Goal: Information Seeking & Learning: Learn about a topic

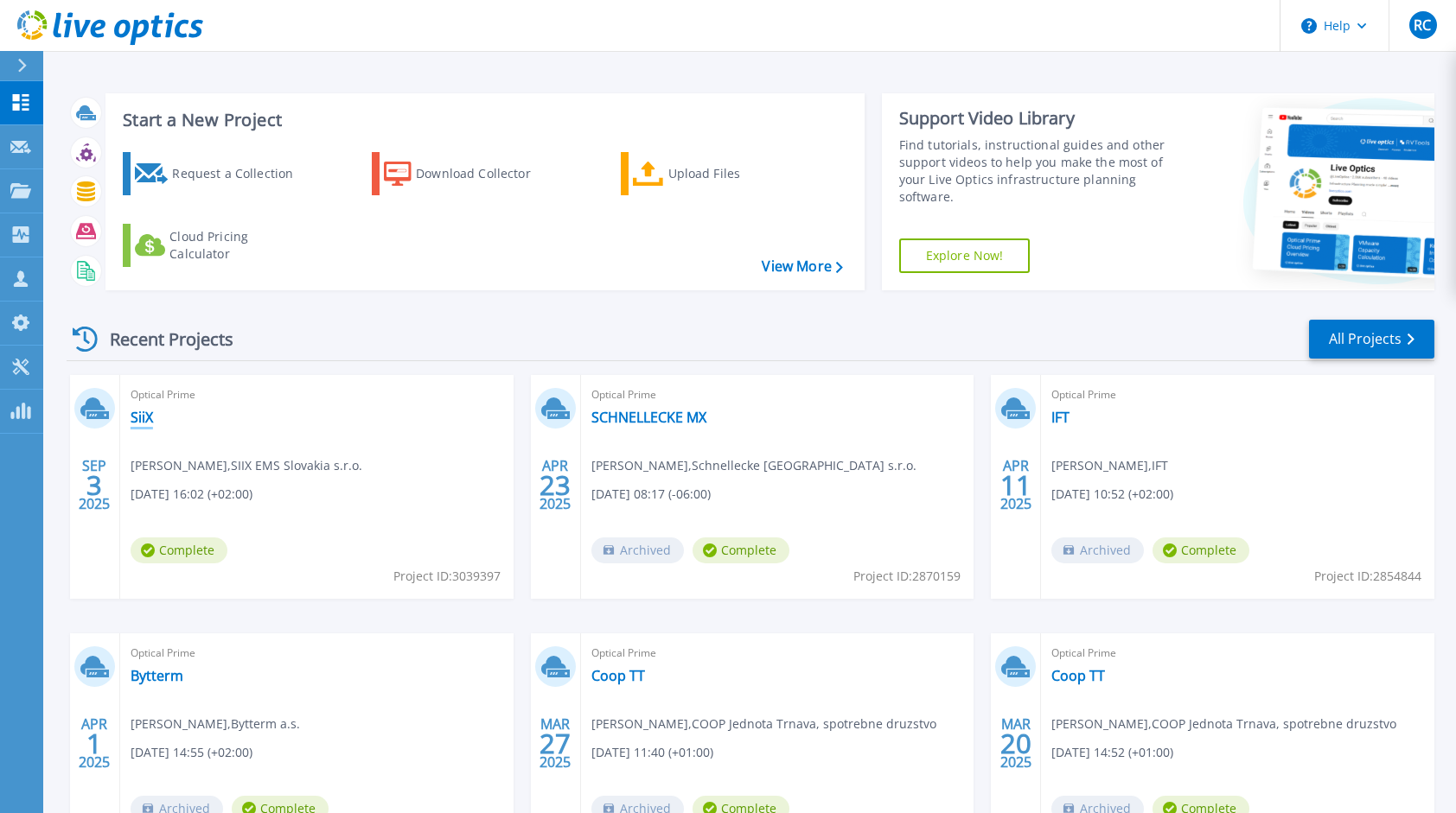
click at [144, 427] on div "Optical Prime SiiX [PERSON_NAME] , SIIX EMS Slovakia s.r.o. [DATE] 16:02 (+02:0…" at bounding box center [317, 487] width 393 height 223
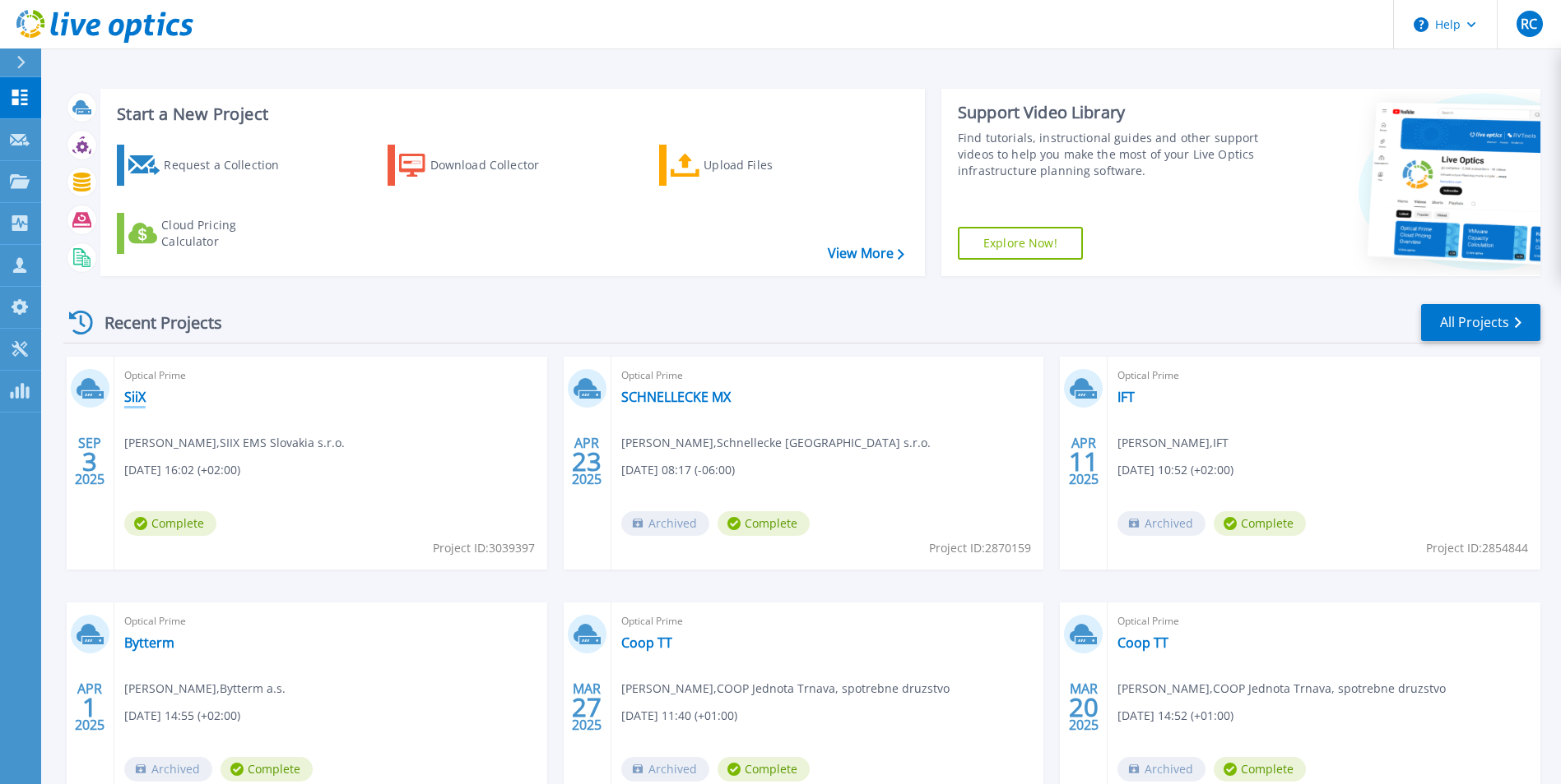
click at [139, 396] on link "SiiX" at bounding box center [135, 397] width 21 height 17
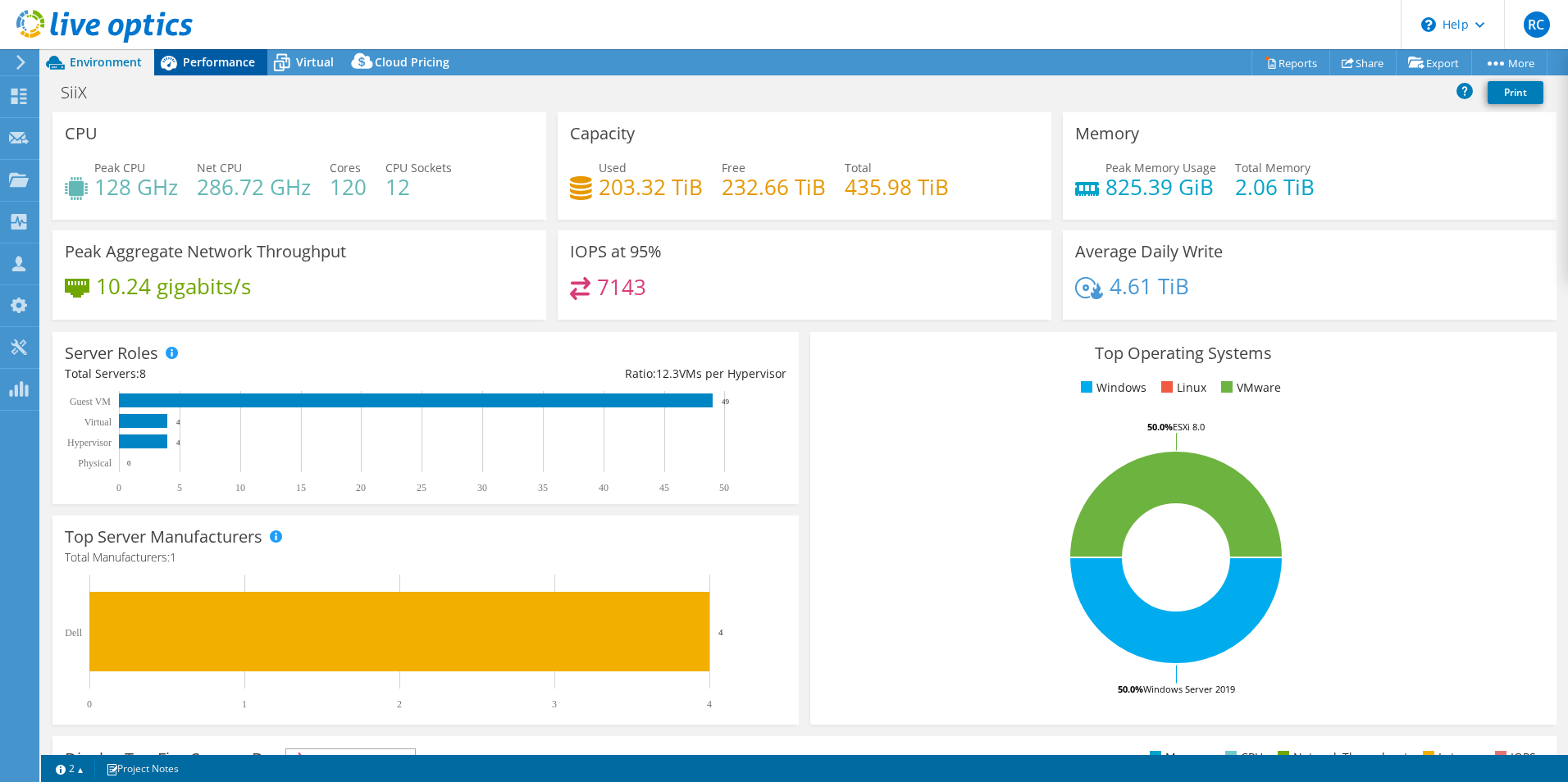
click at [229, 59] on span "Performance" at bounding box center [219, 62] width 72 height 16
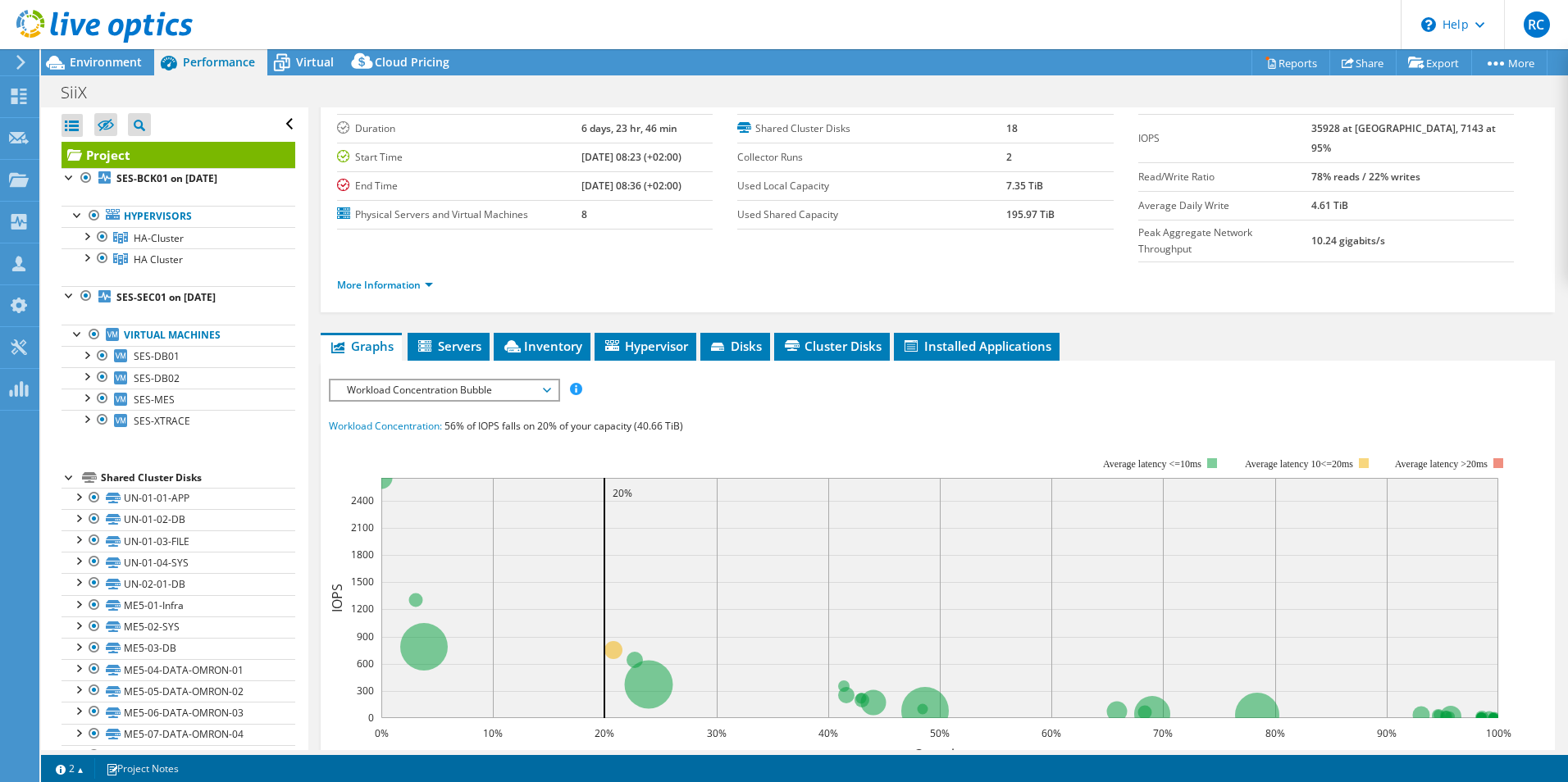
scroll to position [82, 0]
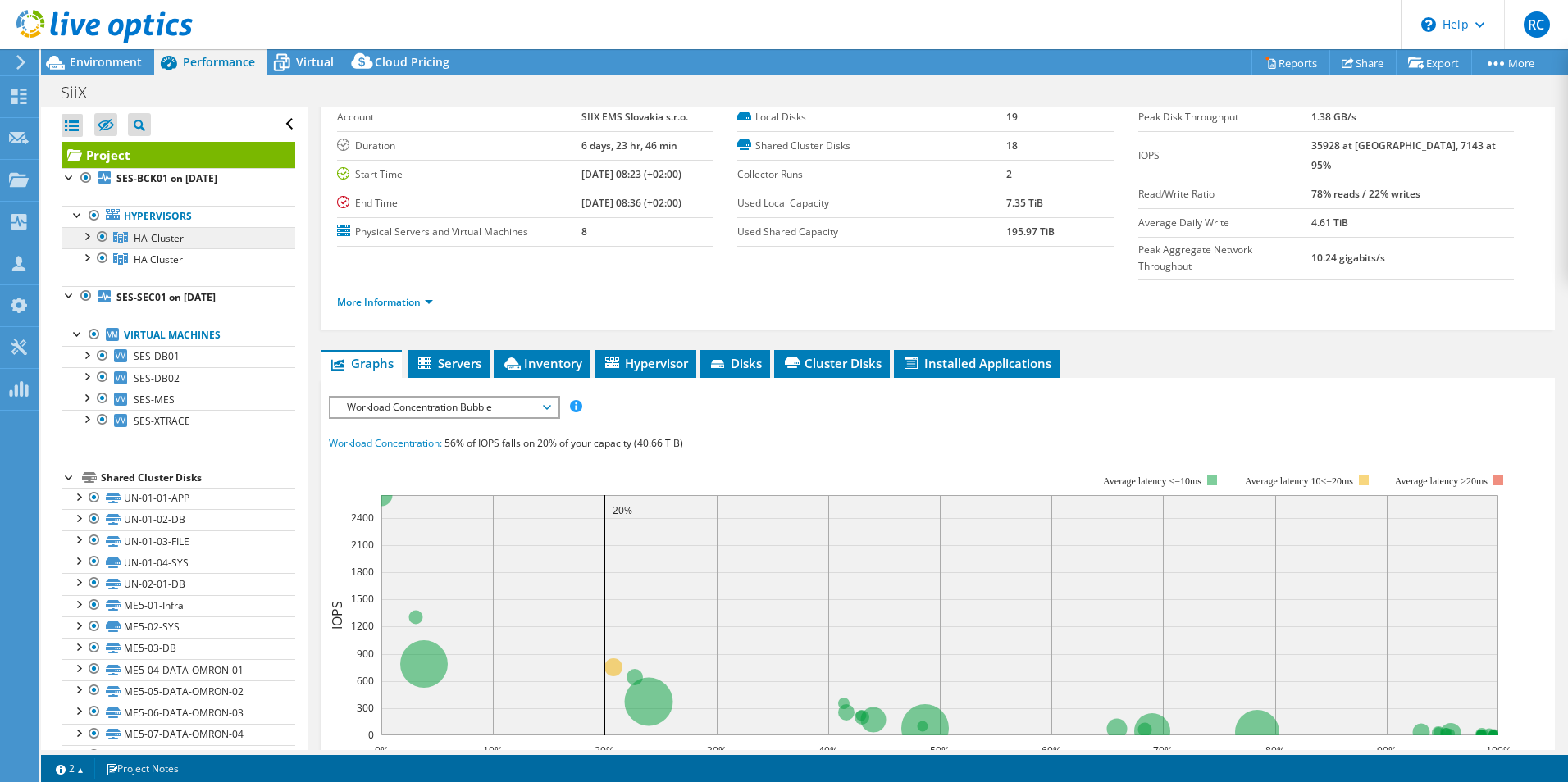
click at [156, 233] on span "HA-Cluster" at bounding box center [158, 238] width 50 height 14
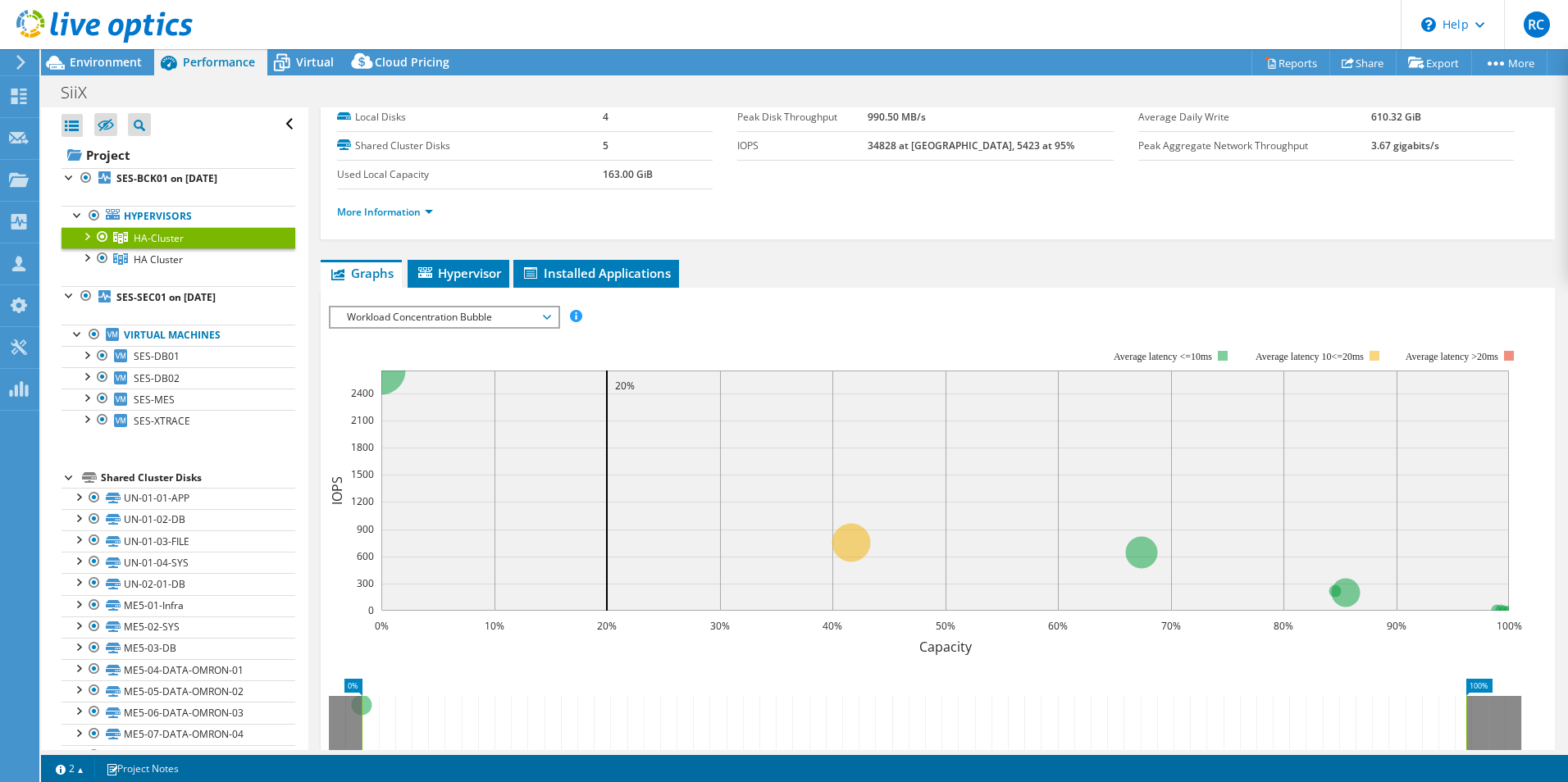
click at [479, 318] on span "Workload Concentration Bubble" at bounding box center [444, 318] width 211 height 19
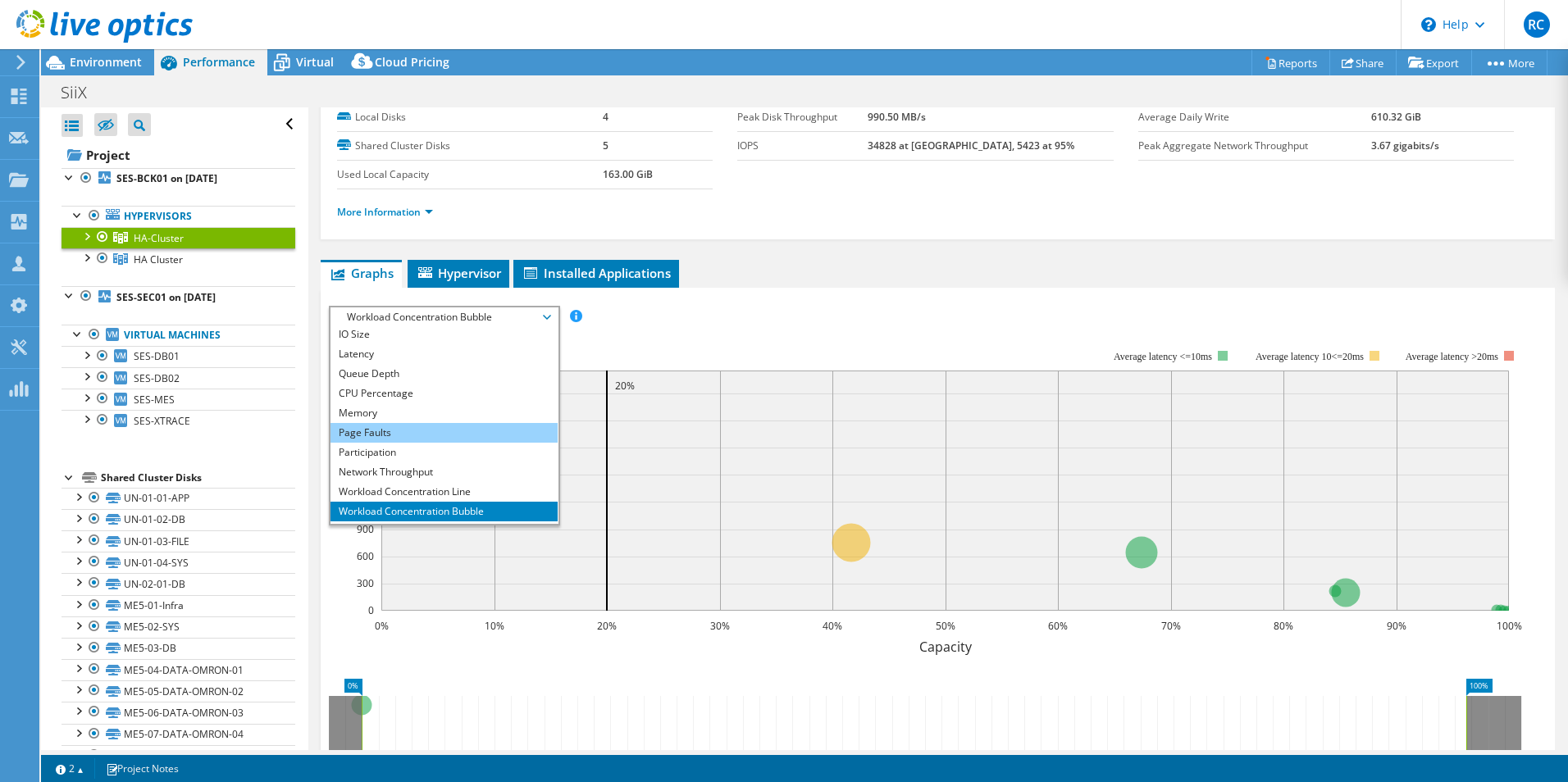
scroll to position [59, 0]
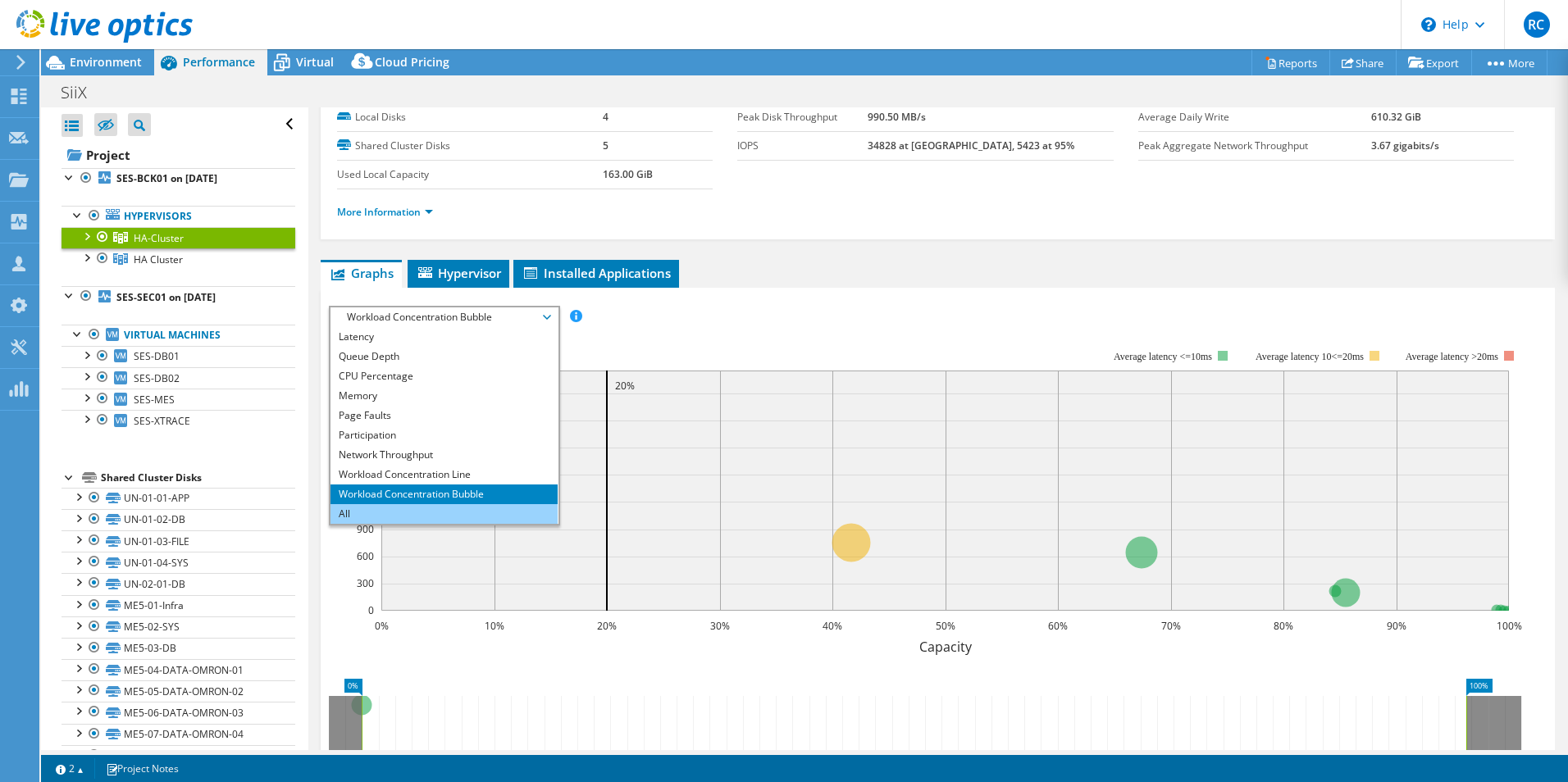
click at [360, 515] on li "All" at bounding box center [444, 514] width 227 height 19
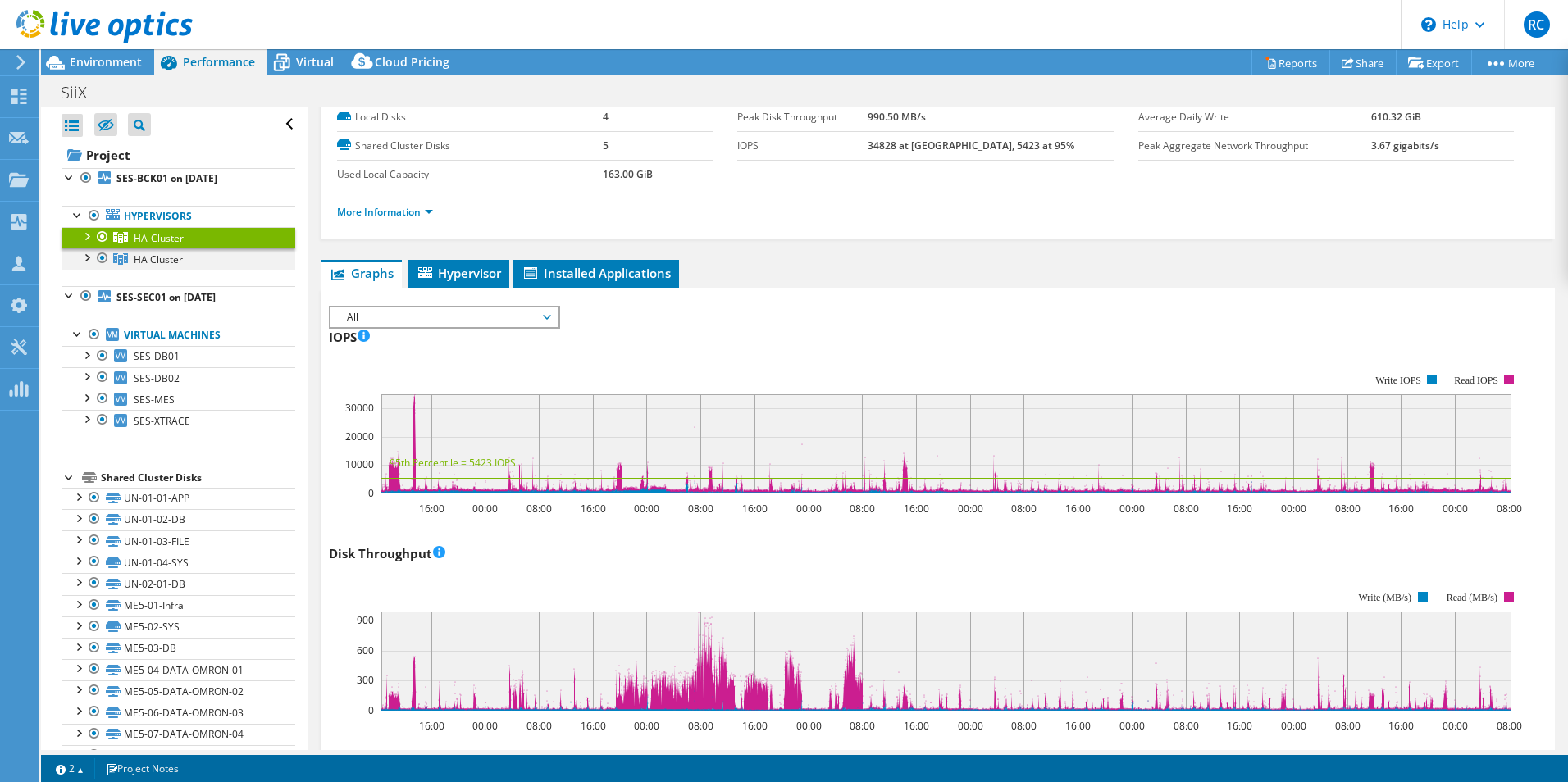
click div
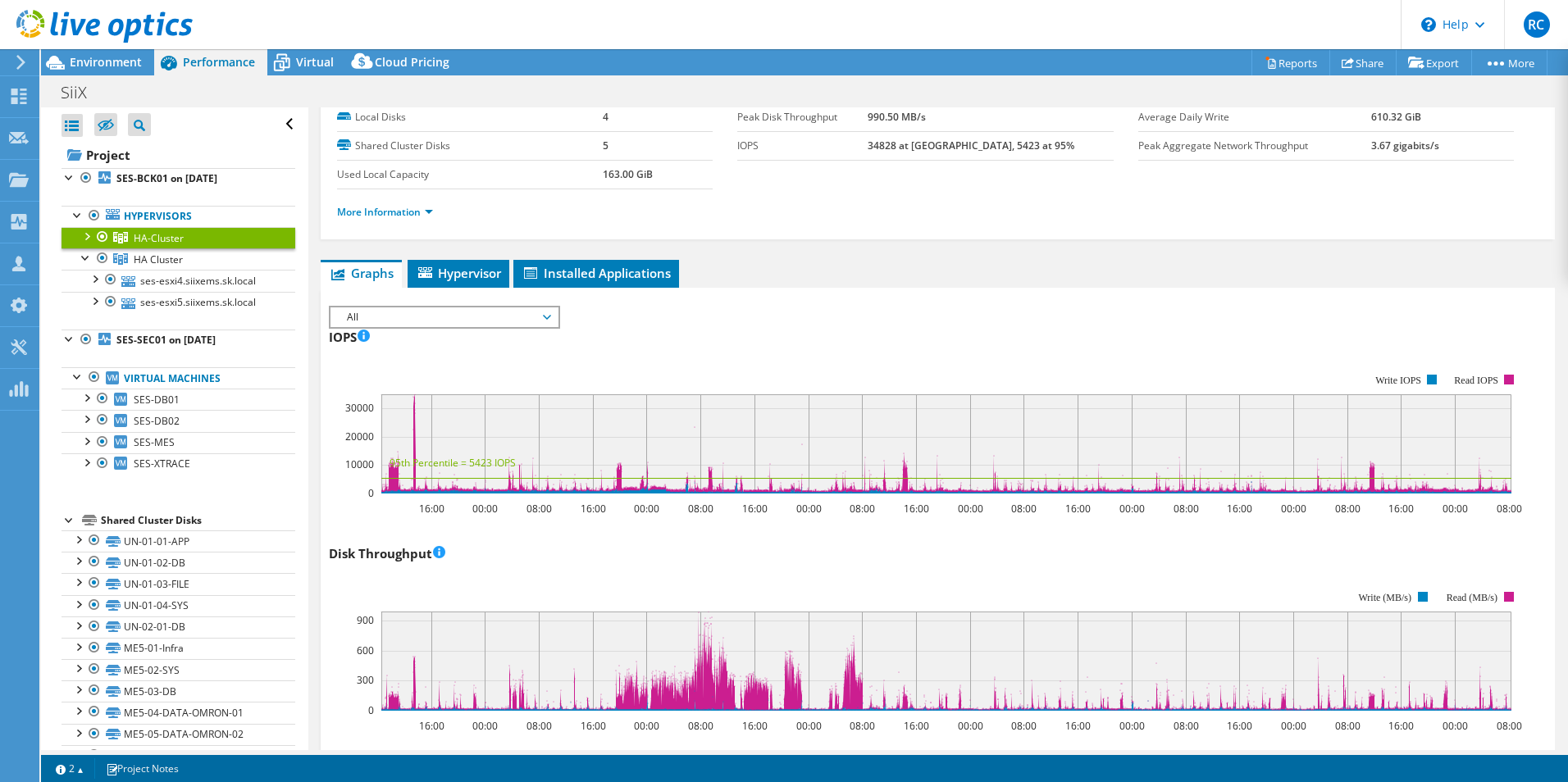
click div
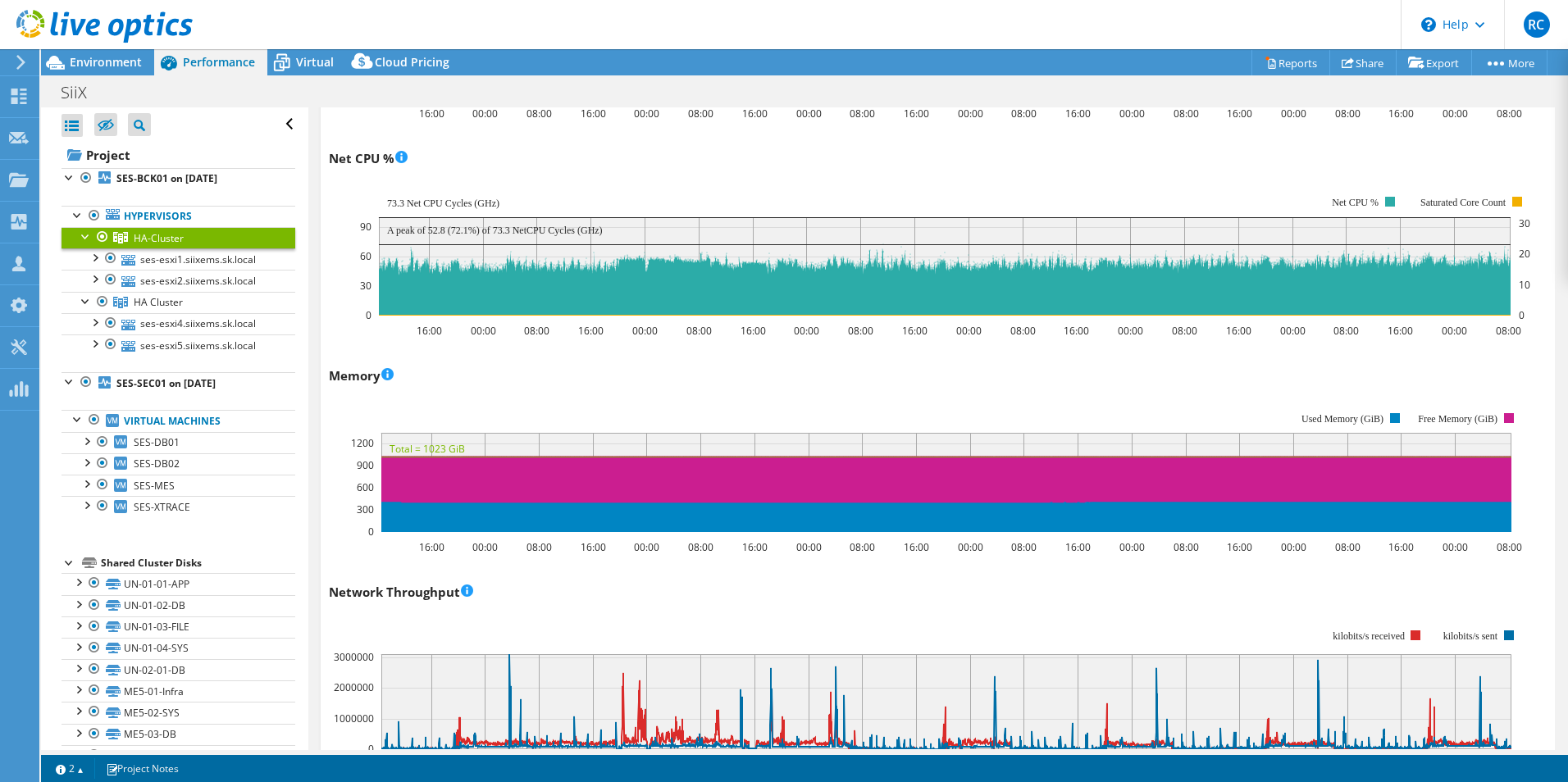
scroll to position [1344, 0]
click link "ses-esxi1.siixems.sk.local"
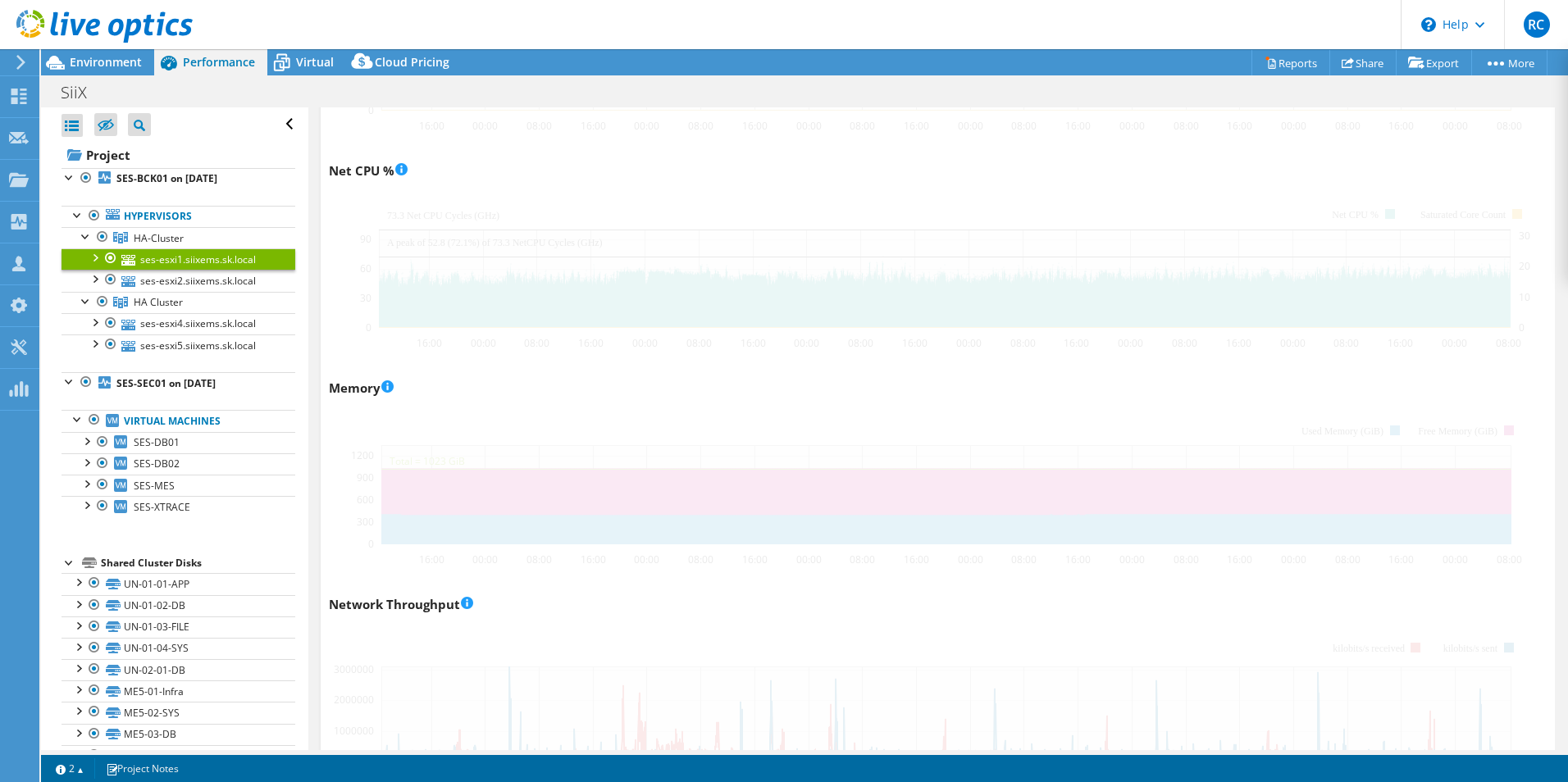
scroll to position [1356, 0]
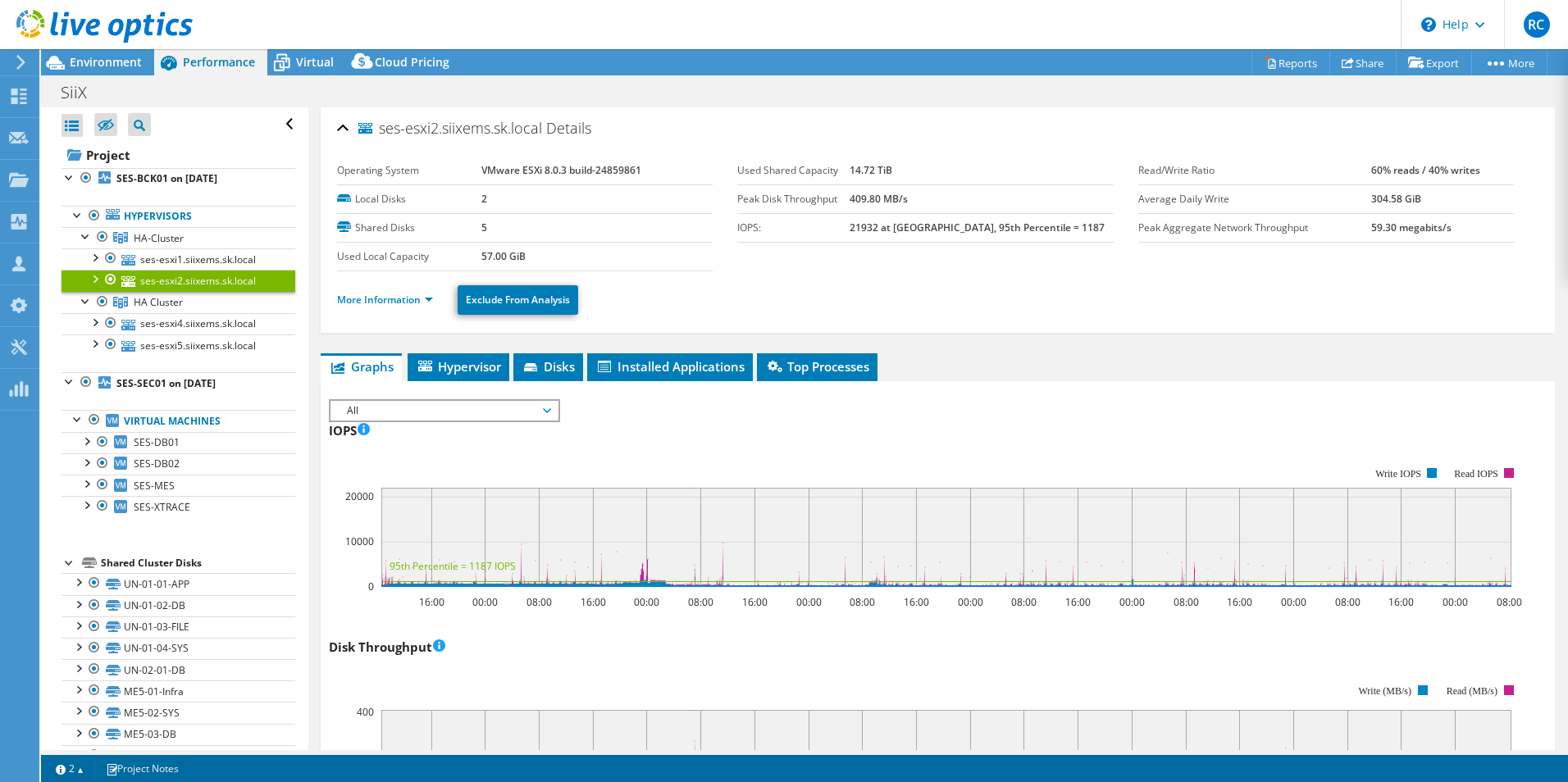
select select "USD"
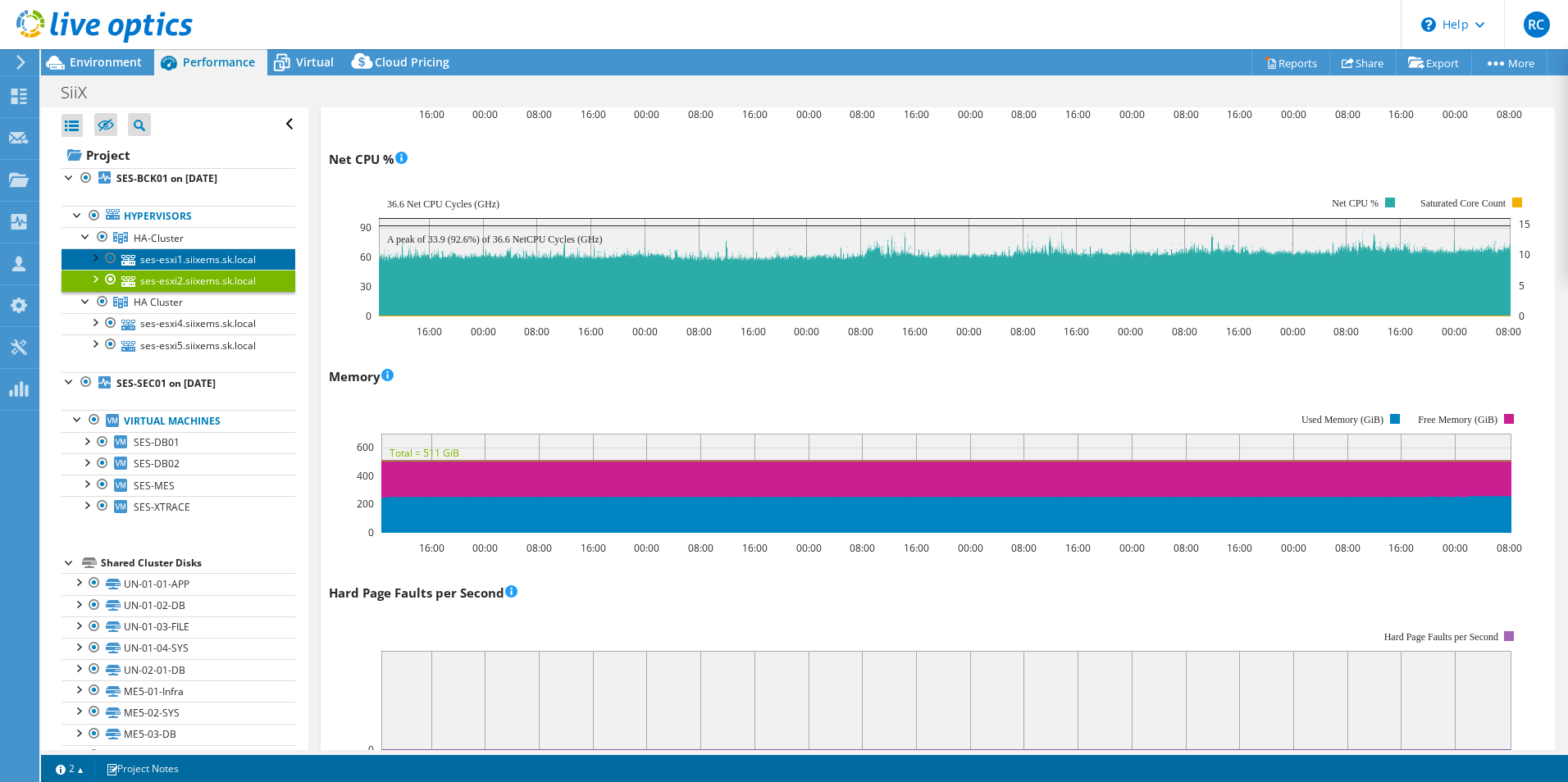
click at [166, 255] on link "ses-esxi1.siixems.sk.local" at bounding box center [179, 259] width 234 height 21
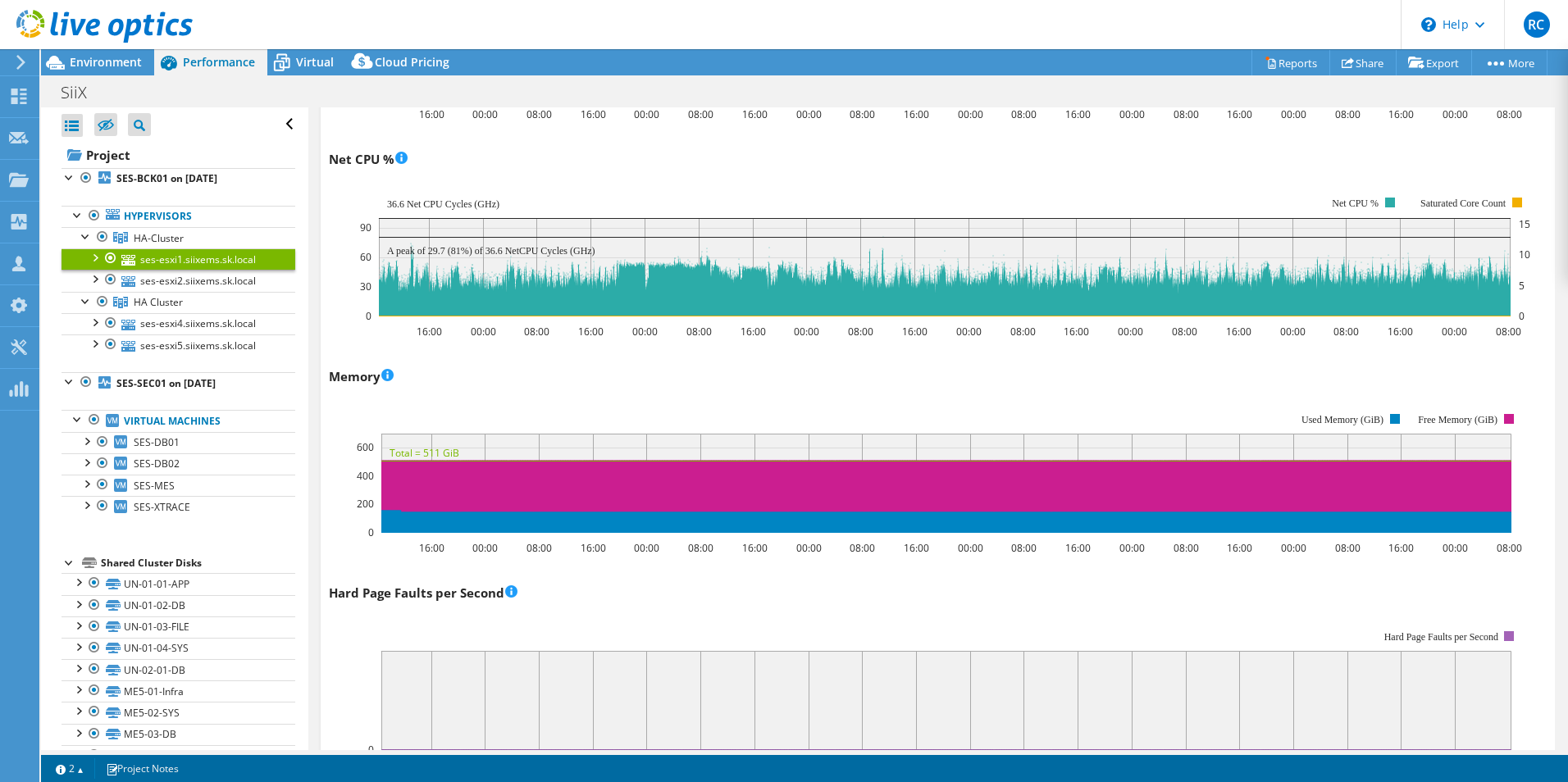
drag, startPoint x: 167, startPoint y: 235, endPoint x: 648, endPoint y: 252, distance: 481.3
click at [167, 235] on span "HA-Cluster" at bounding box center [158, 238] width 50 height 14
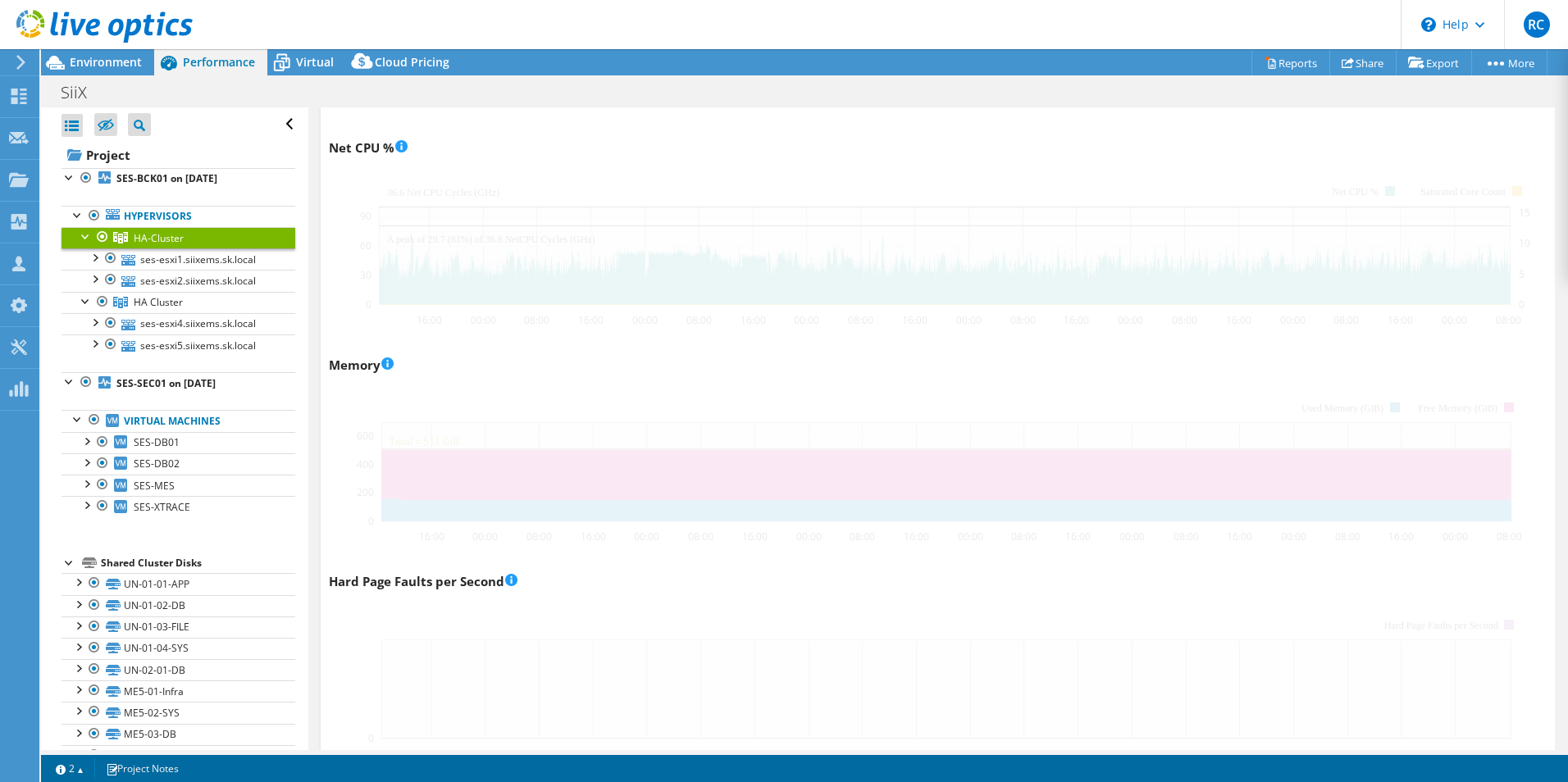
scroll to position [1344, 0]
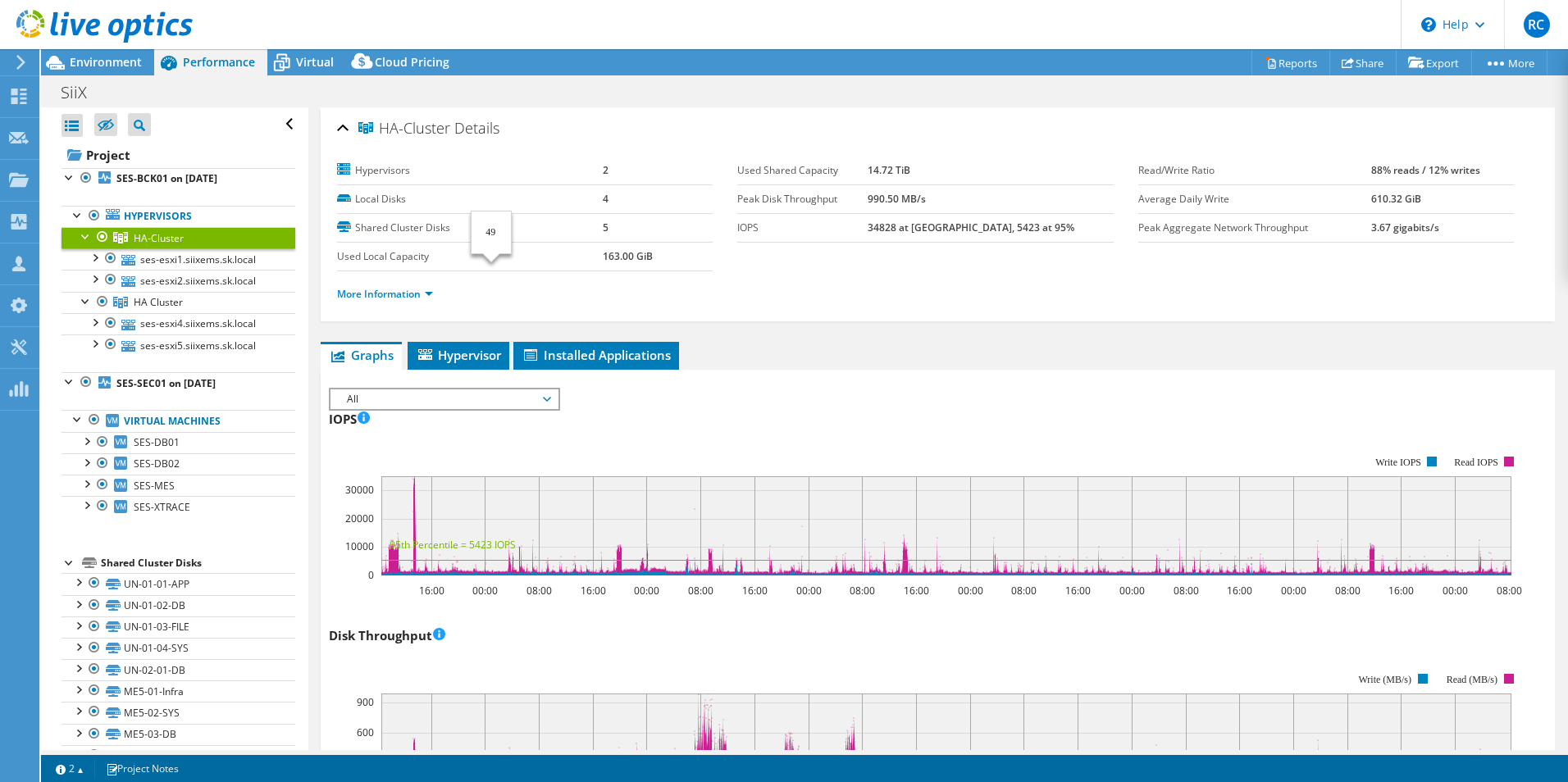
select select "USD"
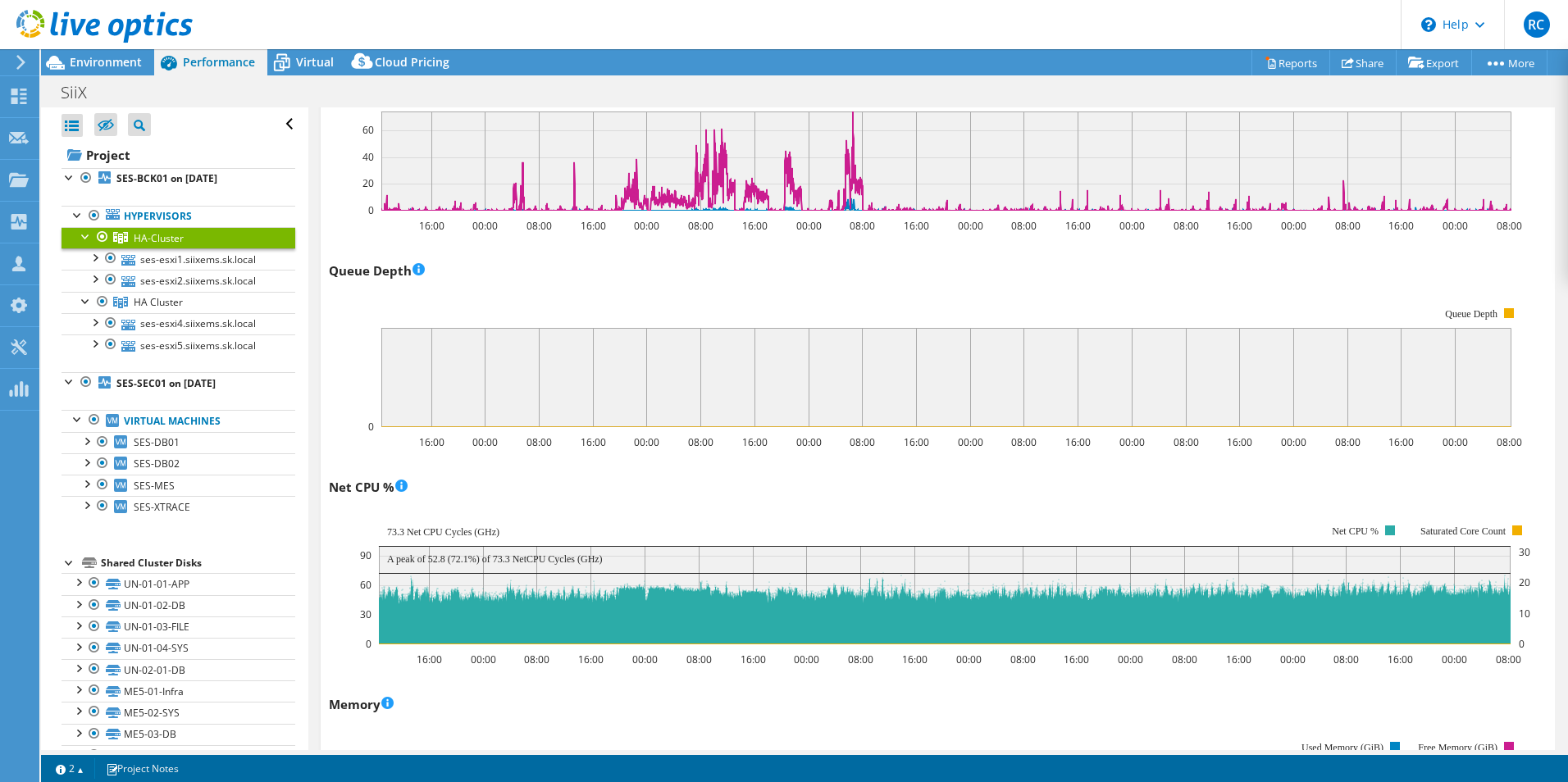
scroll to position [1508, 0]
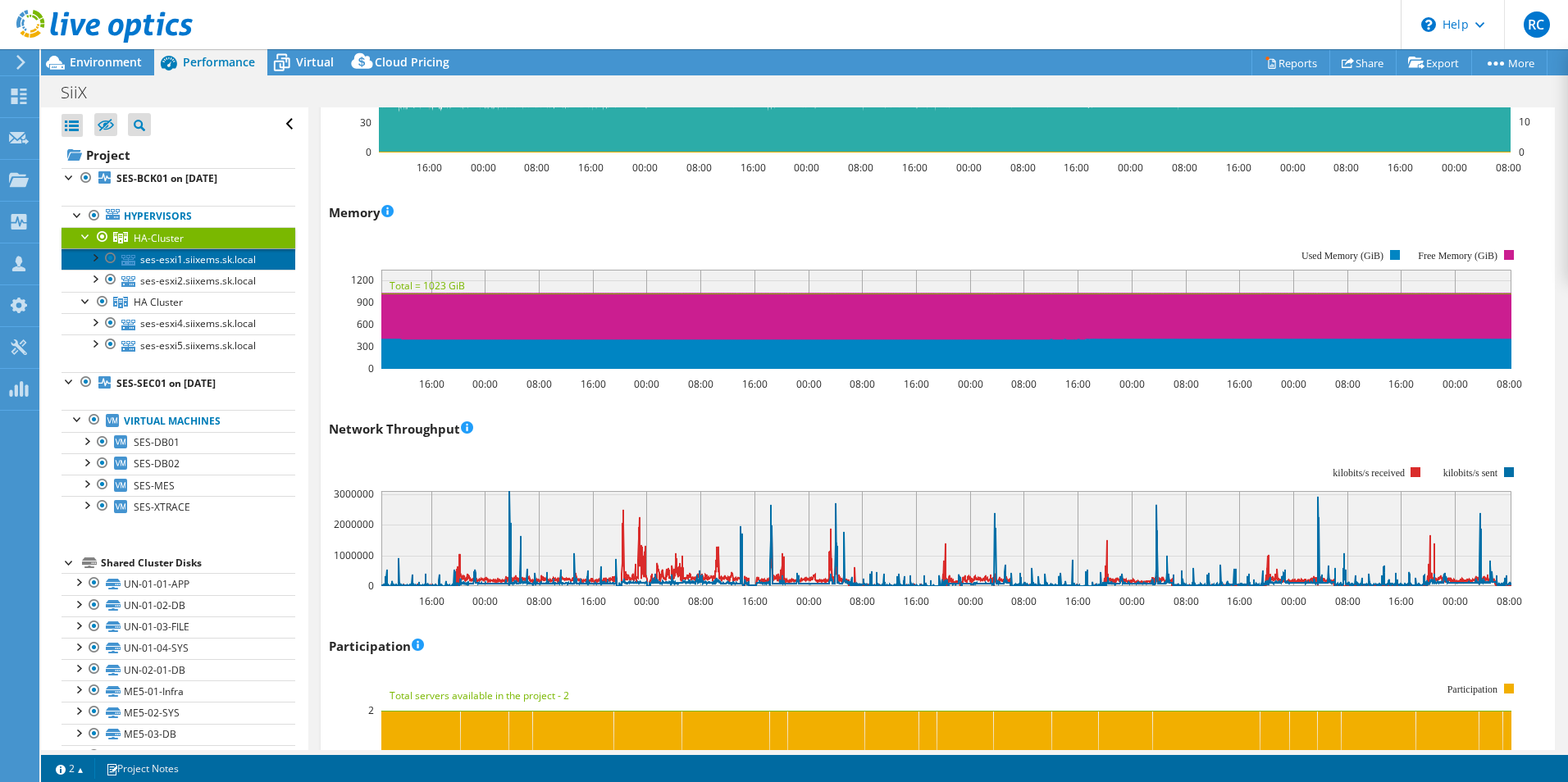
click at [198, 259] on link "ses-esxi1.siixems.sk.local" at bounding box center [179, 259] width 234 height 21
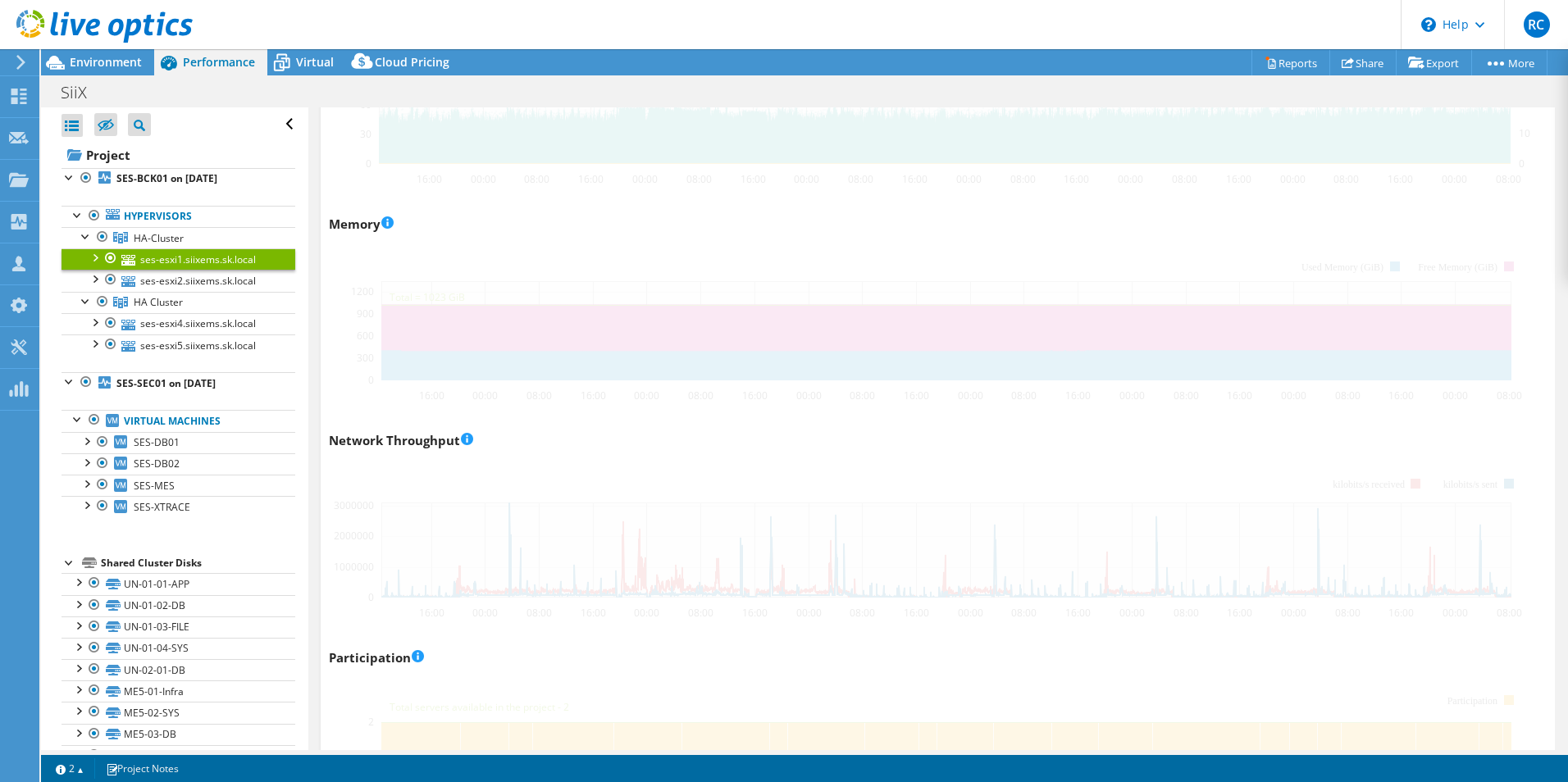
scroll to position [1519, 0]
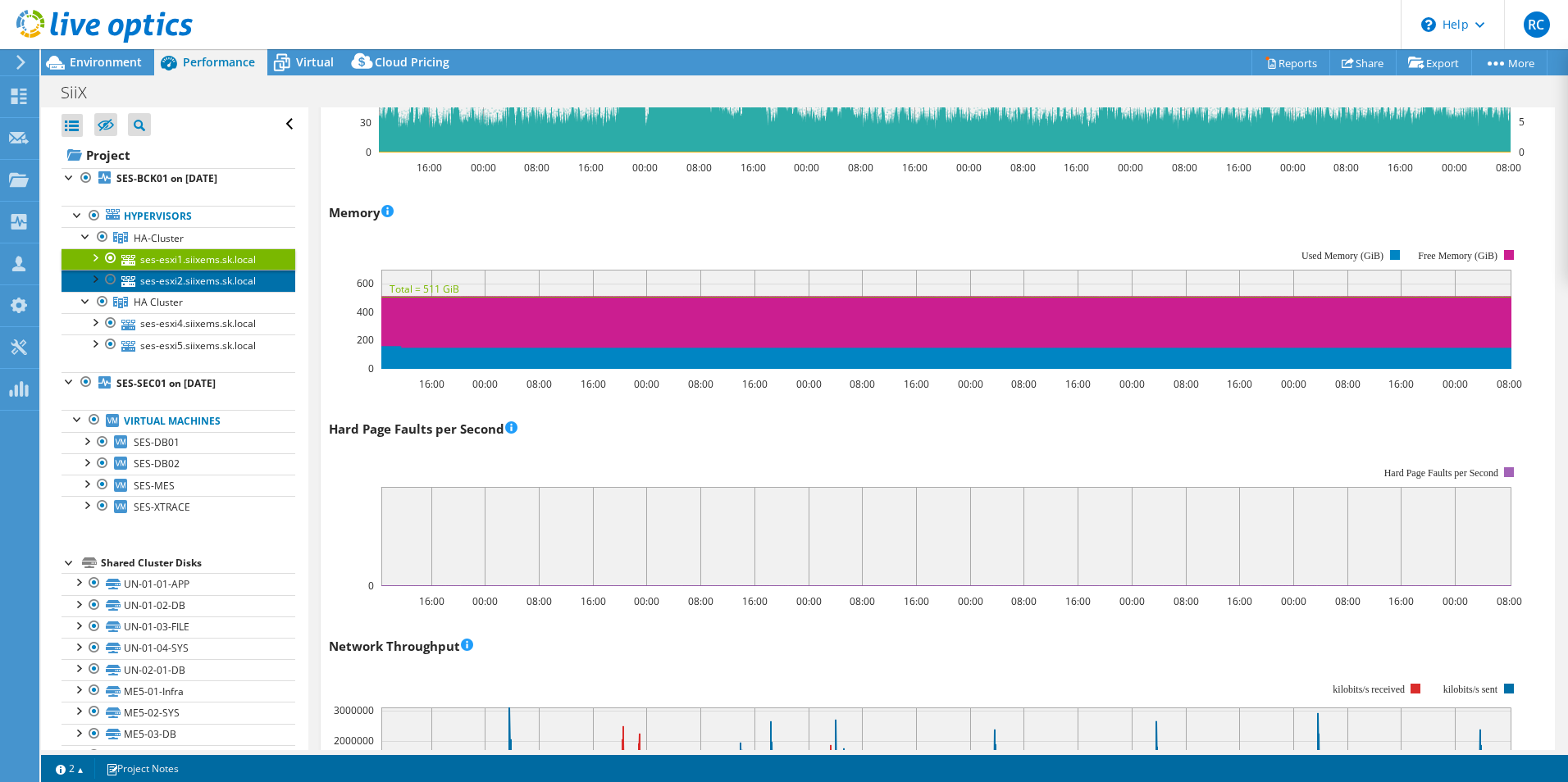
click at [218, 283] on link "ses-esxi2.siixems.sk.local" at bounding box center [179, 281] width 234 height 21
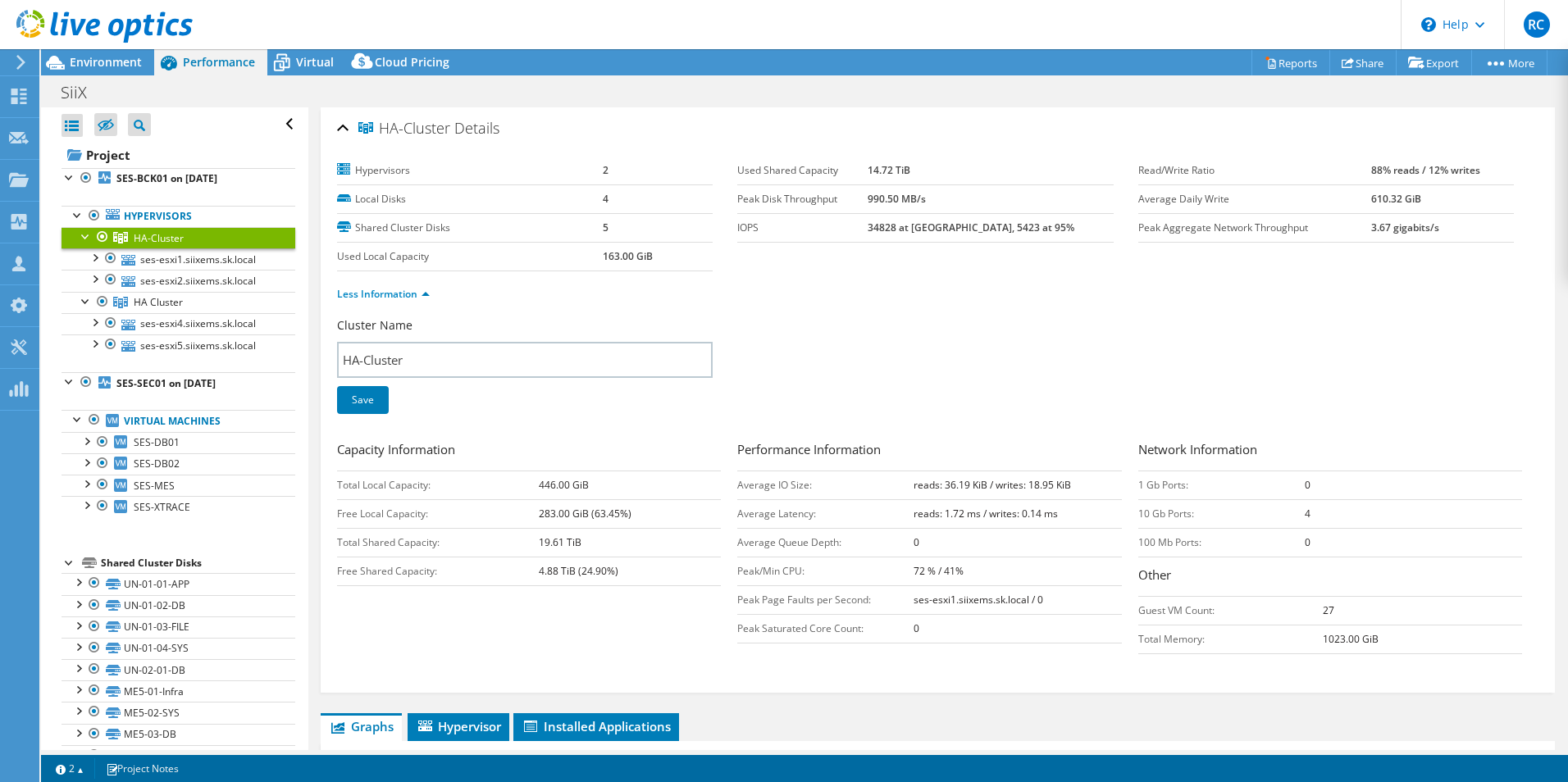
select select "USD"
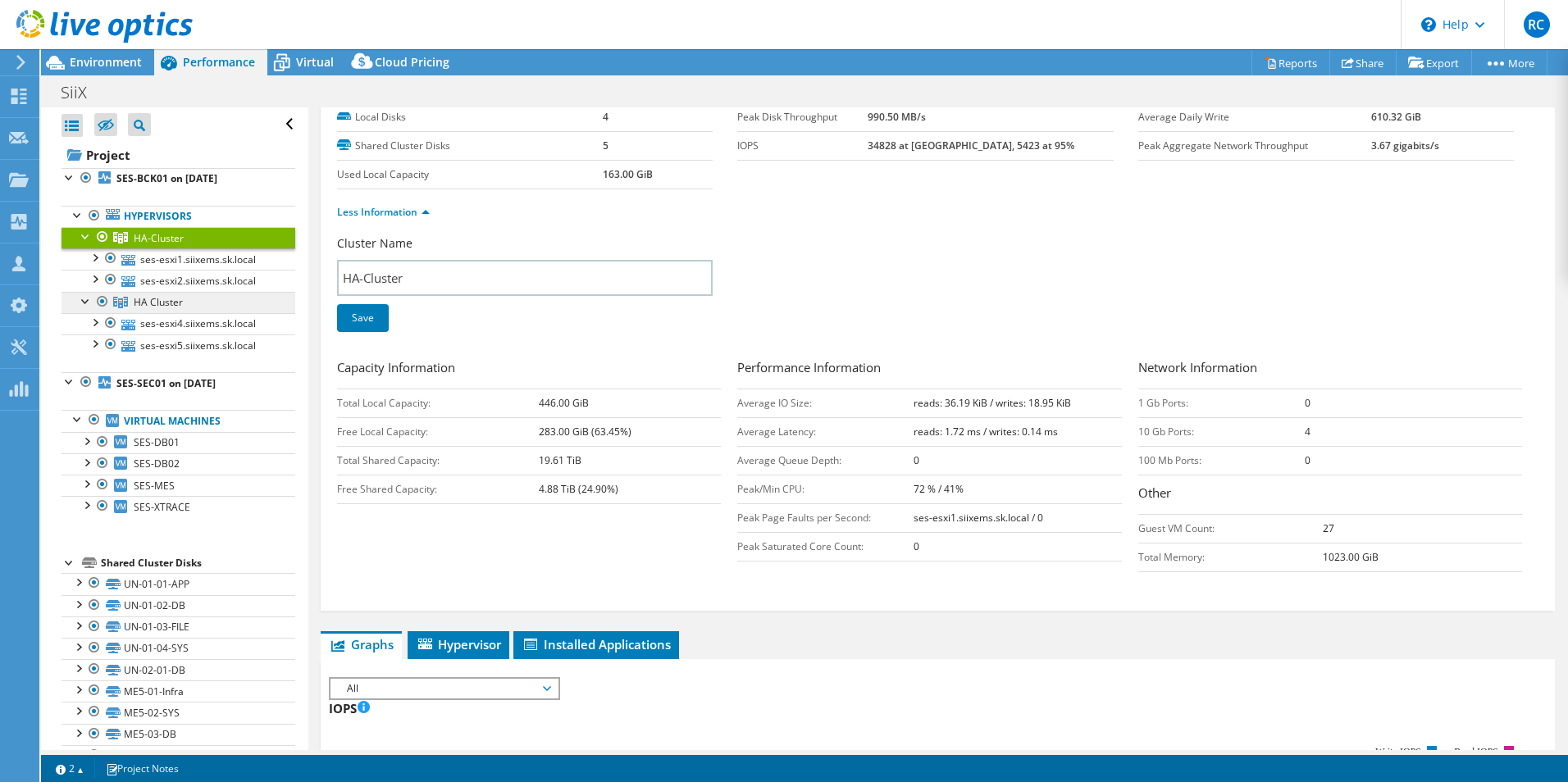
click at [164, 298] on span "HA Cluster" at bounding box center [158, 303] width 49 height 14
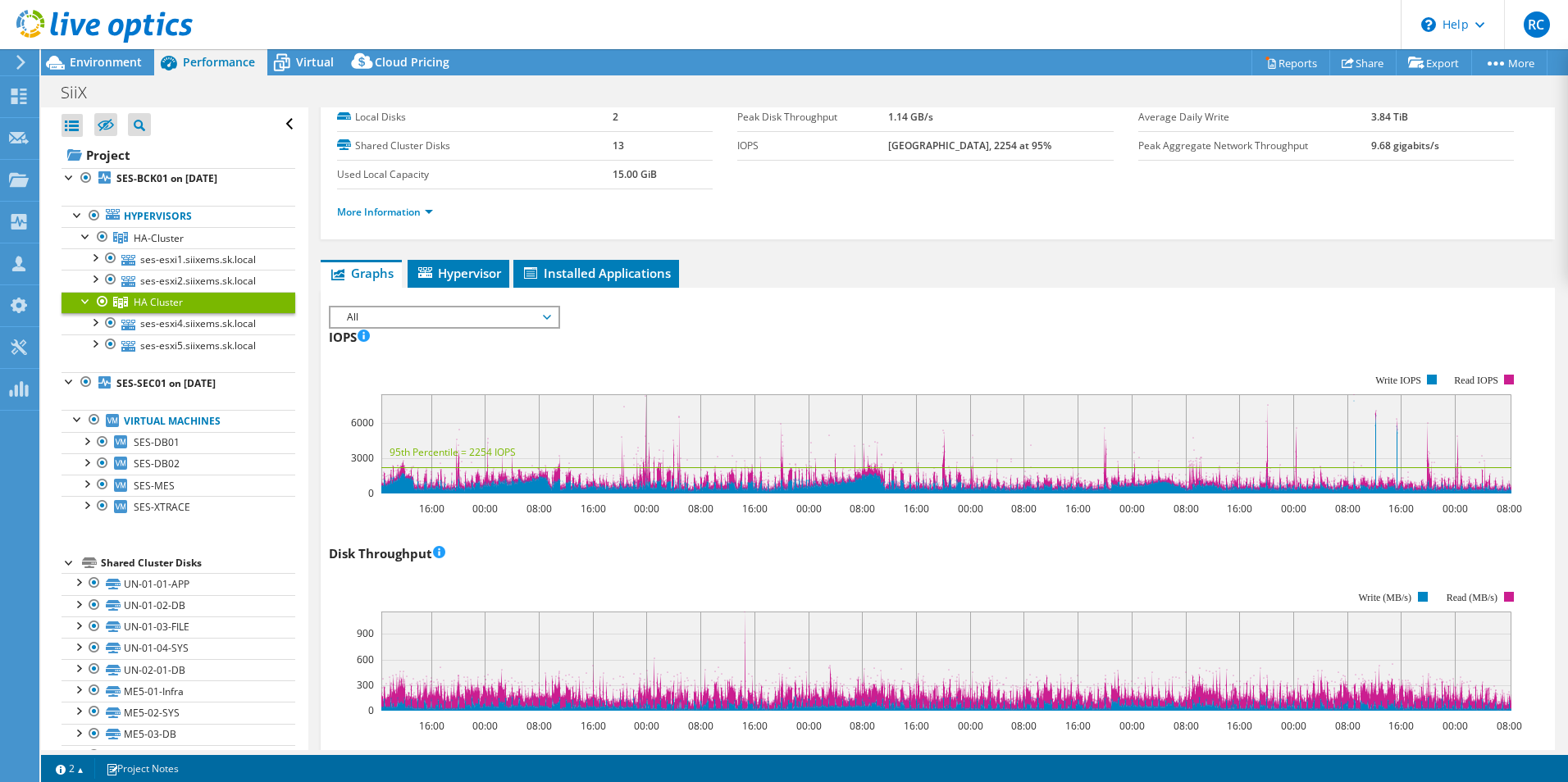
scroll to position [0, 0]
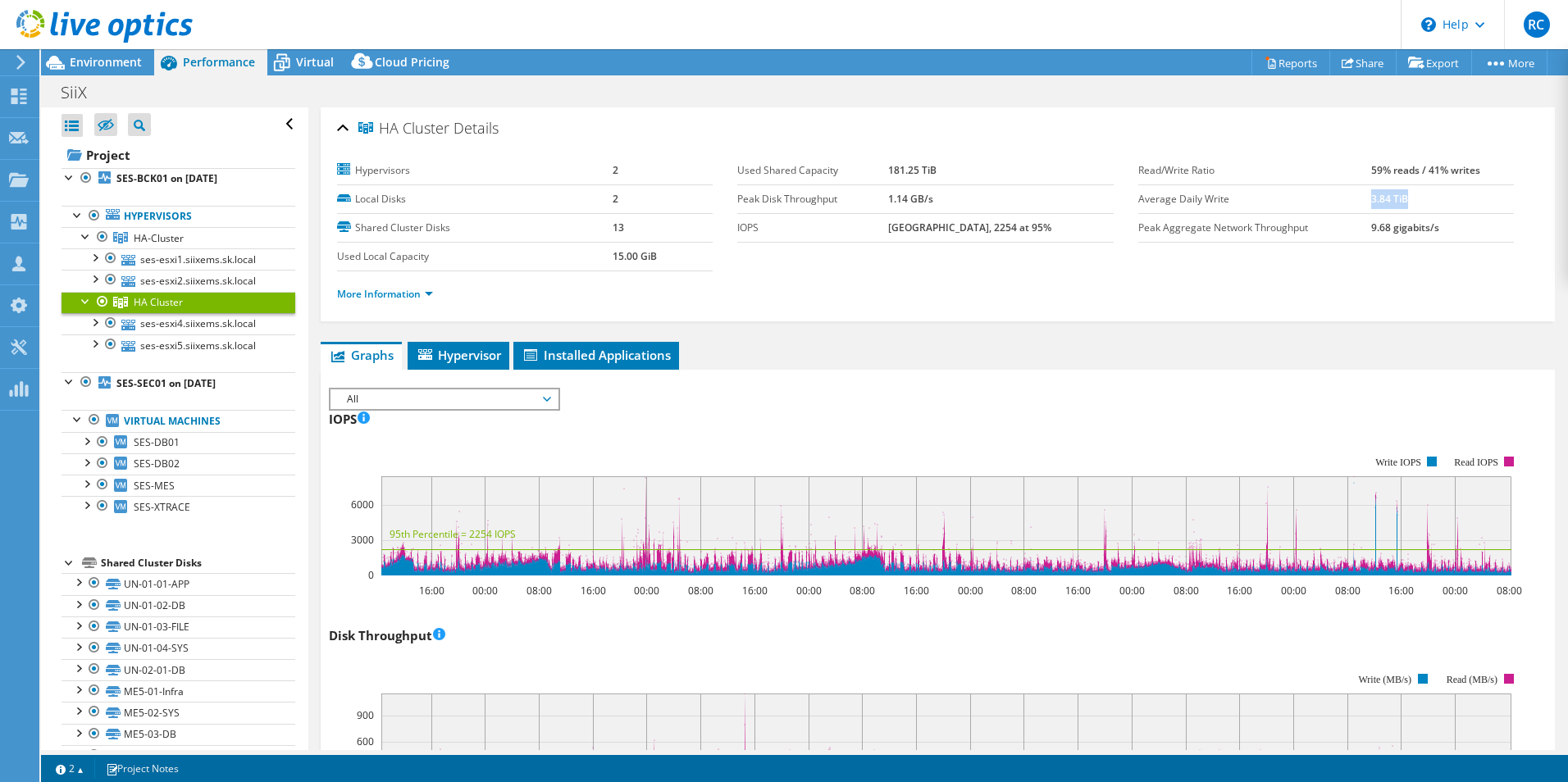
drag, startPoint x: 1361, startPoint y: 200, endPoint x: 1403, endPoint y: 209, distance: 43.0
click at [1403, 209] on td "3.84 TiB" at bounding box center [1443, 199] width 143 height 29
drag, startPoint x: 1403, startPoint y: 209, endPoint x: 1373, endPoint y: 176, distance: 44.6
click at [1373, 176] on tr "Read/Write Ratio 59% reads / 41% writes" at bounding box center [1326, 171] width 376 height 29
drag, startPoint x: 1373, startPoint y: 176, endPoint x: 1429, endPoint y: 173, distance: 56.1
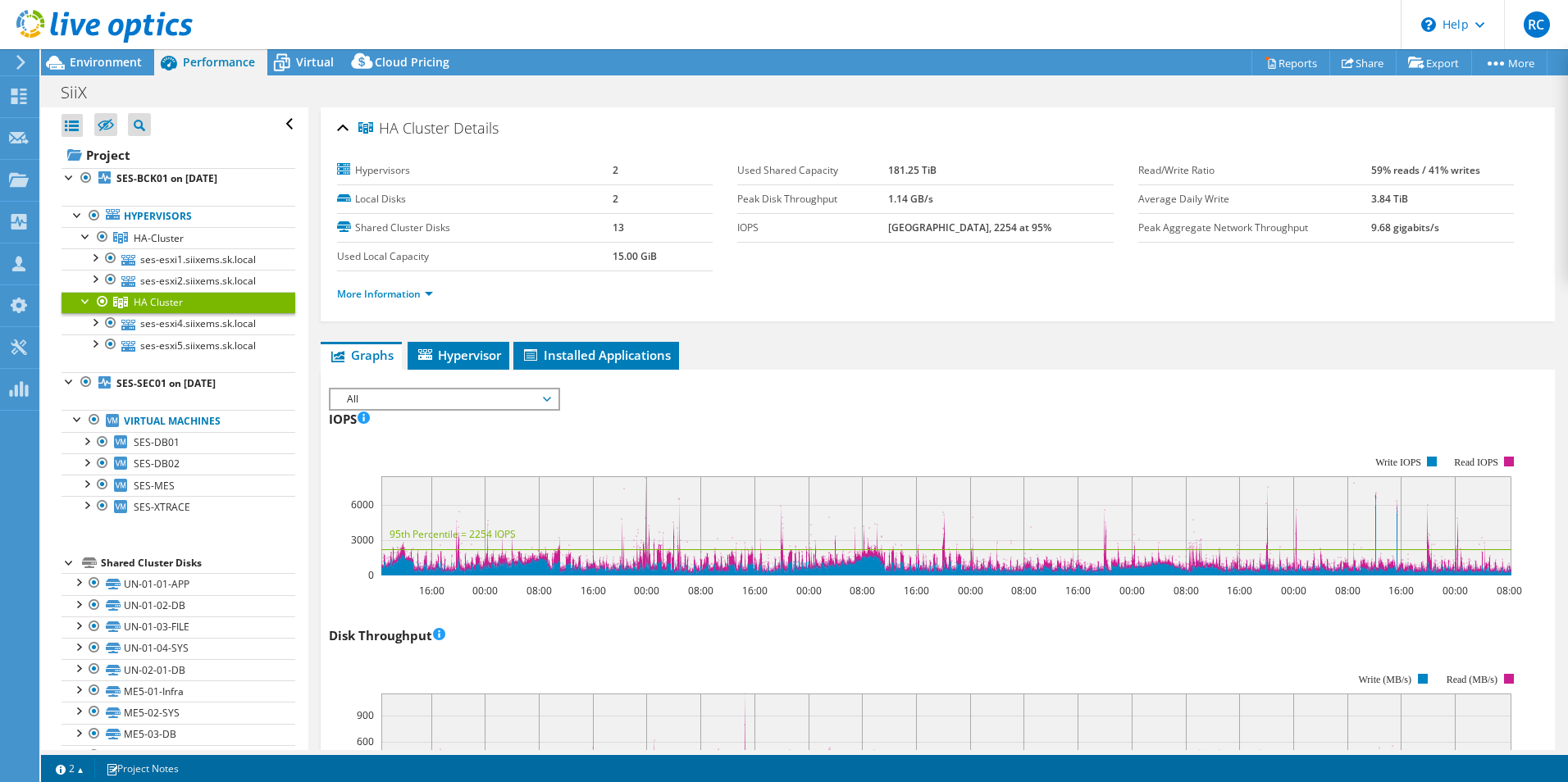
click at [1429, 173] on b "59% reads / 41% writes" at bounding box center [1426, 171] width 109 height 14
drag, startPoint x: 1469, startPoint y: 171, endPoint x: 1417, endPoint y: 163, distance: 52.6
click at [1417, 164] on b "59% reads / 41% writes" at bounding box center [1426, 171] width 109 height 14
drag, startPoint x: 1417, startPoint y: 163, endPoint x: 1498, endPoint y: 179, distance: 82.6
click at [1498, 179] on tr "Read/Write Ratio 59% reads / 41% writes" at bounding box center [1326, 171] width 376 height 29
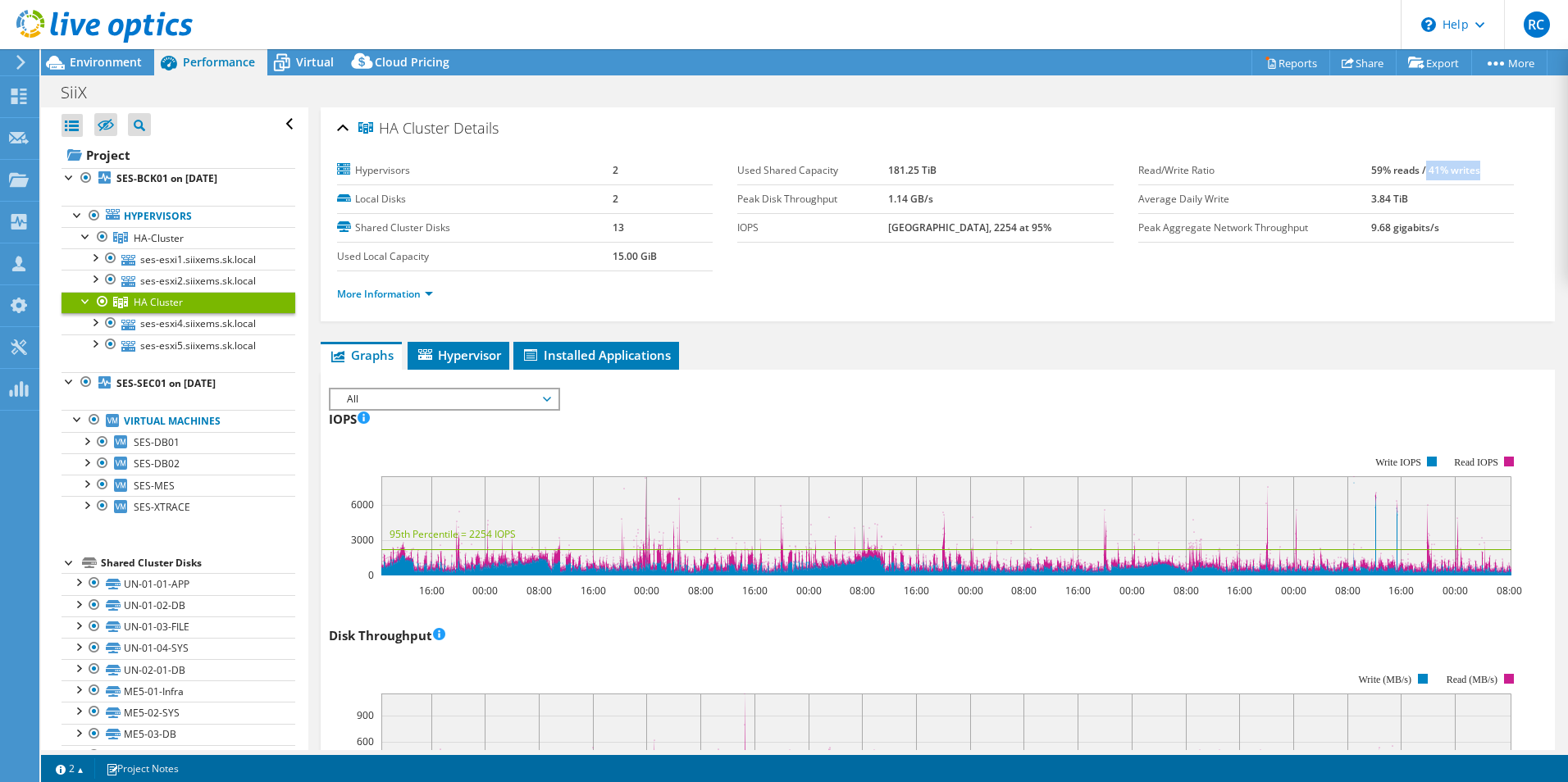
drag, startPoint x: 1357, startPoint y: 201, endPoint x: 1398, endPoint y: 201, distance: 41.0
click at [1398, 201] on tr "Average Daily Write 3.84 TiB" at bounding box center [1326, 199] width 376 height 29
click at [1355, 197] on label "Average Daily Write" at bounding box center [1255, 199] width 233 height 17
drag, startPoint x: 1359, startPoint y: 197, endPoint x: 1396, endPoint y: 205, distance: 37.9
click at [1396, 205] on tr "Average Daily Write 3.84 TiB" at bounding box center [1326, 199] width 376 height 29
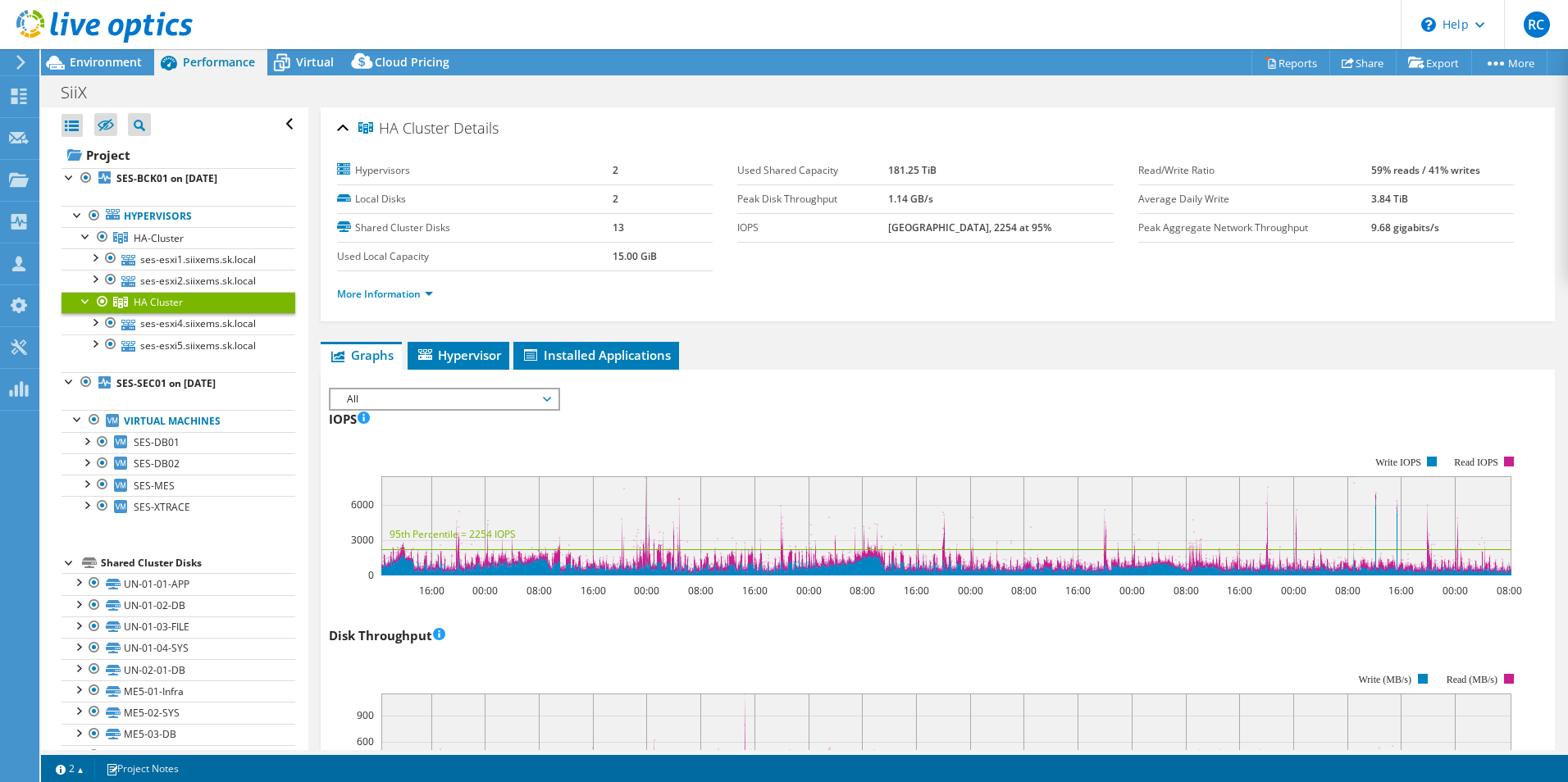
click at [1359, 201] on label "Average Daily Write" at bounding box center [1255, 199] width 233 height 17
click at [1365, 194] on tr "Average Daily Write 3.84 TiB" at bounding box center [1326, 199] width 376 height 29
drag, startPoint x: 1030, startPoint y: 230, endPoint x: 974, endPoint y: 228, distance: 56.0
click at [974, 228] on b "8455 at Peak, 2254 at 95%" at bounding box center [971, 228] width 164 height 14
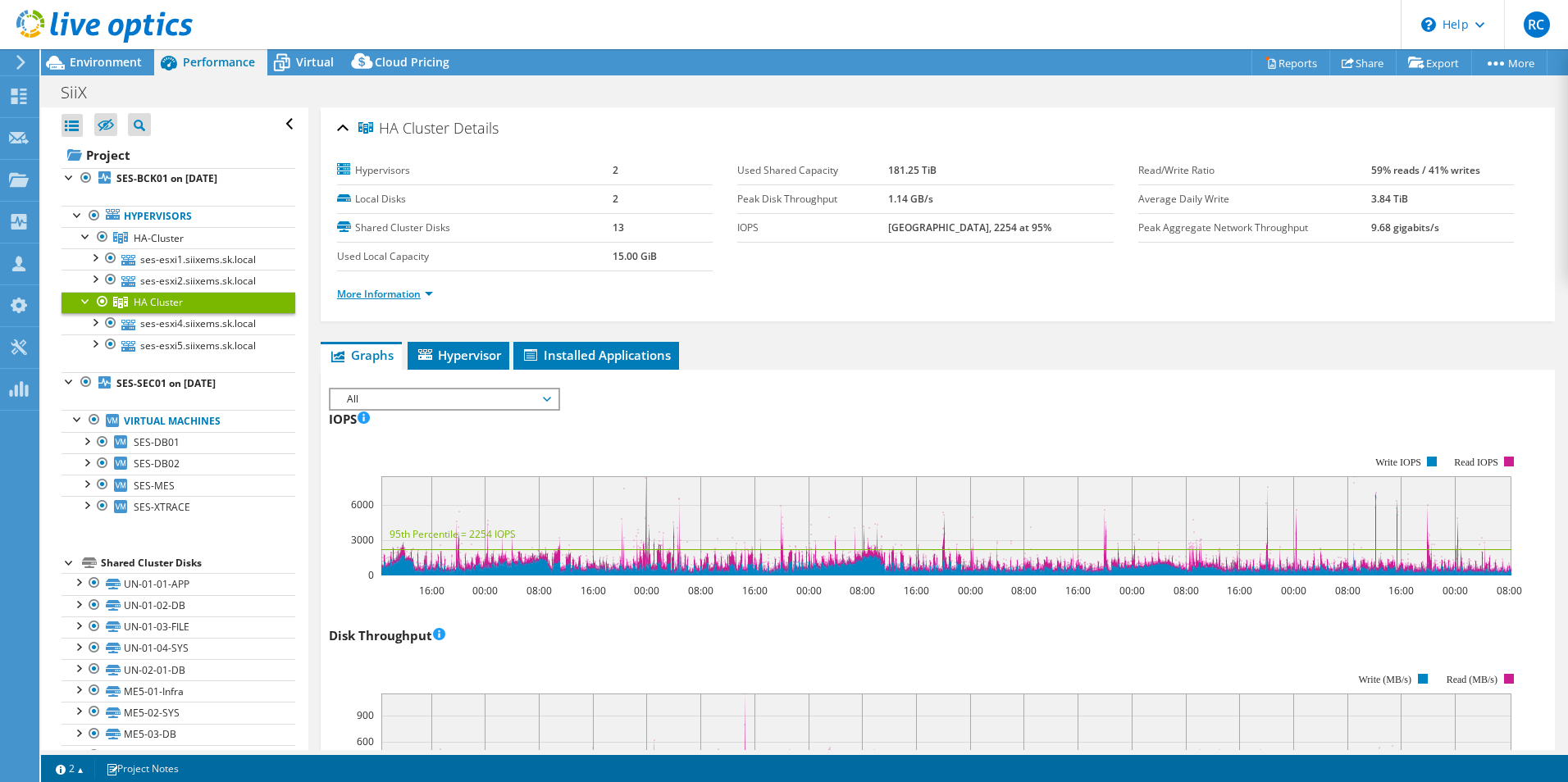
click at [430, 294] on link "More Information" at bounding box center [385, 294] width 96 height 14
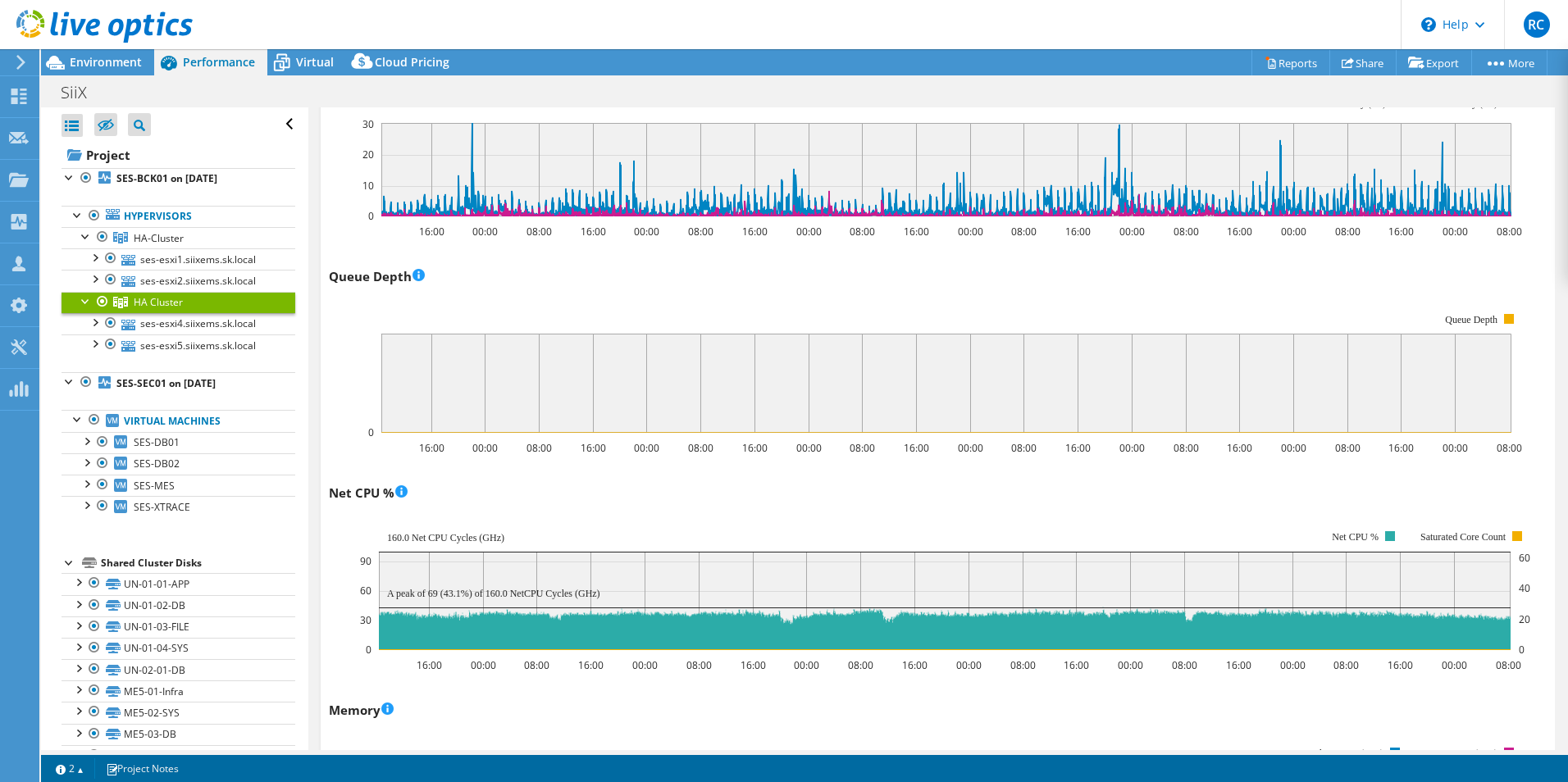
scroll to position [1476, 0]
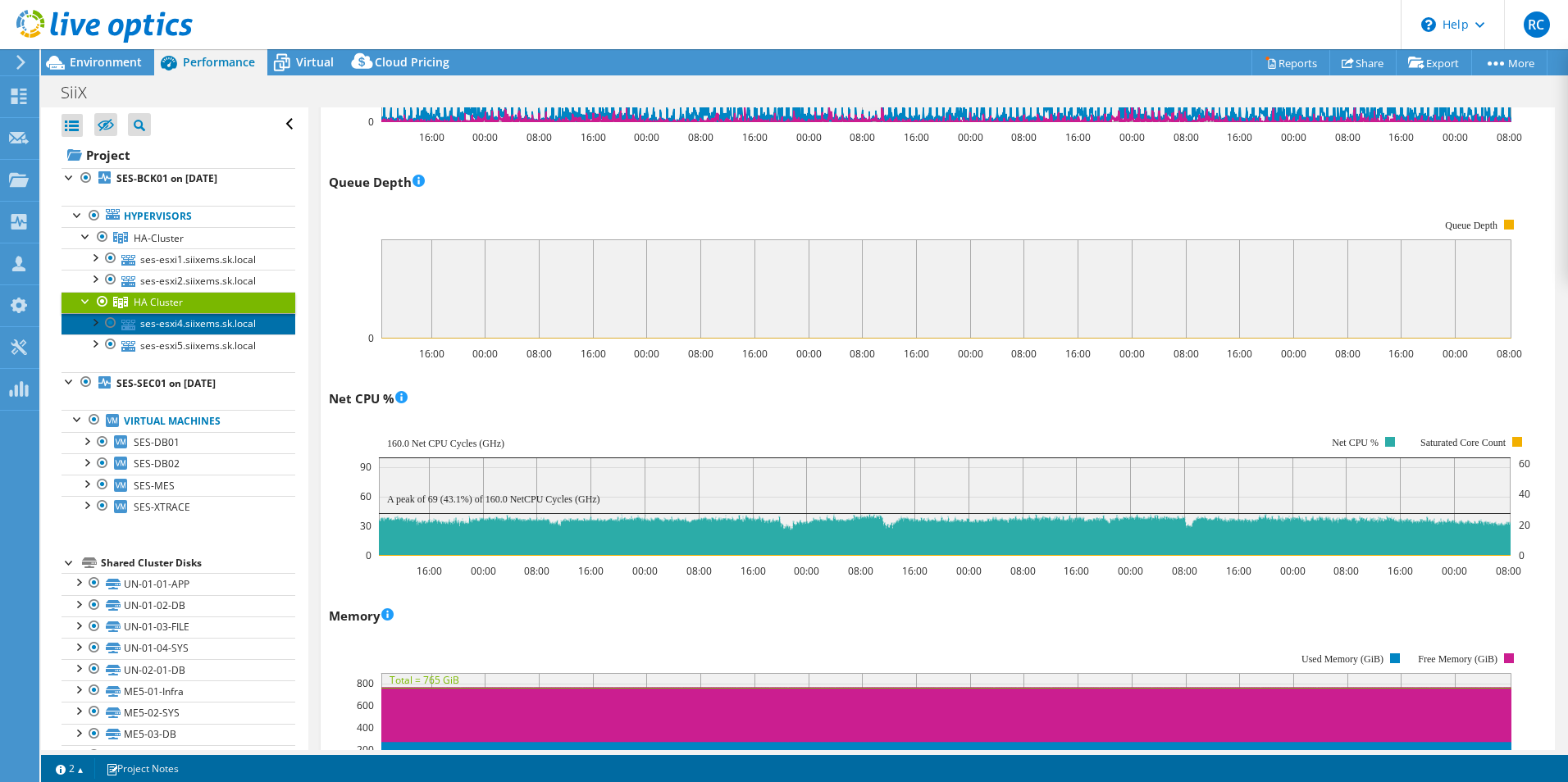
click at [200, 323] on link "ses-esxi4.siixems.sk.local" at bounding box center [179, 324] width 234 height 21
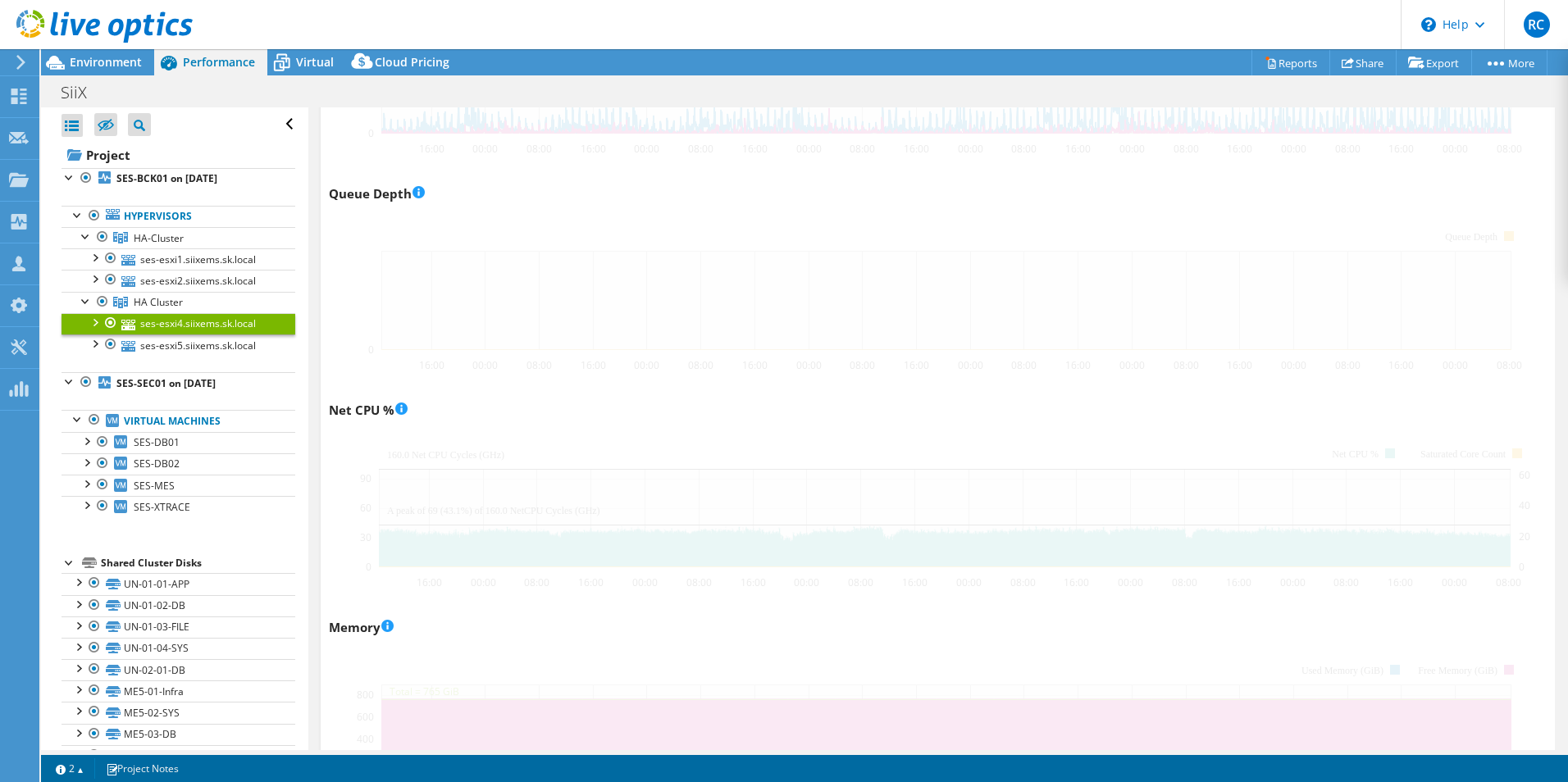
scroll to position [1116, 0]
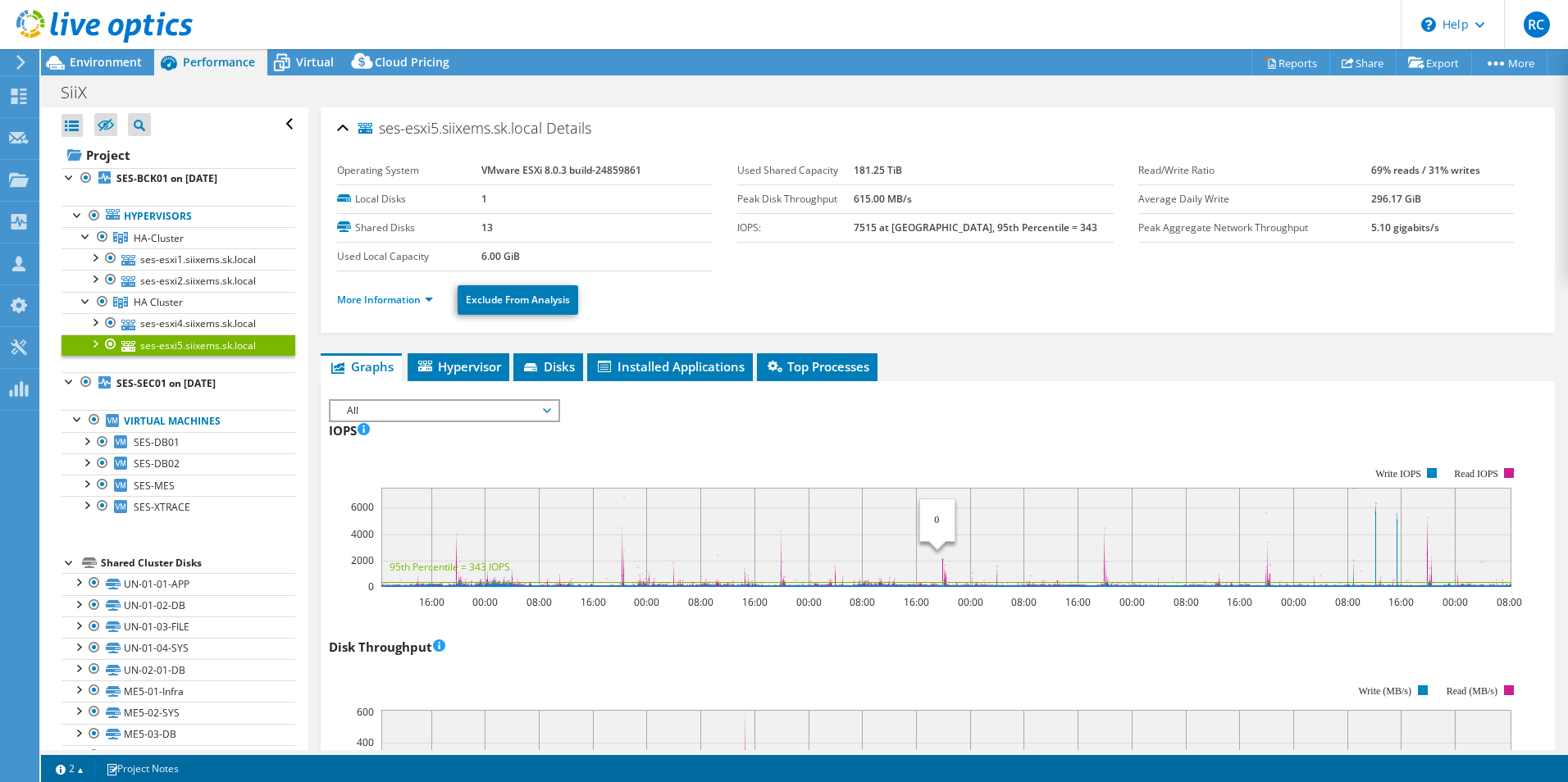
select select "USD"
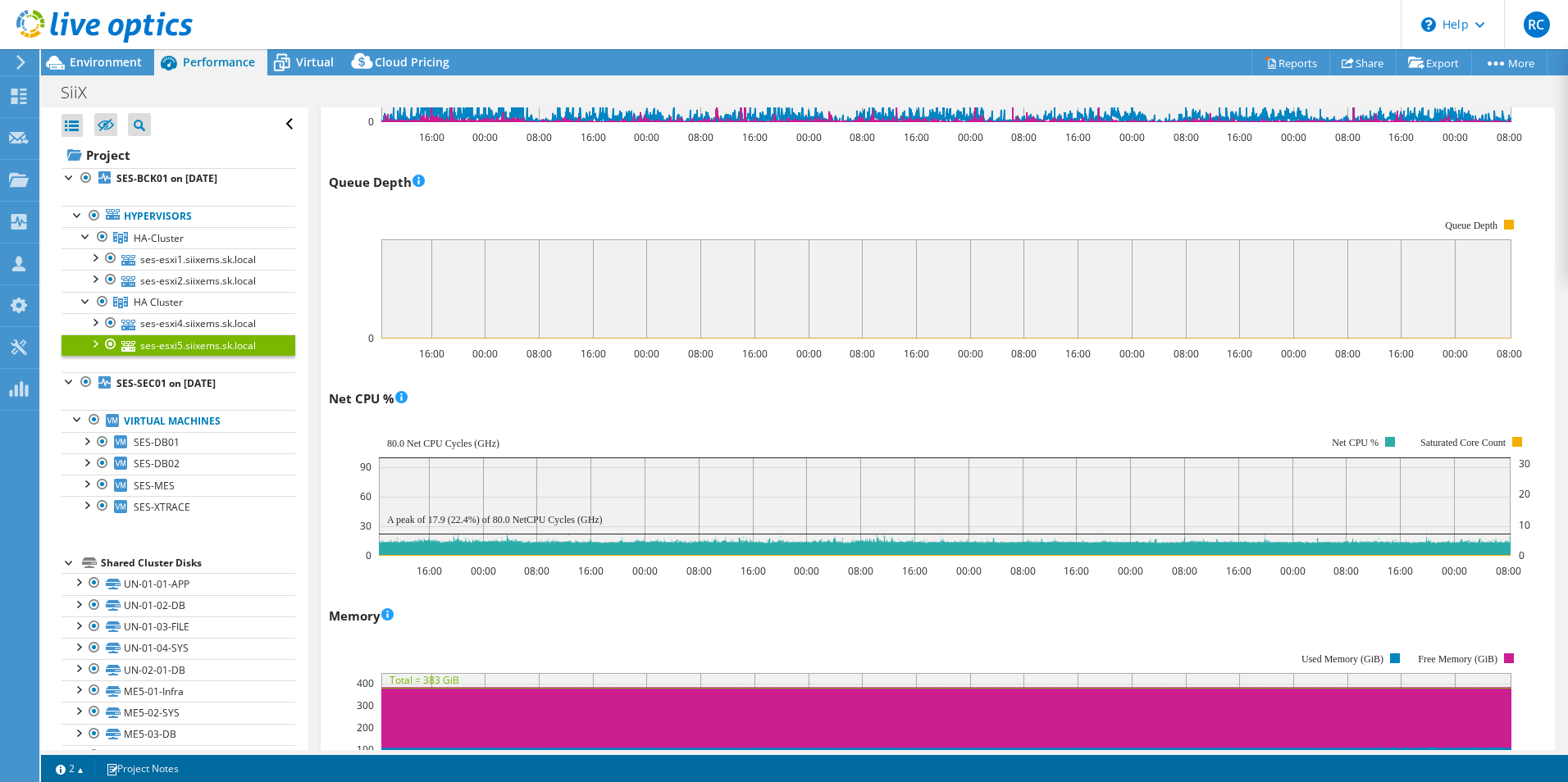
scroll to position [1280, 0]
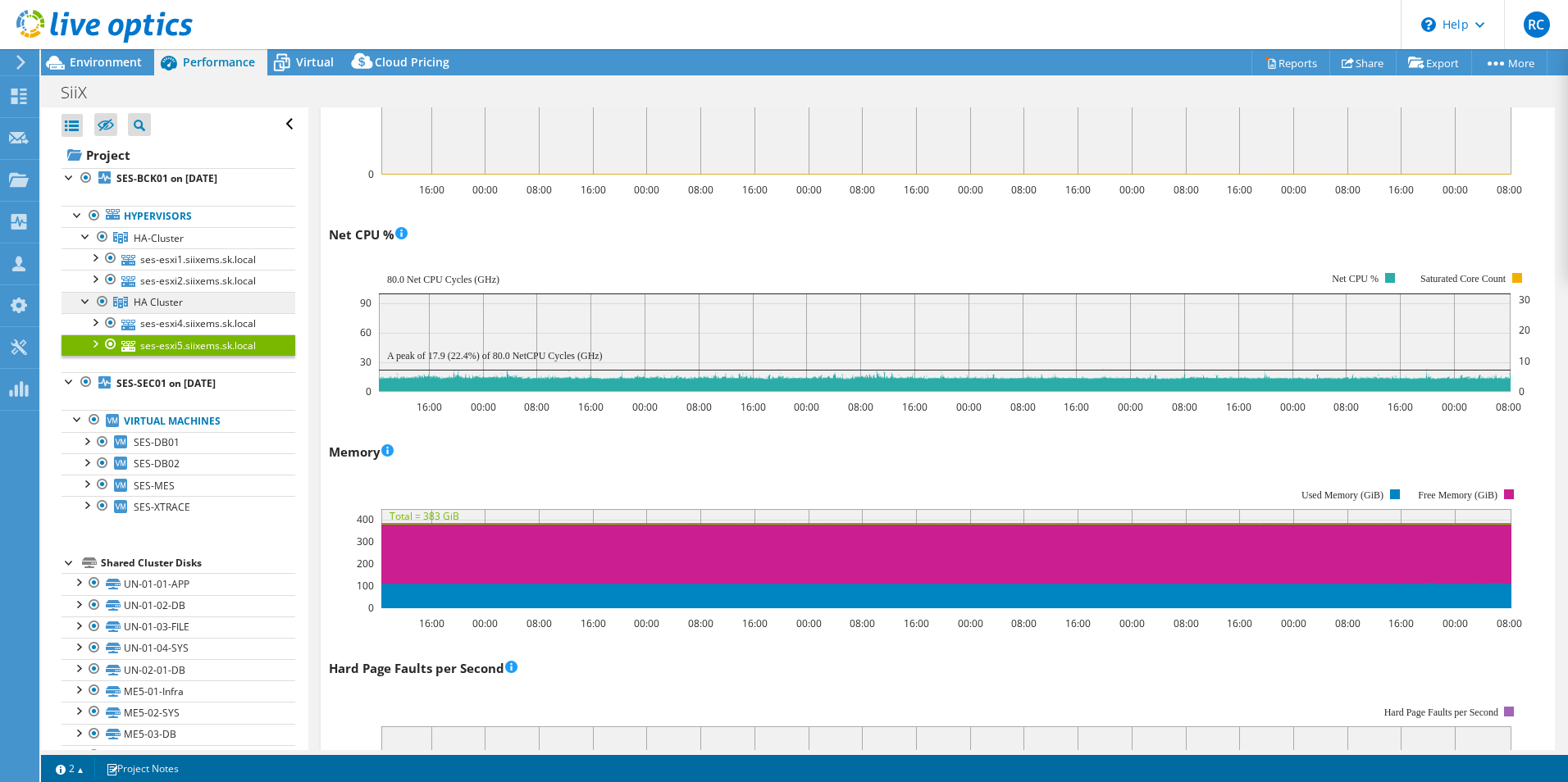
click at [175, 296] on span "HA Cluster" at bounding box center [158, 303] width 49 height 14
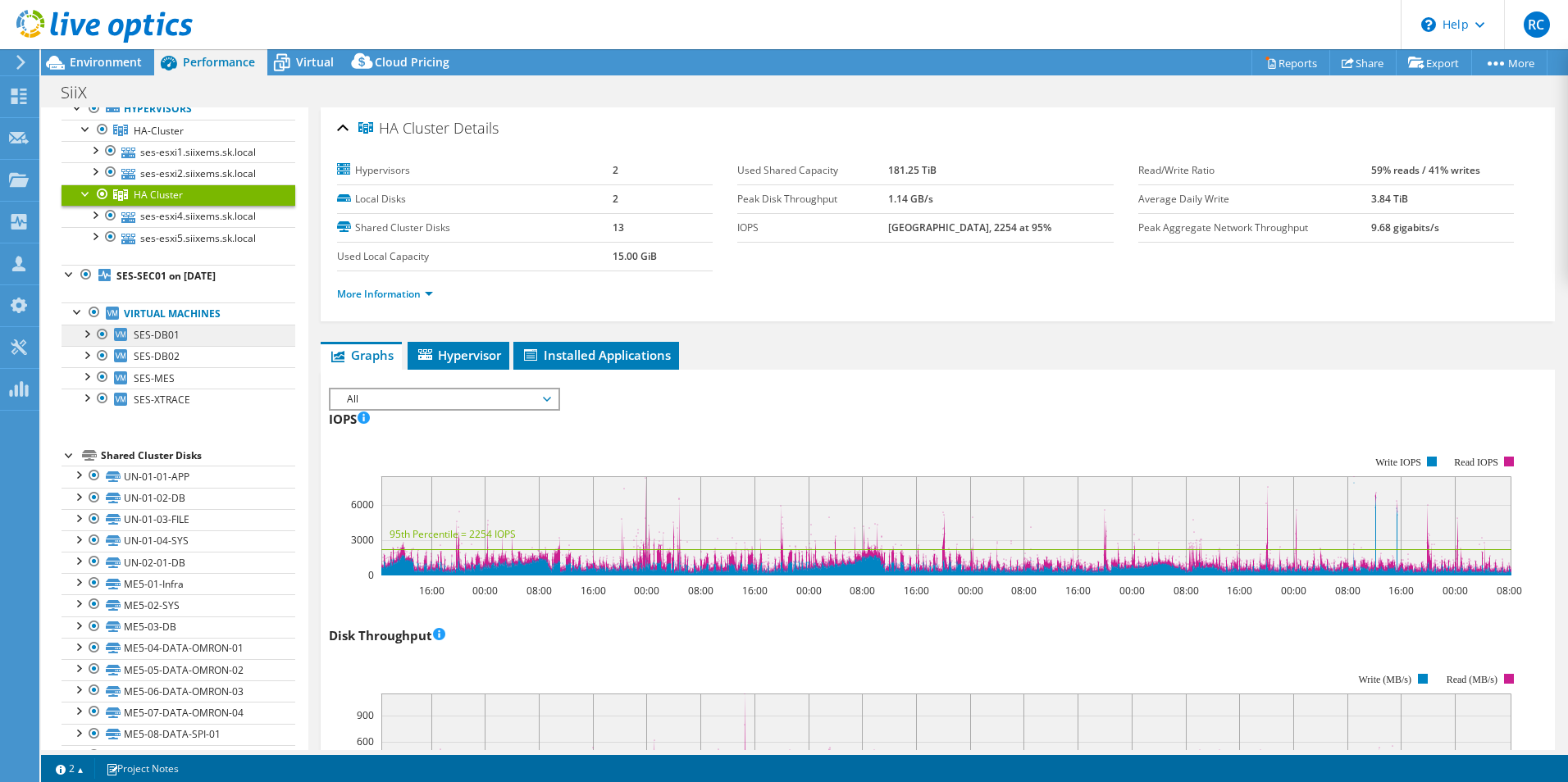
scroll to position [66, 0]
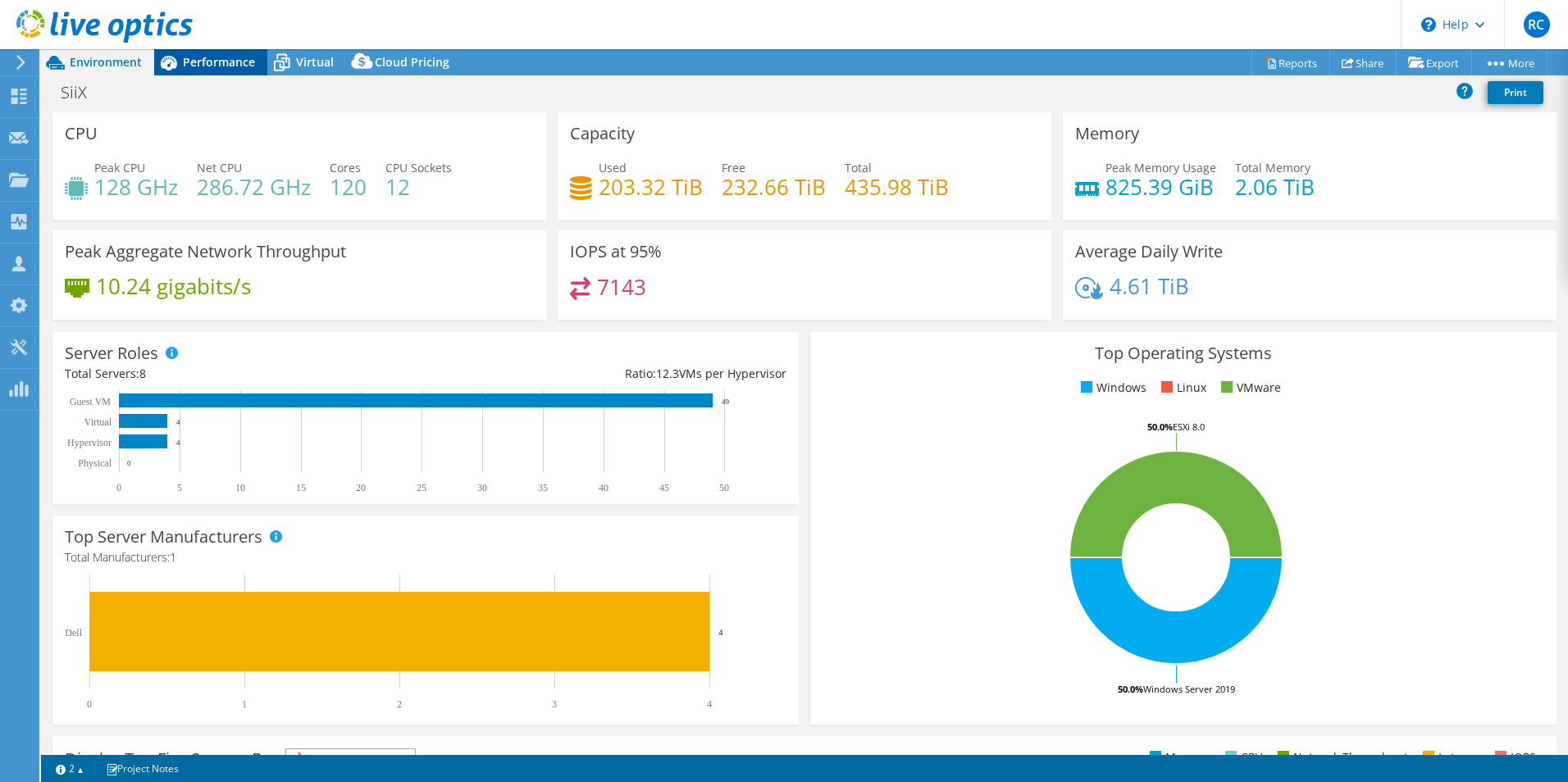
click at [186, 63] on span "Performance" at bounding box center [219, 62] width 72 height 16
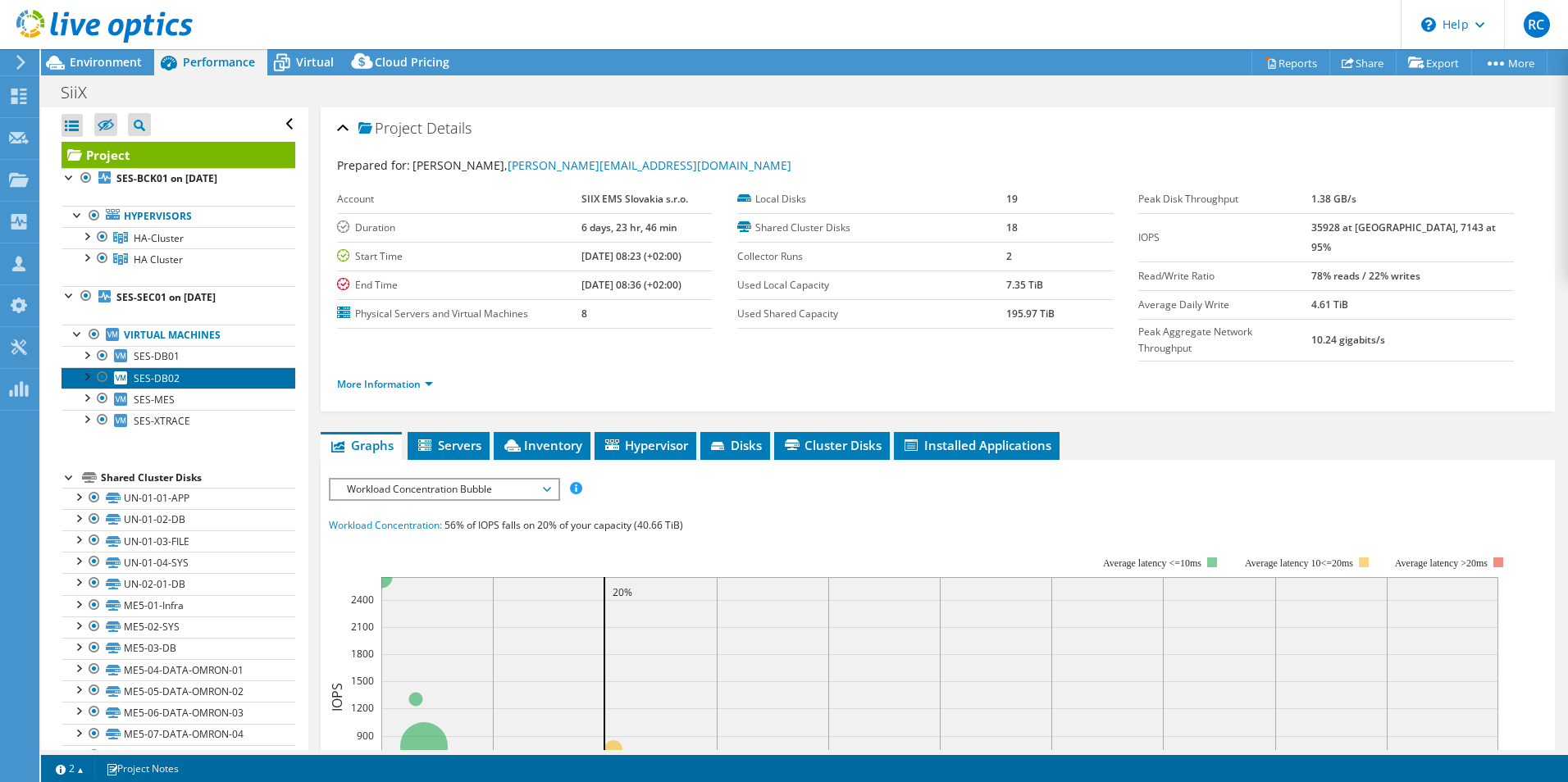
click at [173, 376] on span "SES-DB02" at bounding box center [157, 378] width 46 height 14
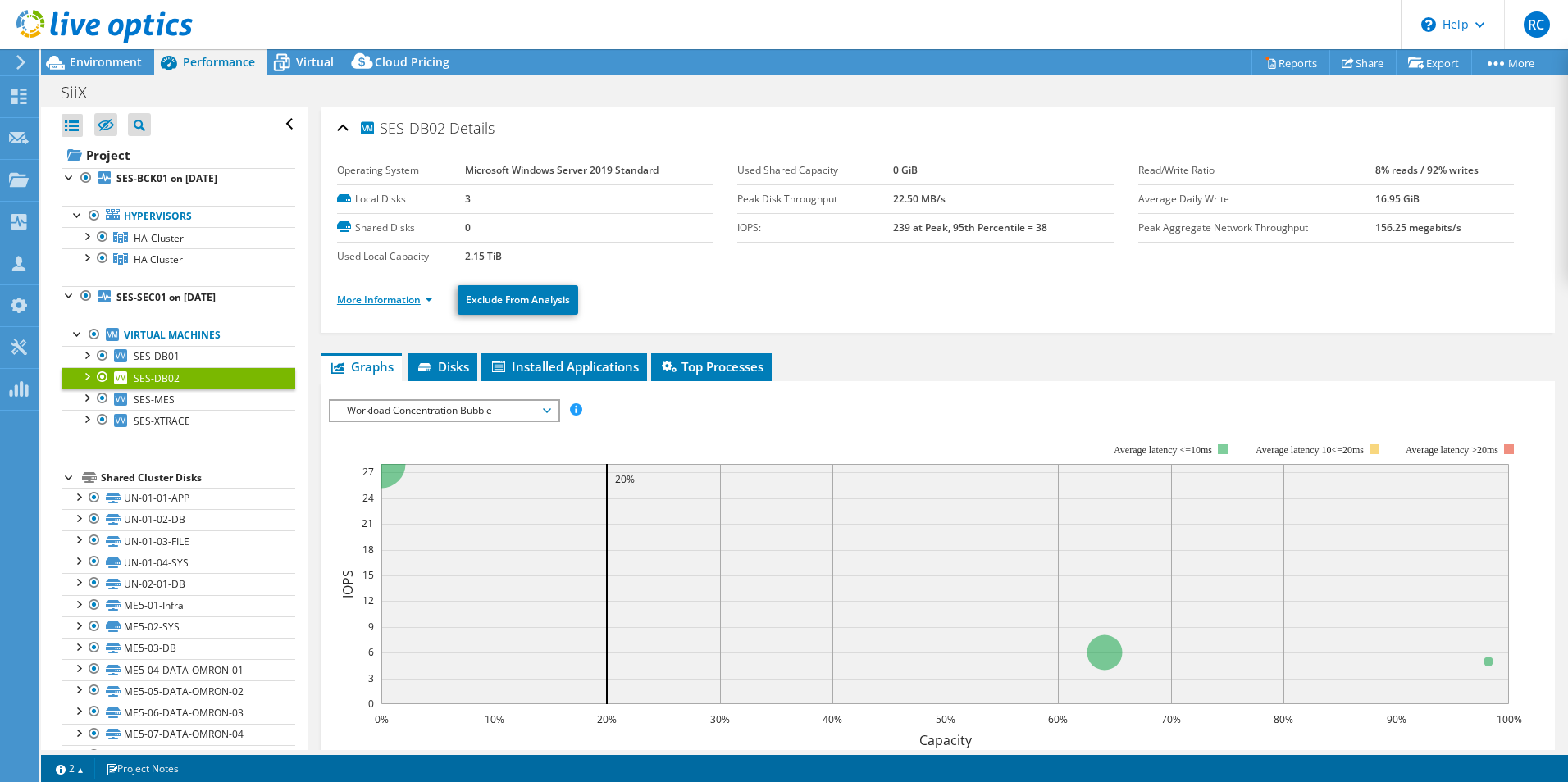
click at [419, 301] on link "More Information" at bounding box center [385, 300] width 96 height 14
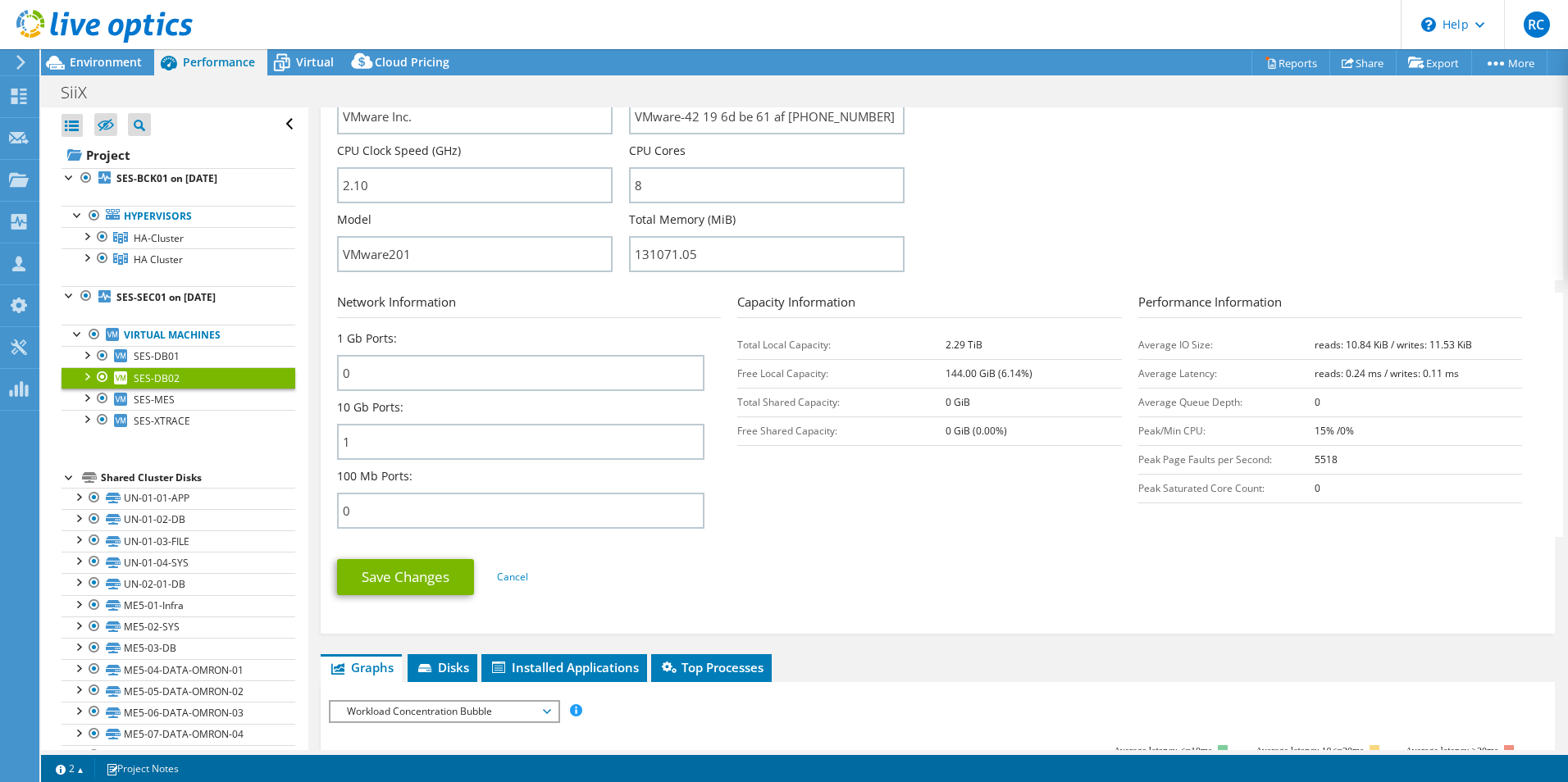
scroll to position [492, 0]
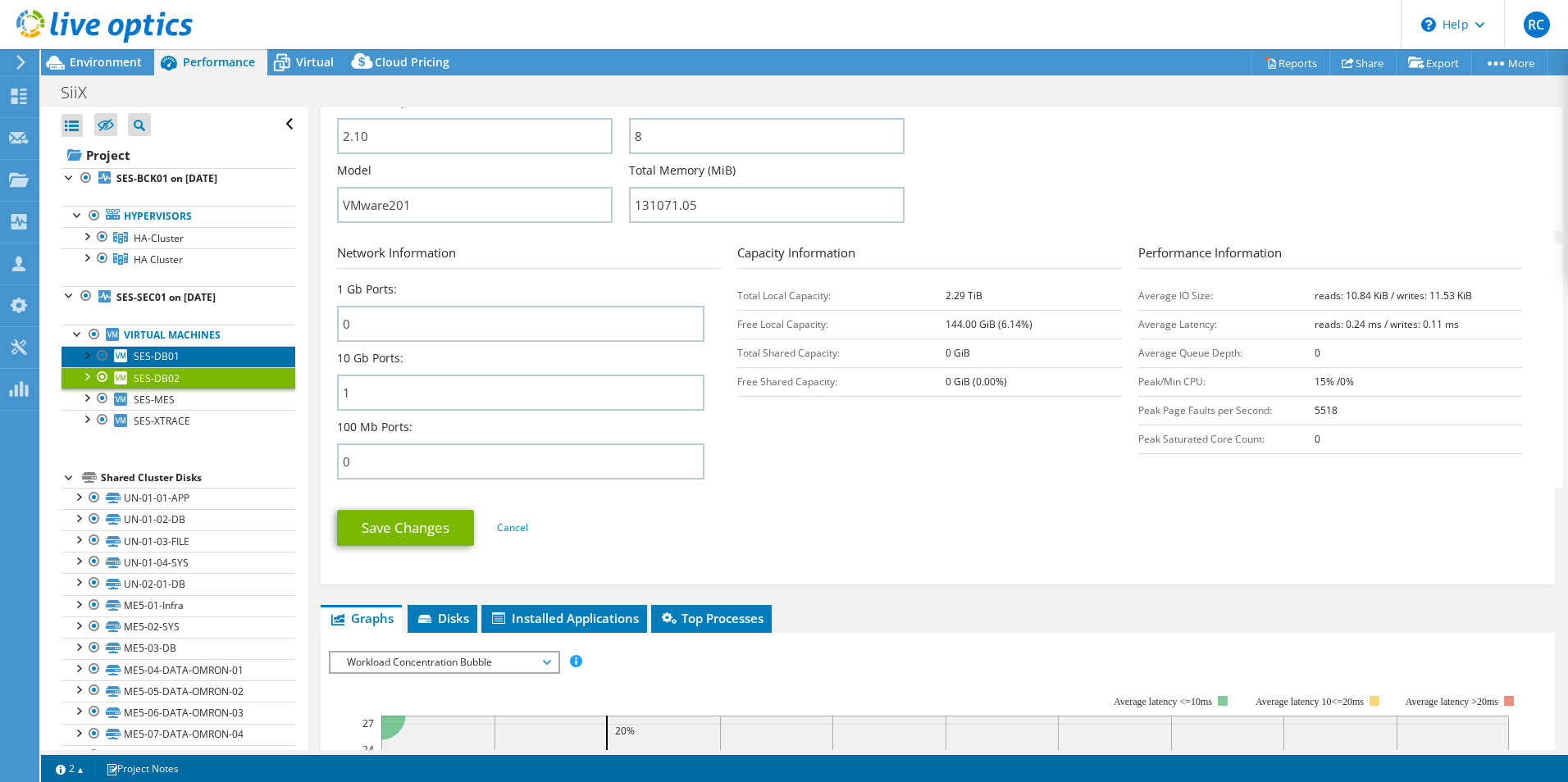
click at [163, 355] on span "SES-DB01" at bounding box center [157, 356] width 46 height 14
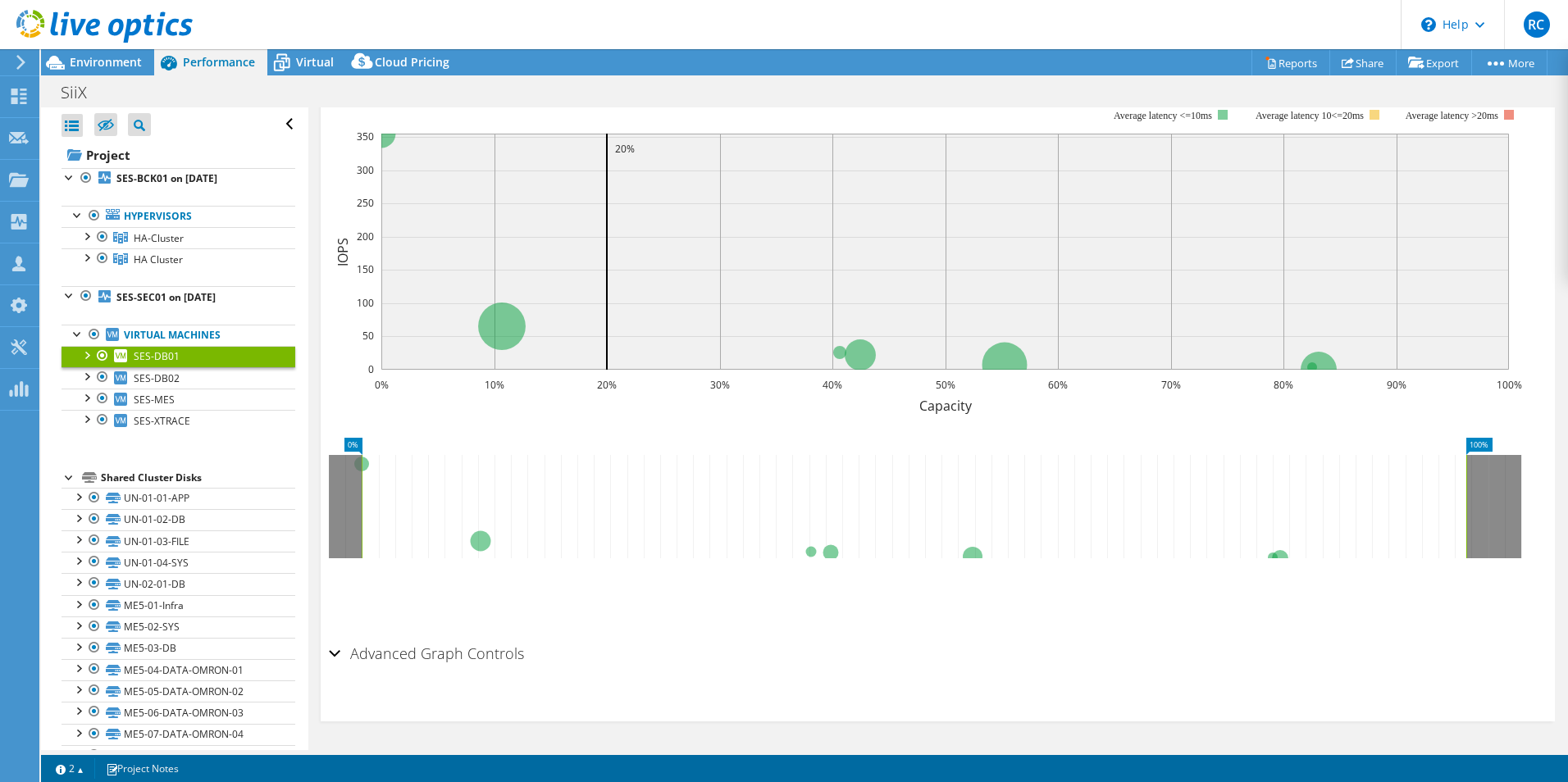
scroll to position [0, 0]
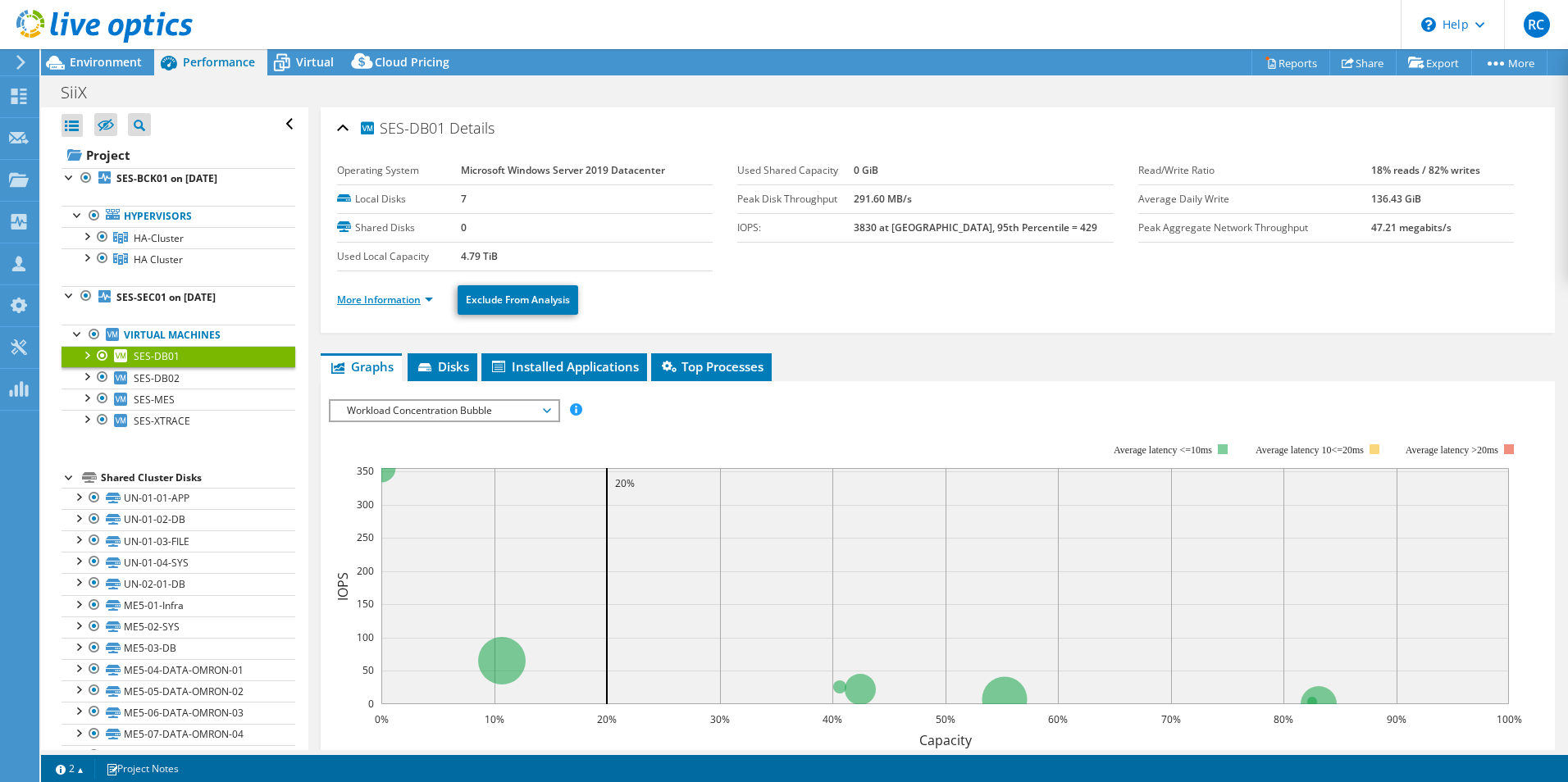
click at [429, 300] on link "More Information" at bounding box center [385, 300] width 96 height 14
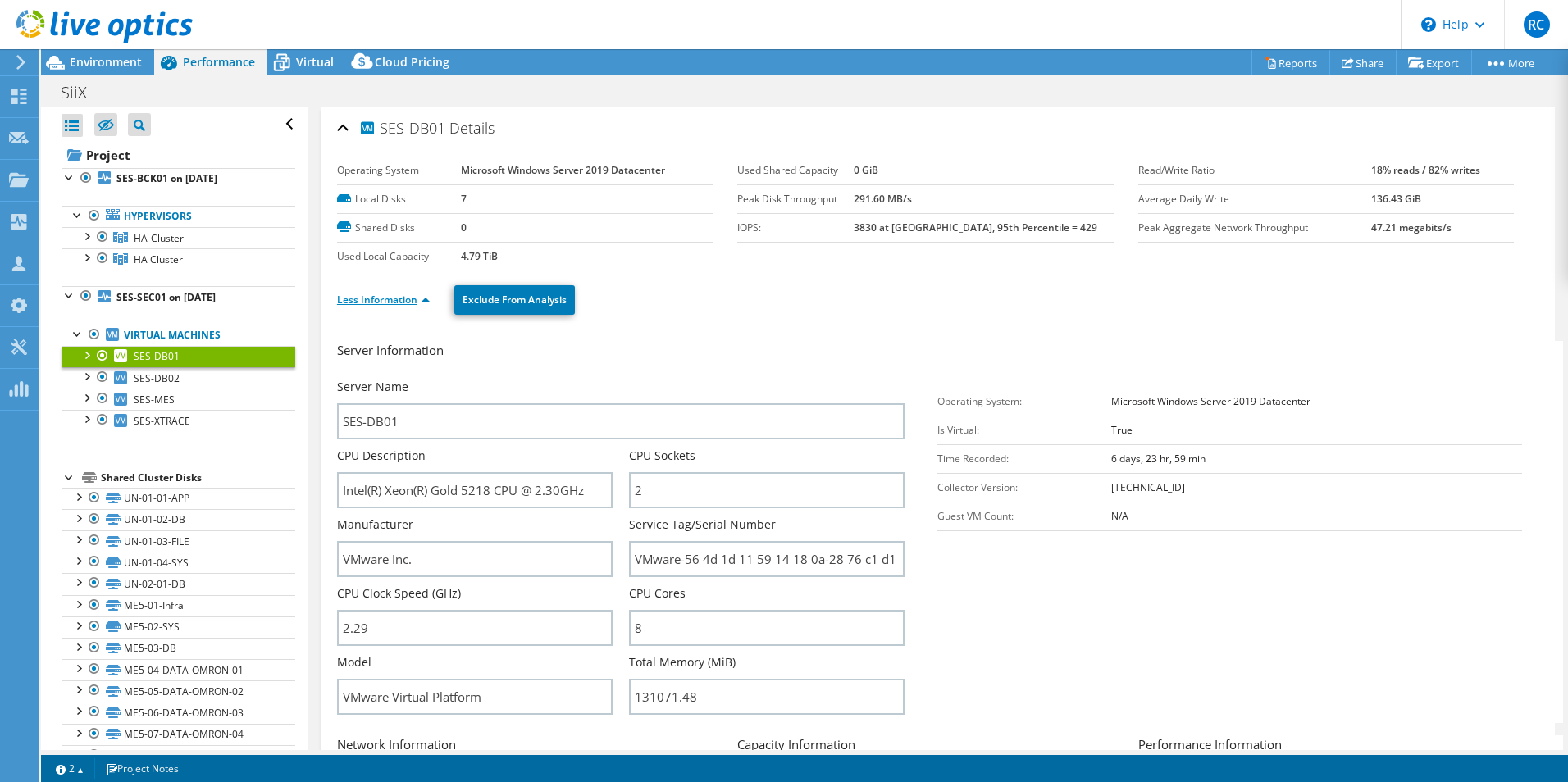
click at [429, 300] on link "Less Information" at bounding box center [383, 300] width 92 height 14
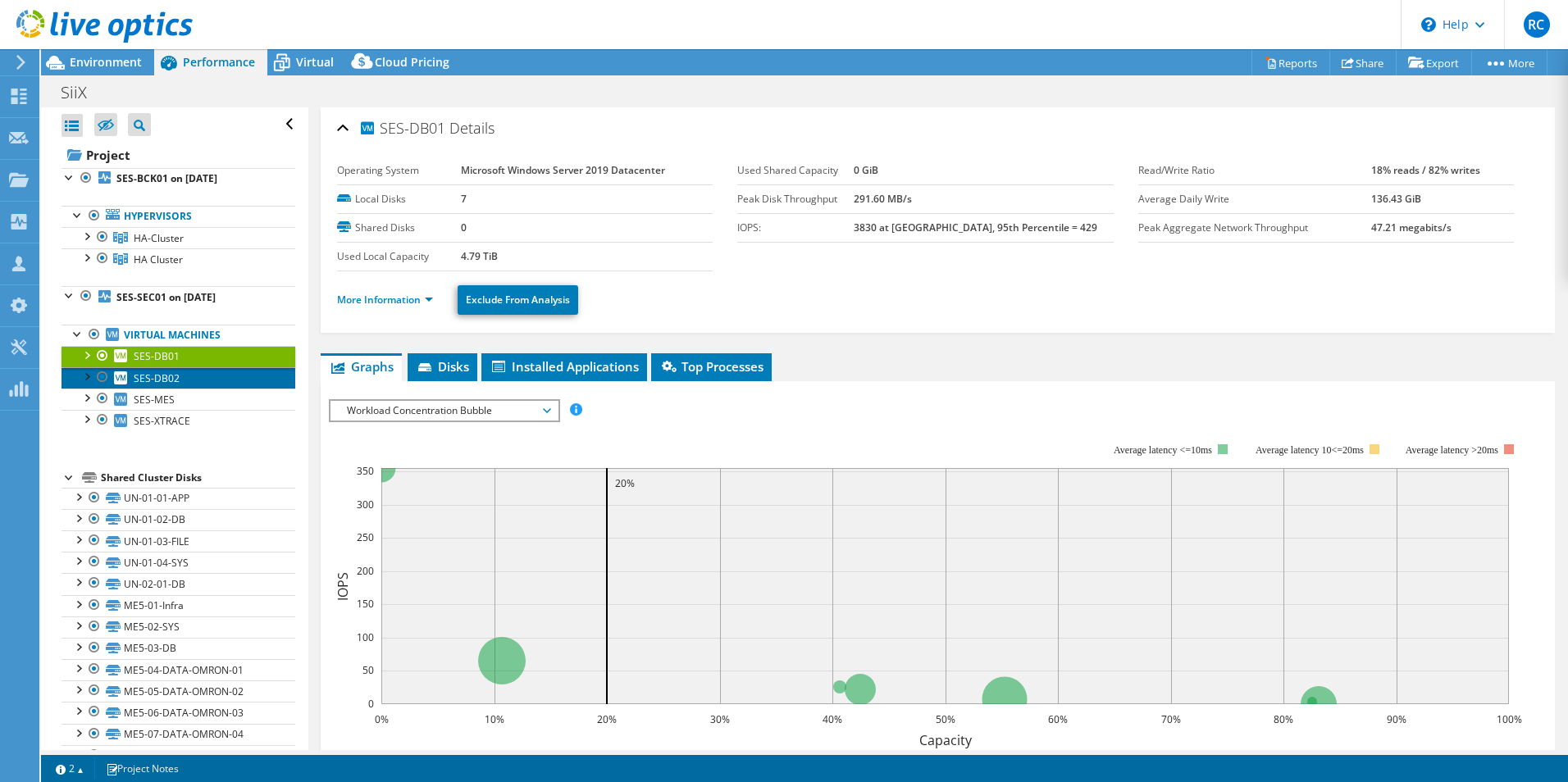
click at [151, 377] on span "SES-DB02" at bounding box center [157, 378] width 46 height 14
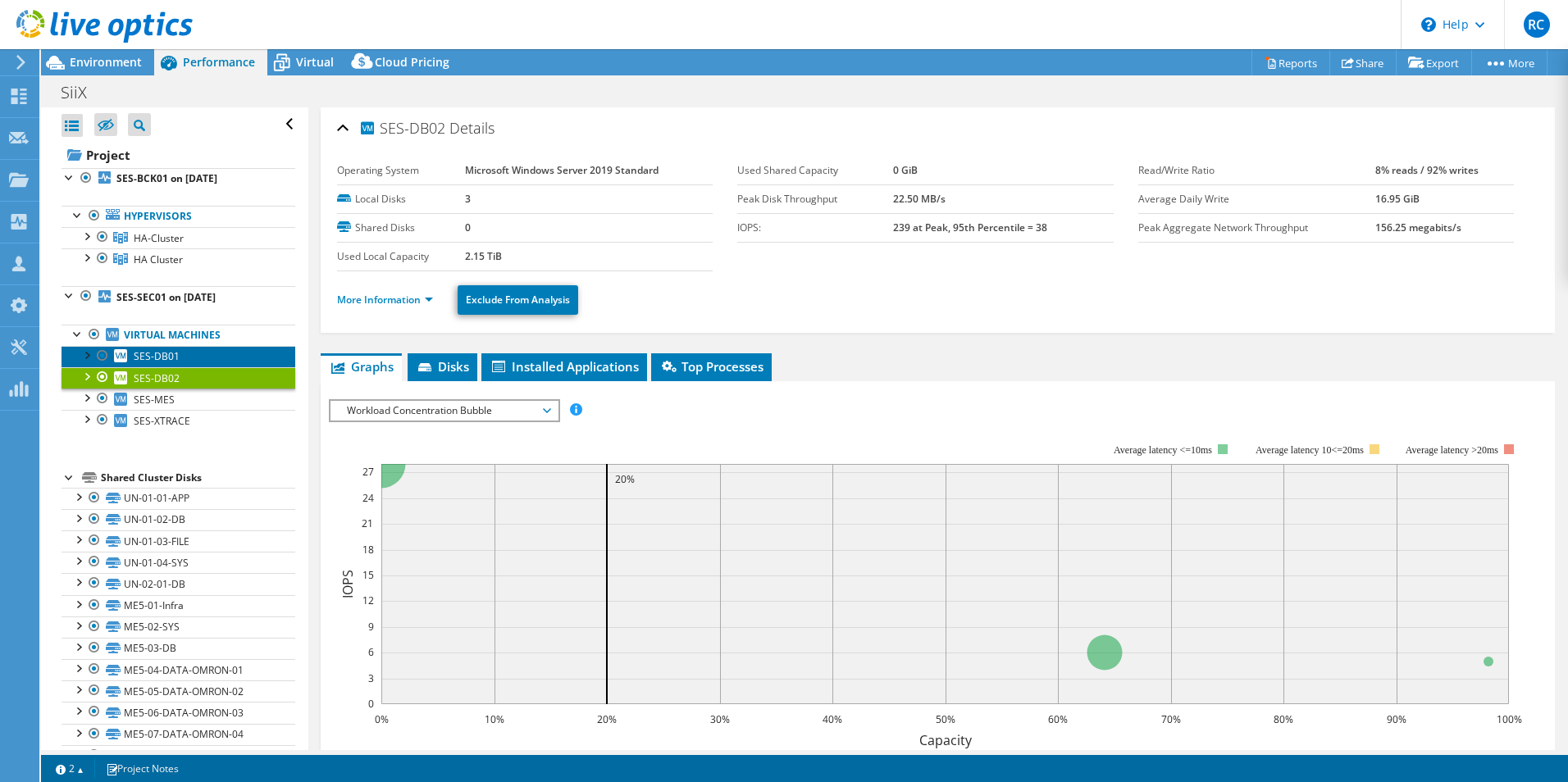
click at [166, 352] on span "SES-DB01" at bounding box center [157, 356] width 46 height 14
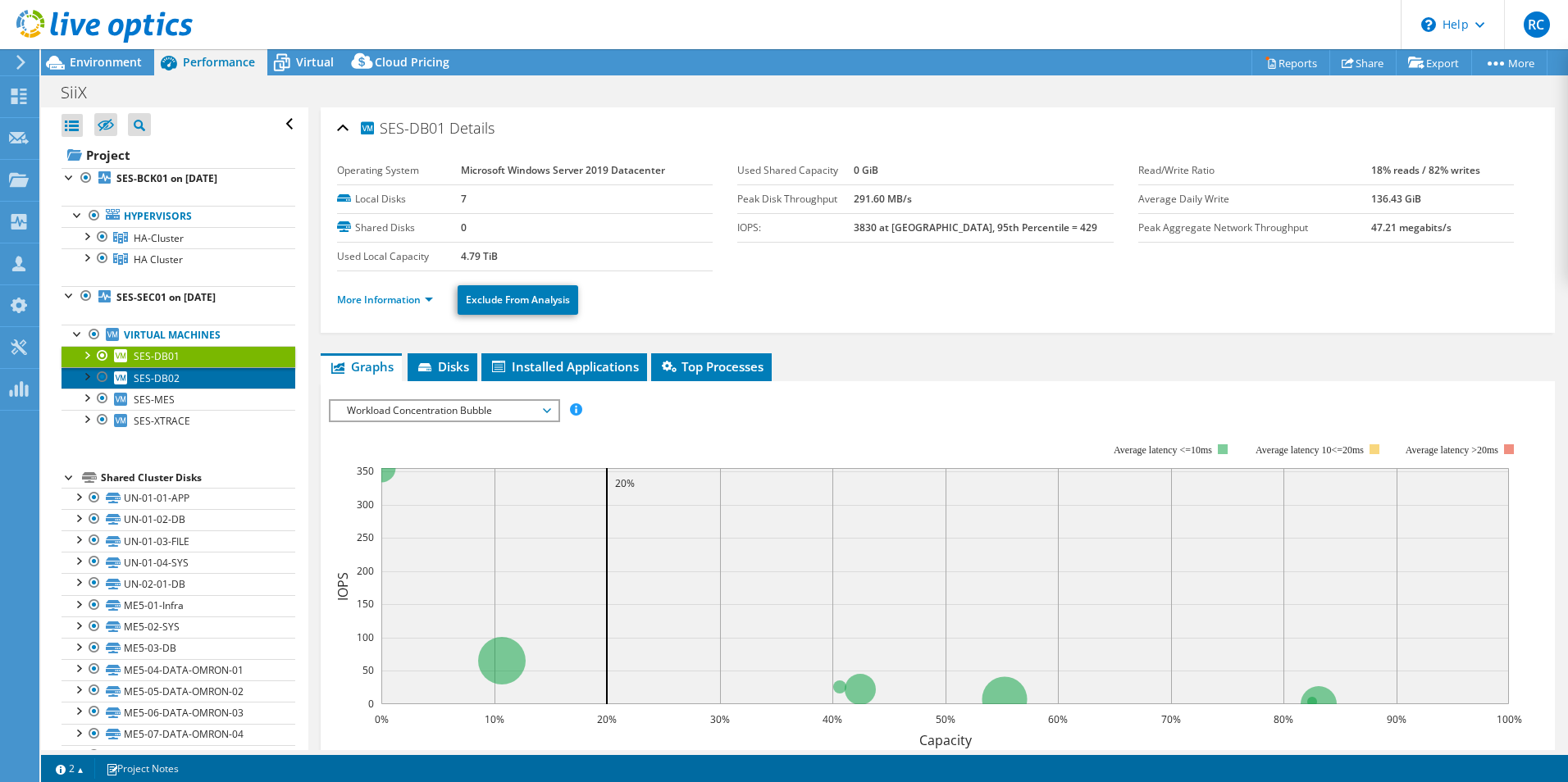
click at [179, 381] on link "SES-DB02" at bounding box center [179, 378] width 234 height 21
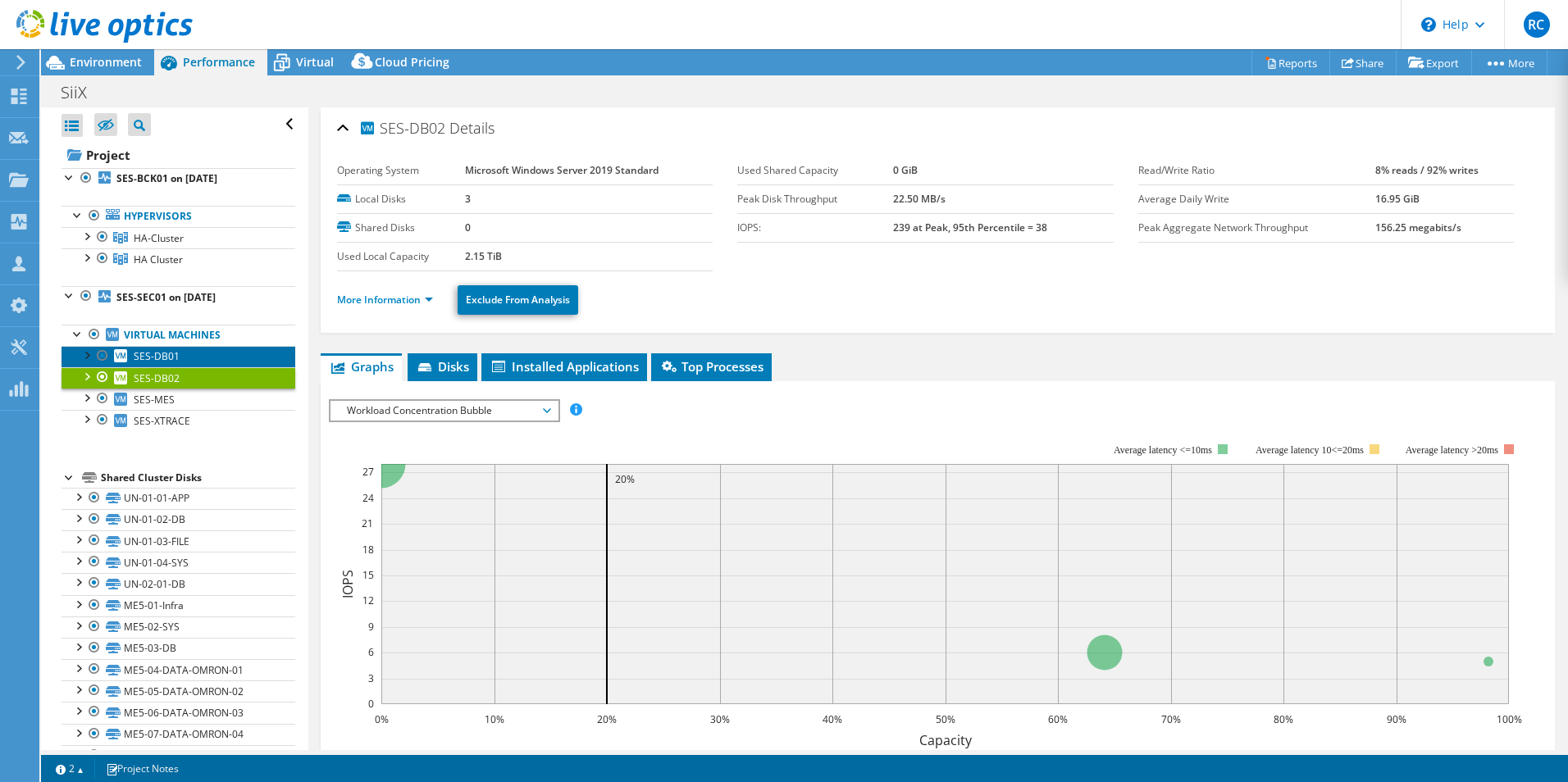
click at [193, 357] on link "SES-DB01" at bounding box center [179, 356] width 234 height 21
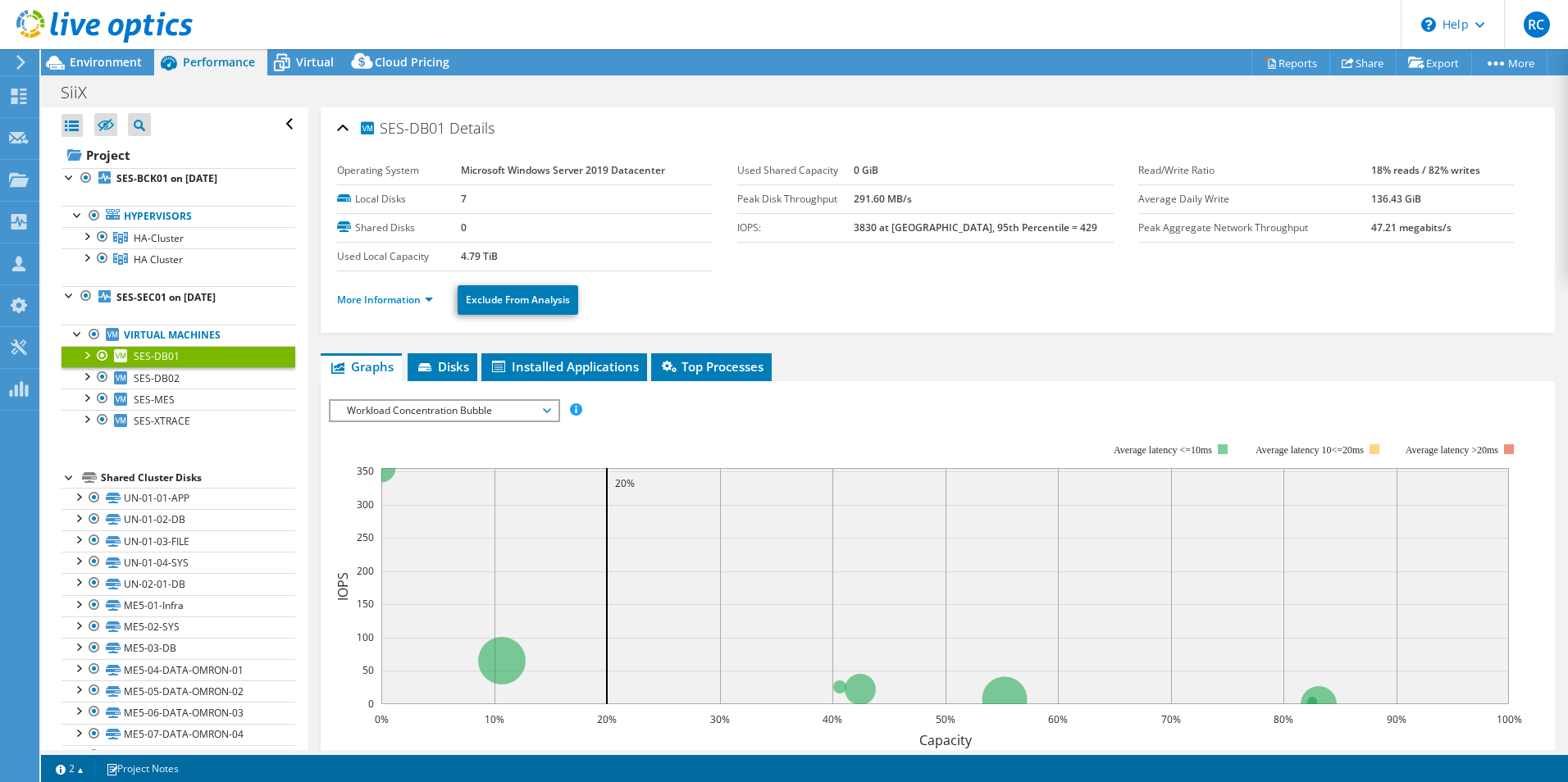
click at [81, 348] on div at bounding box center [86, 354] width 17 height 17
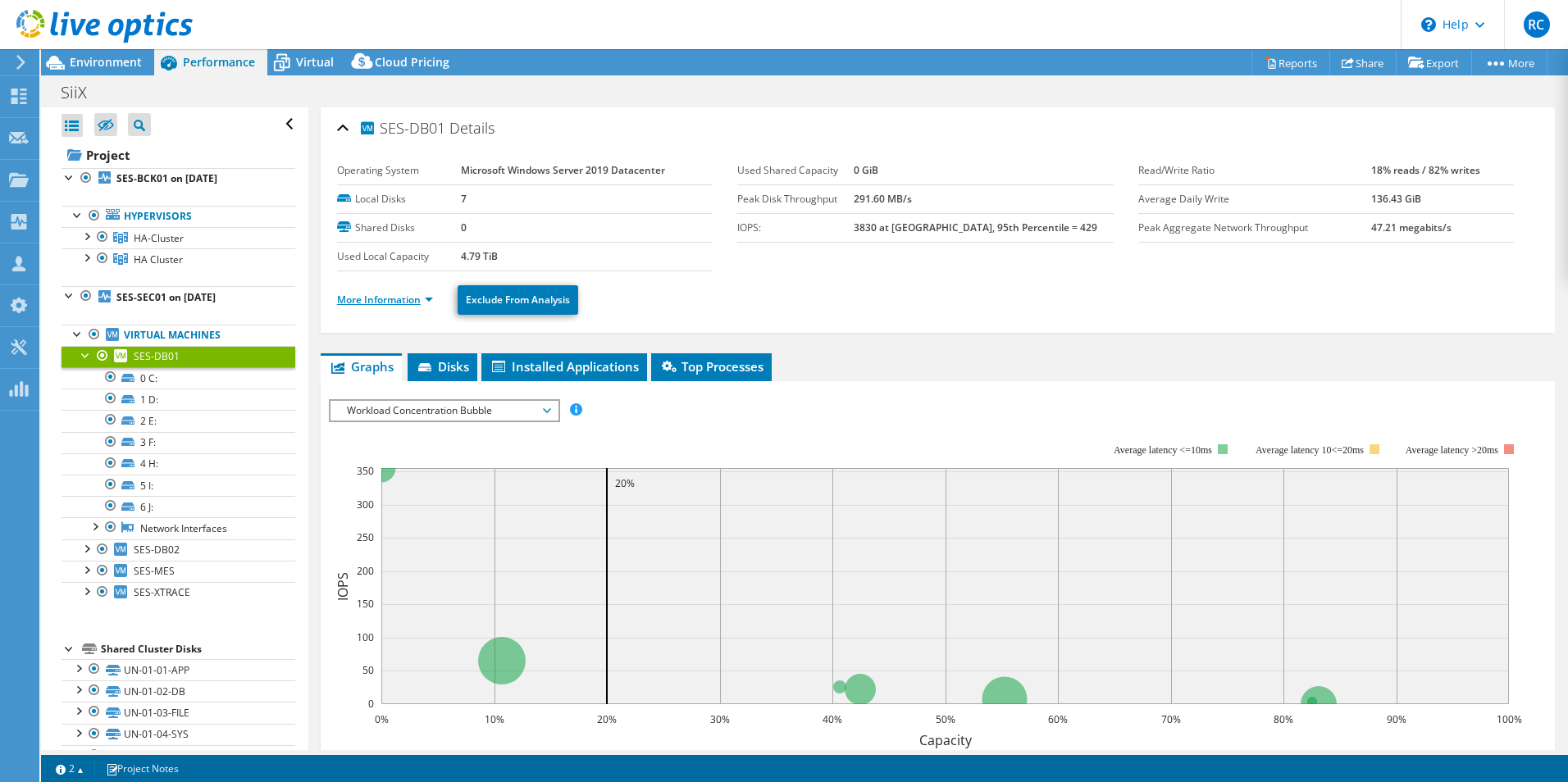
click at [428, 294] on link "More Information" at bounding box center [385, 300] width 96 height 14
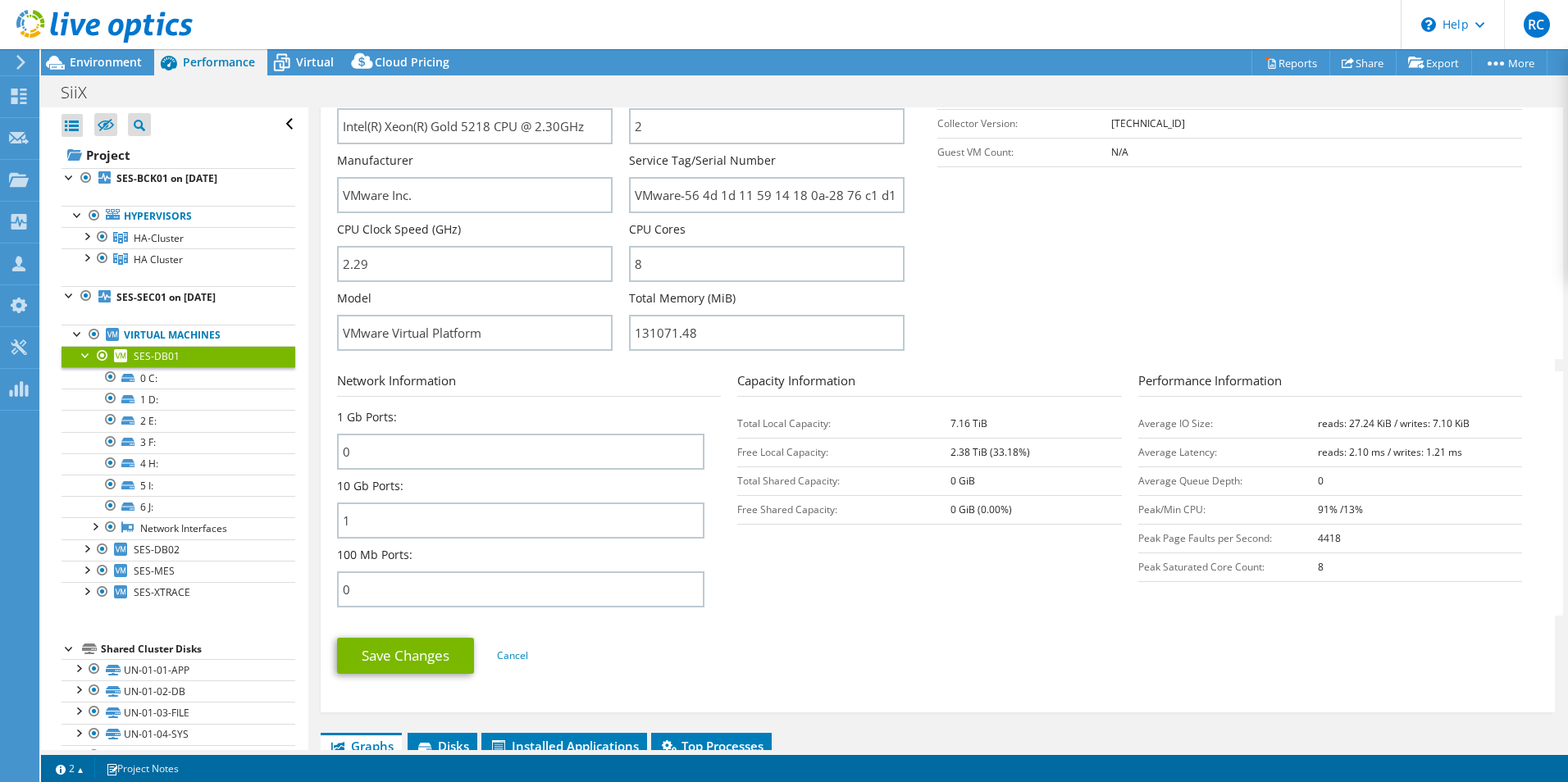
scroll to position [328, 0]
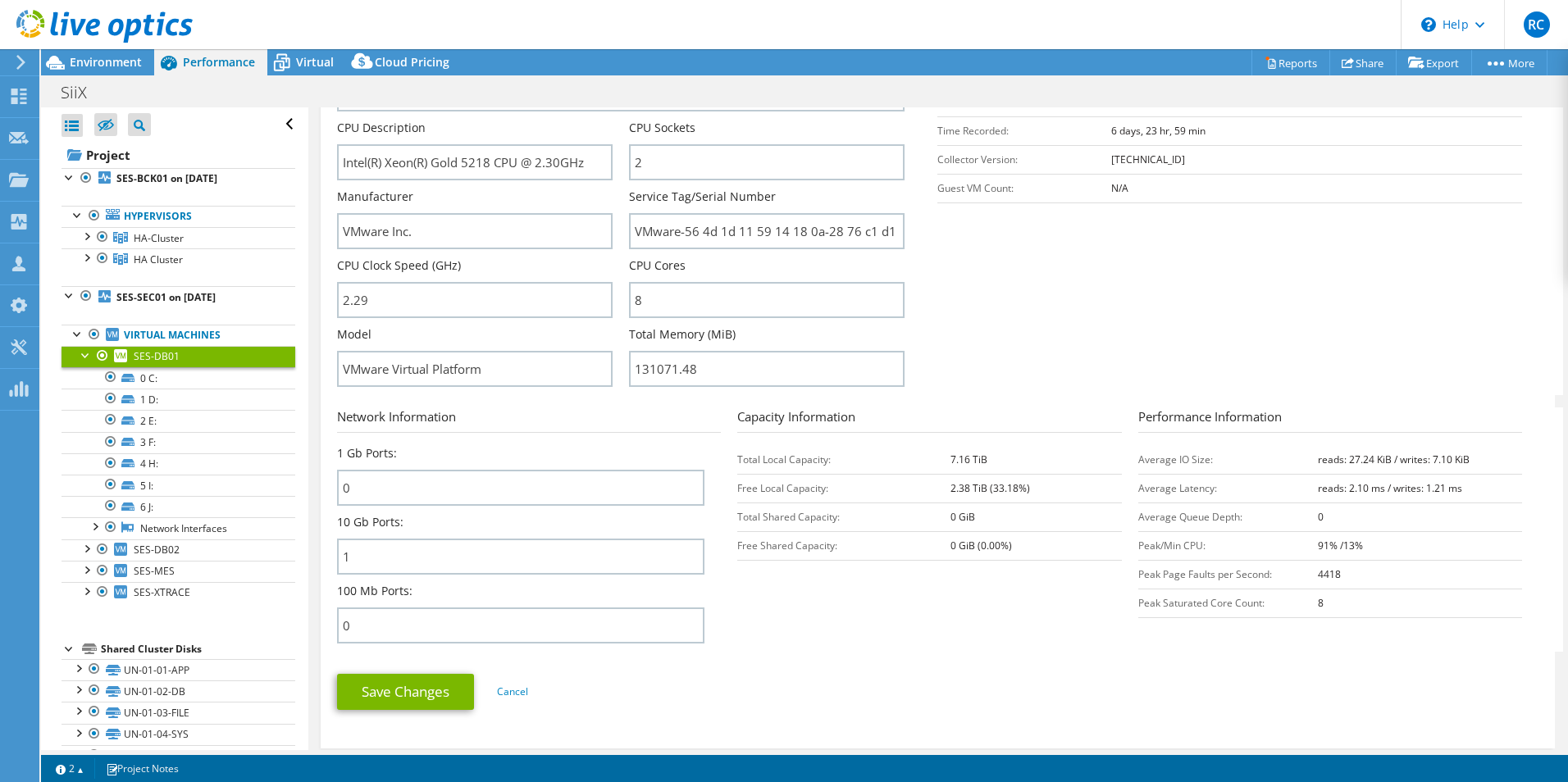
drag, startPoint x: 942, startPoint y: 456, endPoint x: 963, endPoint y: 467, distance: 23.7
click at [963, 467] on tr "Total Local Capacity: 7.16 TiB" at bounding box center [929, 459] width 384 height 29
drag, startPoint x: 963, startPoint y: 467, endPoint x: 993, endPoint y: 490, distance: 37.8
click at [993, 490] on b "2.38 TiB (33.18%)" at bounding box center [990, 488] width 79 height 14
drag, startPoint x: 993, startPoint y: 490, endPoint x: 1004, endPoint y: 271, distance: 219.3
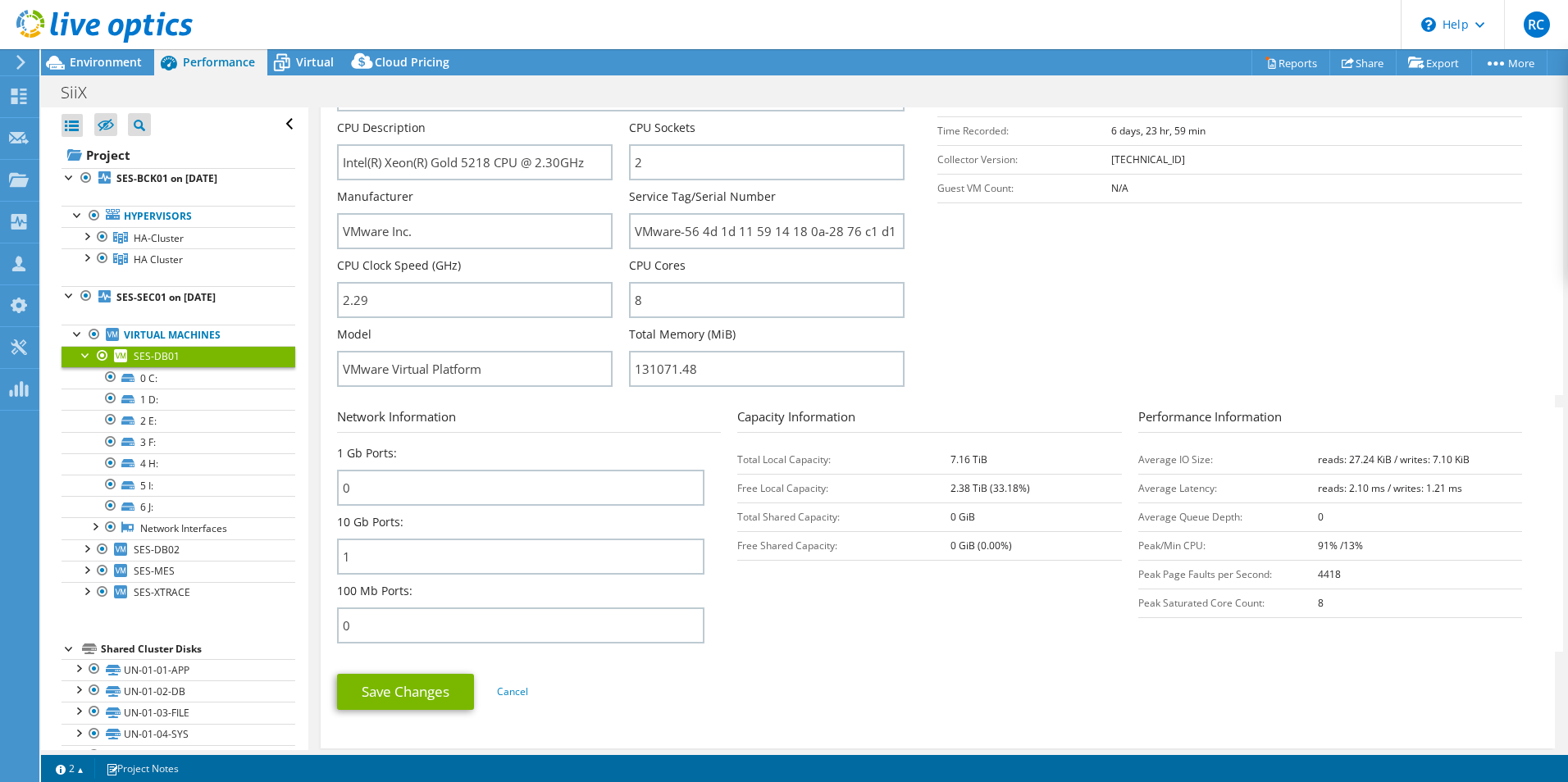
click at [1004, 260] on section "Server Information Server Name SES-DB01 CPU Description Intel(R) Xeon(R) Gold 5…" at bounding box center [942, 204] width 1210 height 382
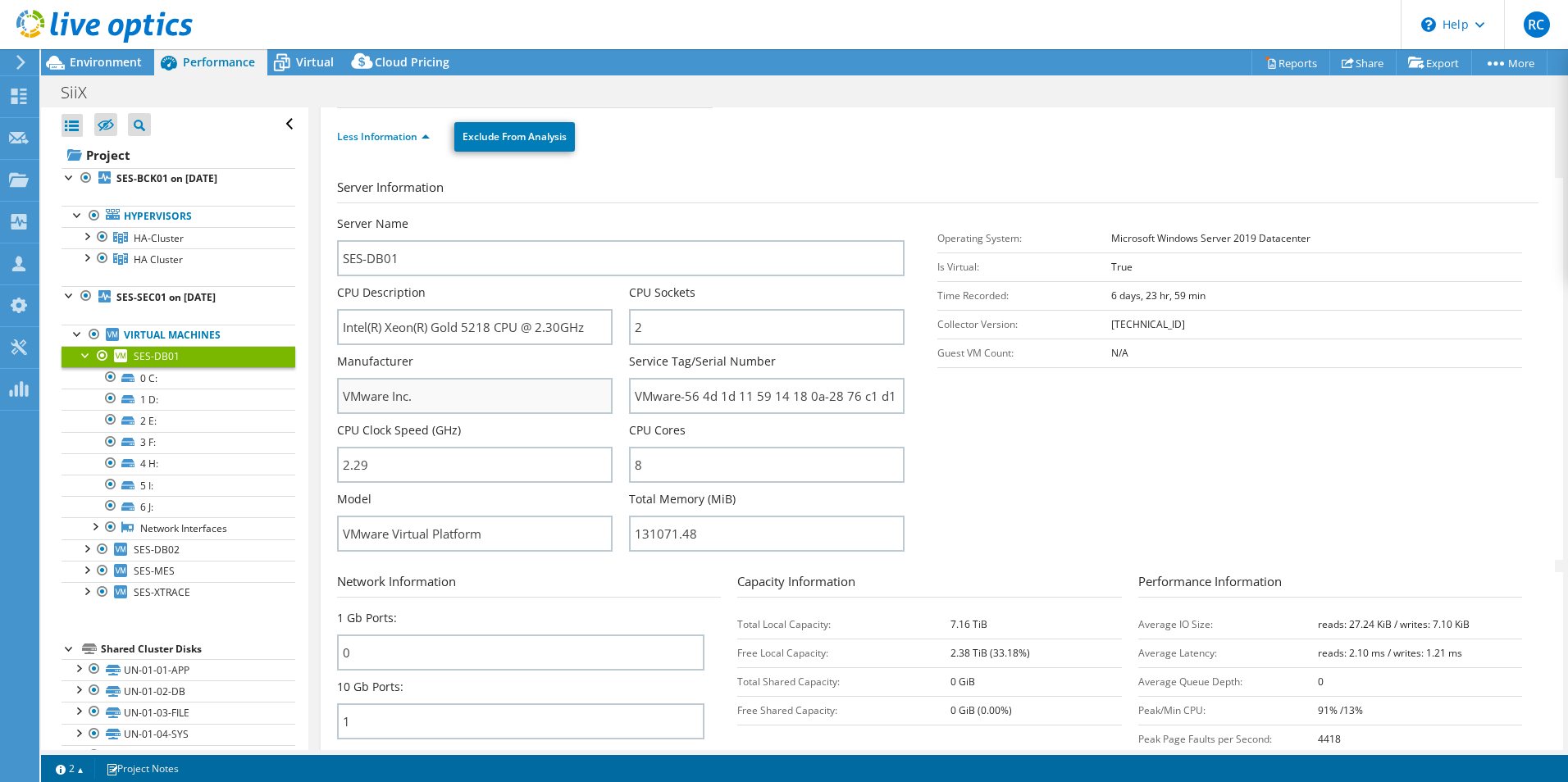
scroll to position [164, 0]
click at [86, 551] on div at bounding box center [86, 547] width 17 height 17
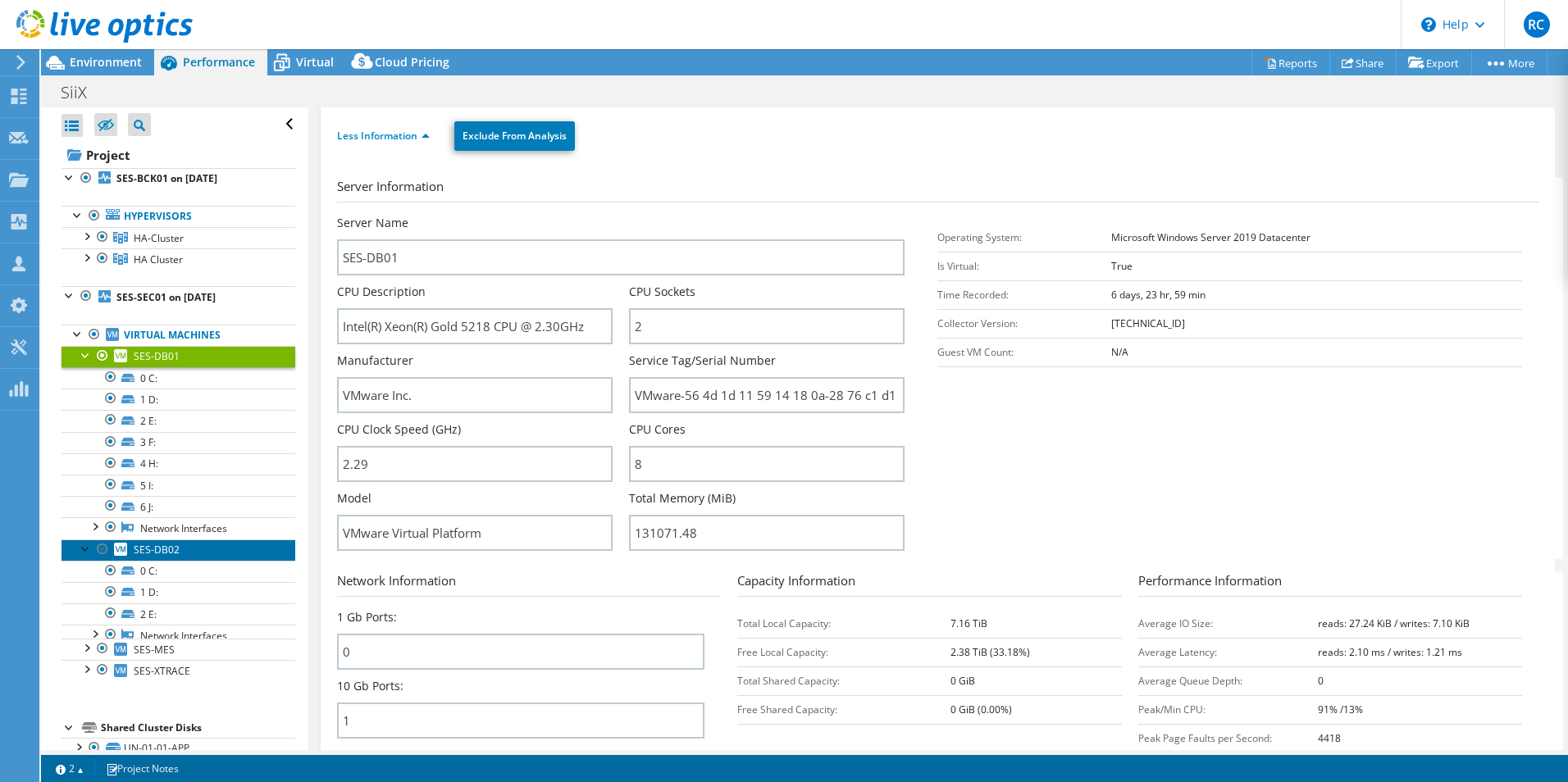
click at [168, 553] on span "SES-DB02" at bounding box center [157, 550] width 46 height 14
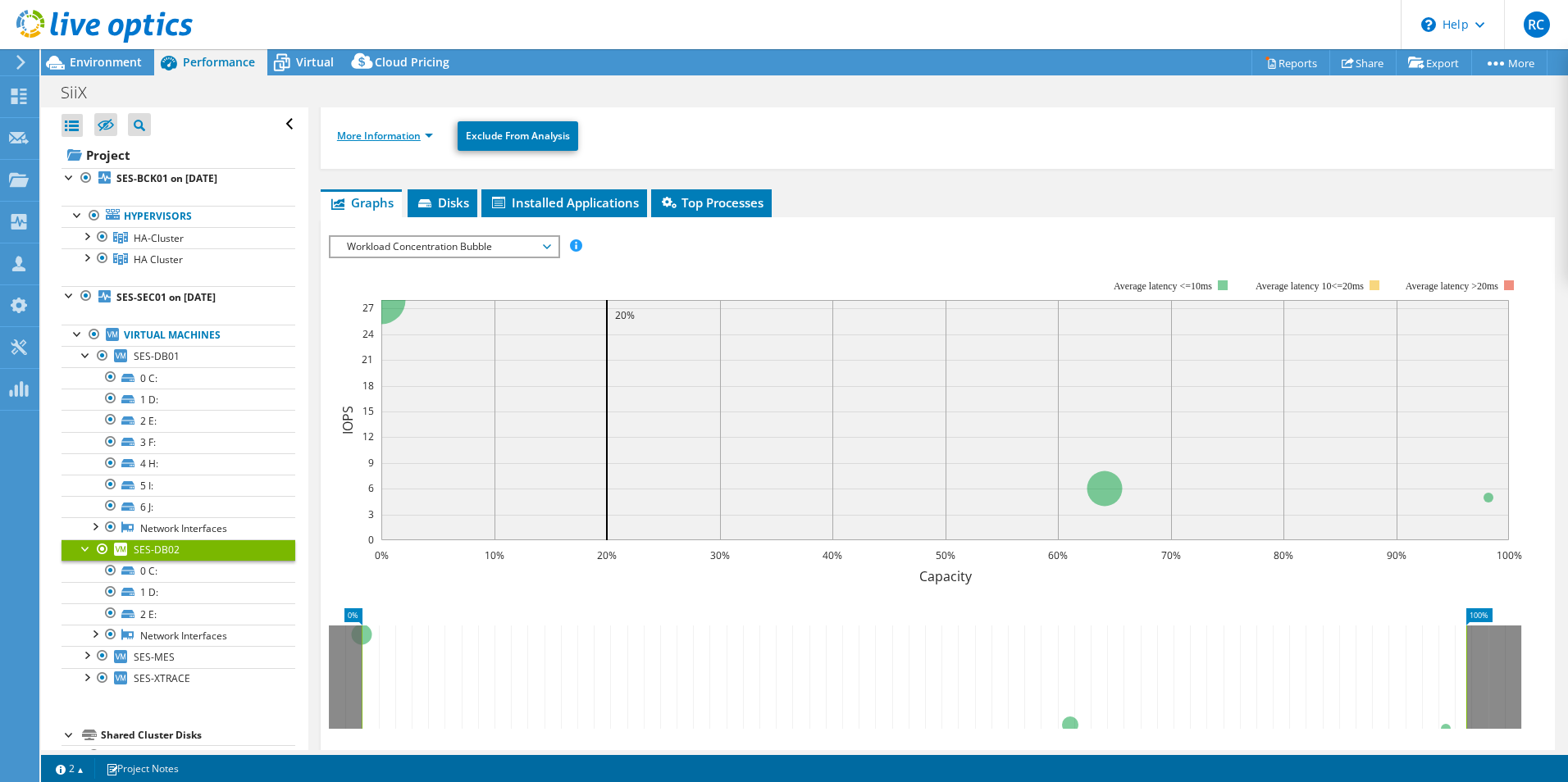
click at [415, 137] on link "More Information" at bounding box center [385, 135] width 96 height 14
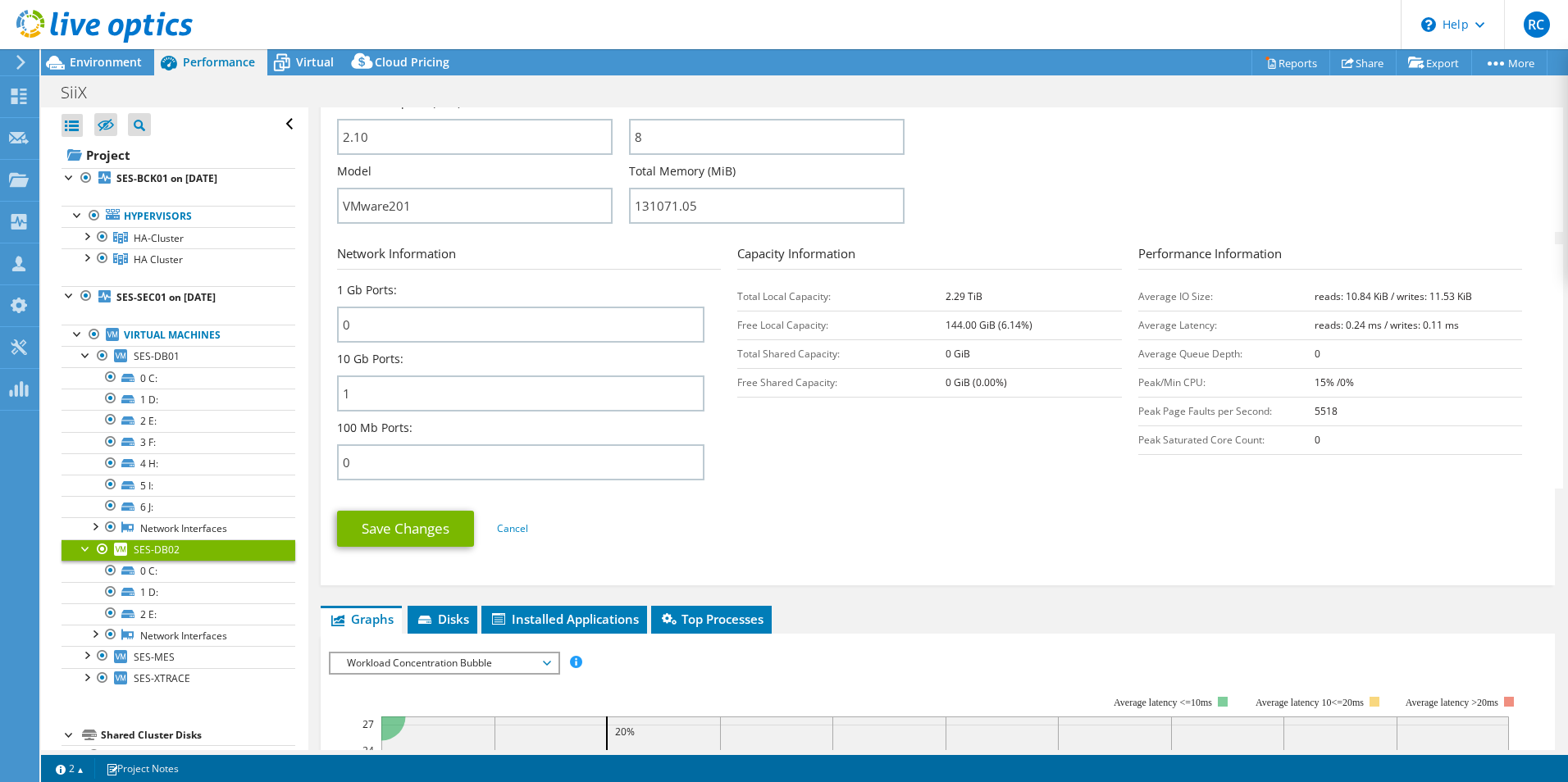
scroll to position [492, 0]
drag, startPoint x: 939, startPoint y: 297, endPoint x: 967, endPoint y: 289, distance: 29.1
click at [967, 289] on tr "Total Local Capacity: 2.29 TiB" at bounding box center [929, 296] width 384 height 29
drag, startPoint x: 967, startPoint y: 289, endPoint x: 966, endPoint y: 323, distance: 34.0
click at [966, 323] on b "144.00 GiB (6.14%)" at bounding box center [989, 325] width 87 height 14
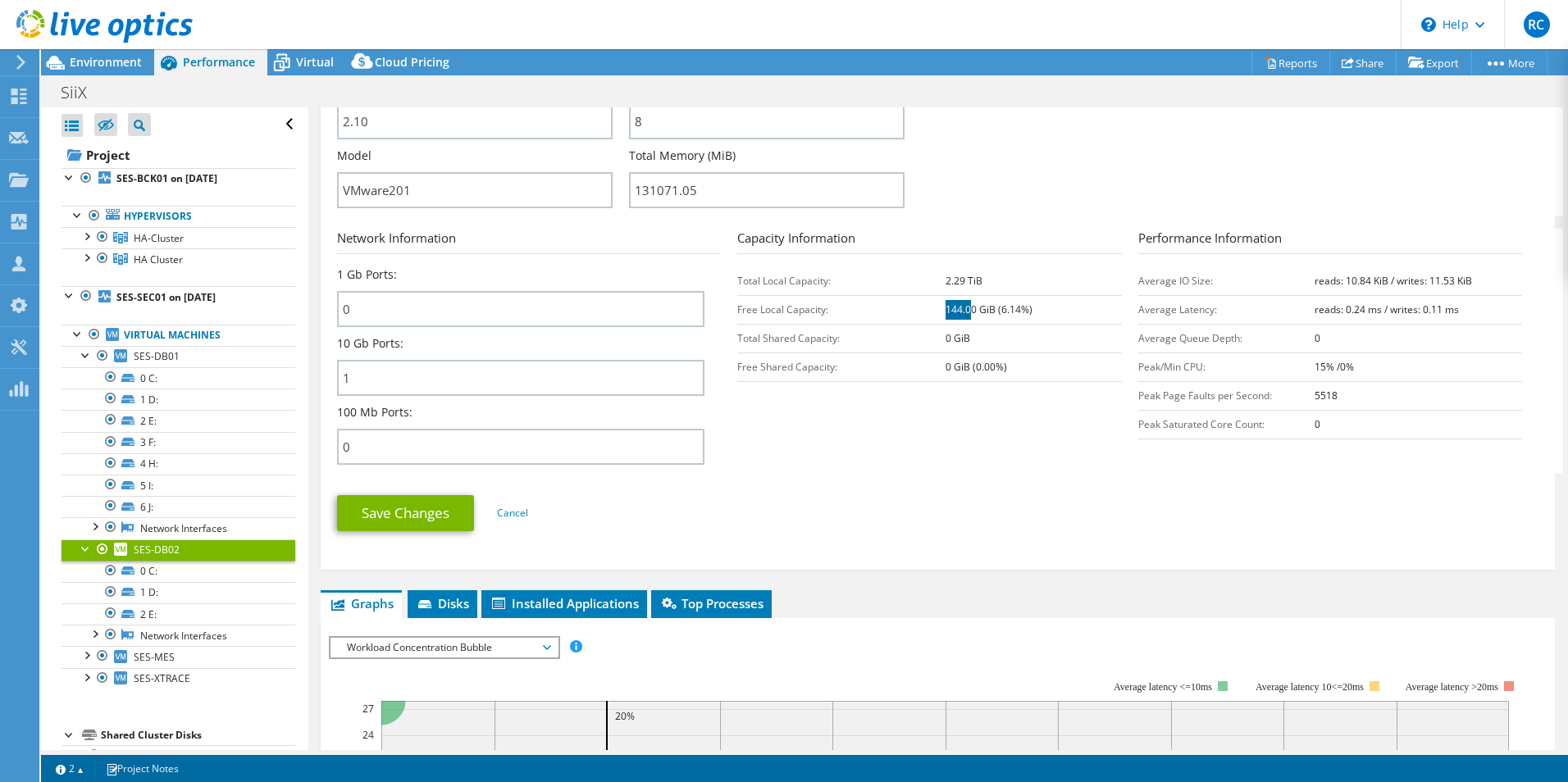
scroll to position [504, 0]
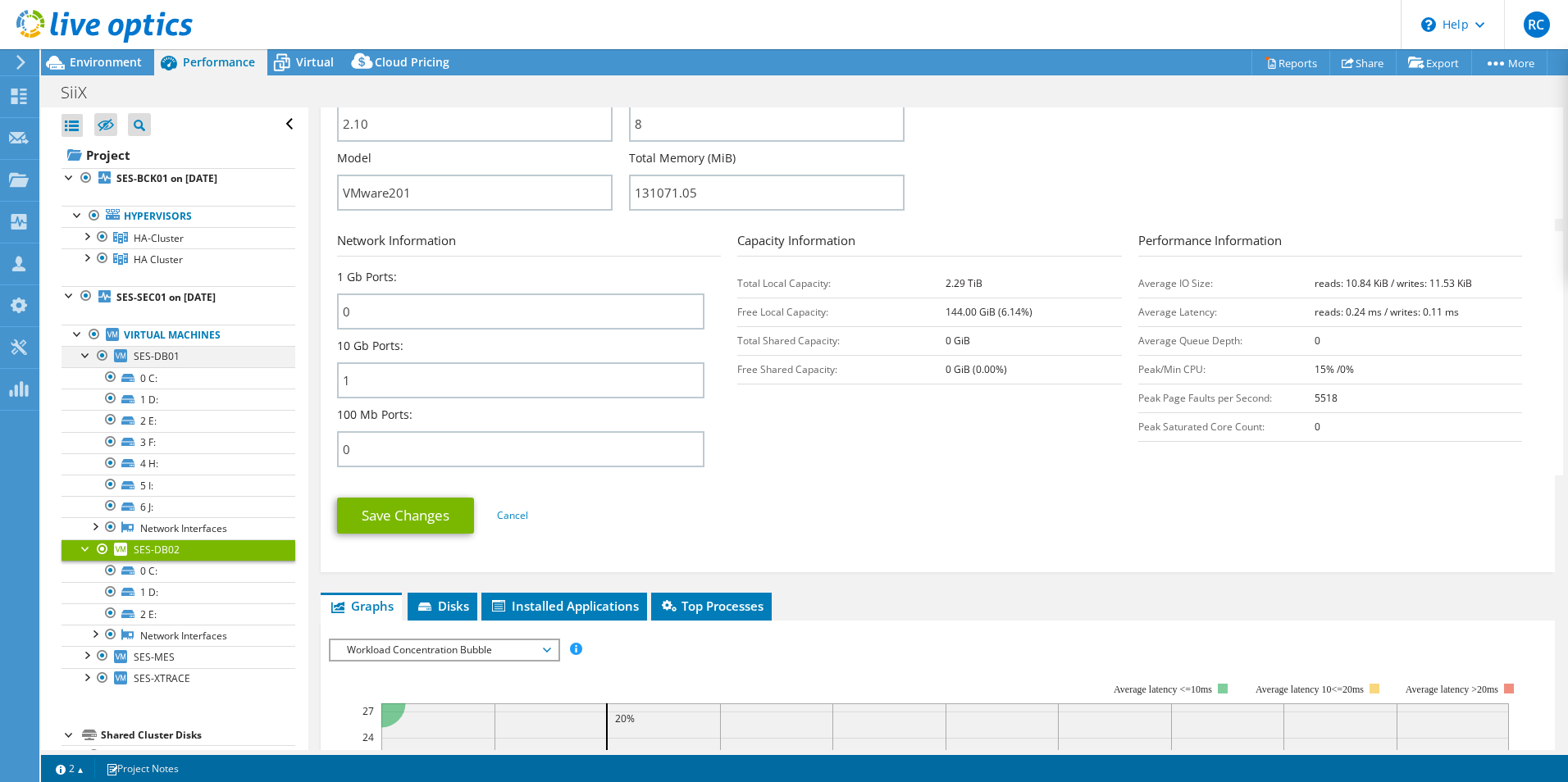
click at [78, 351] on div at bounding box center [86, 354] width 17 height 17
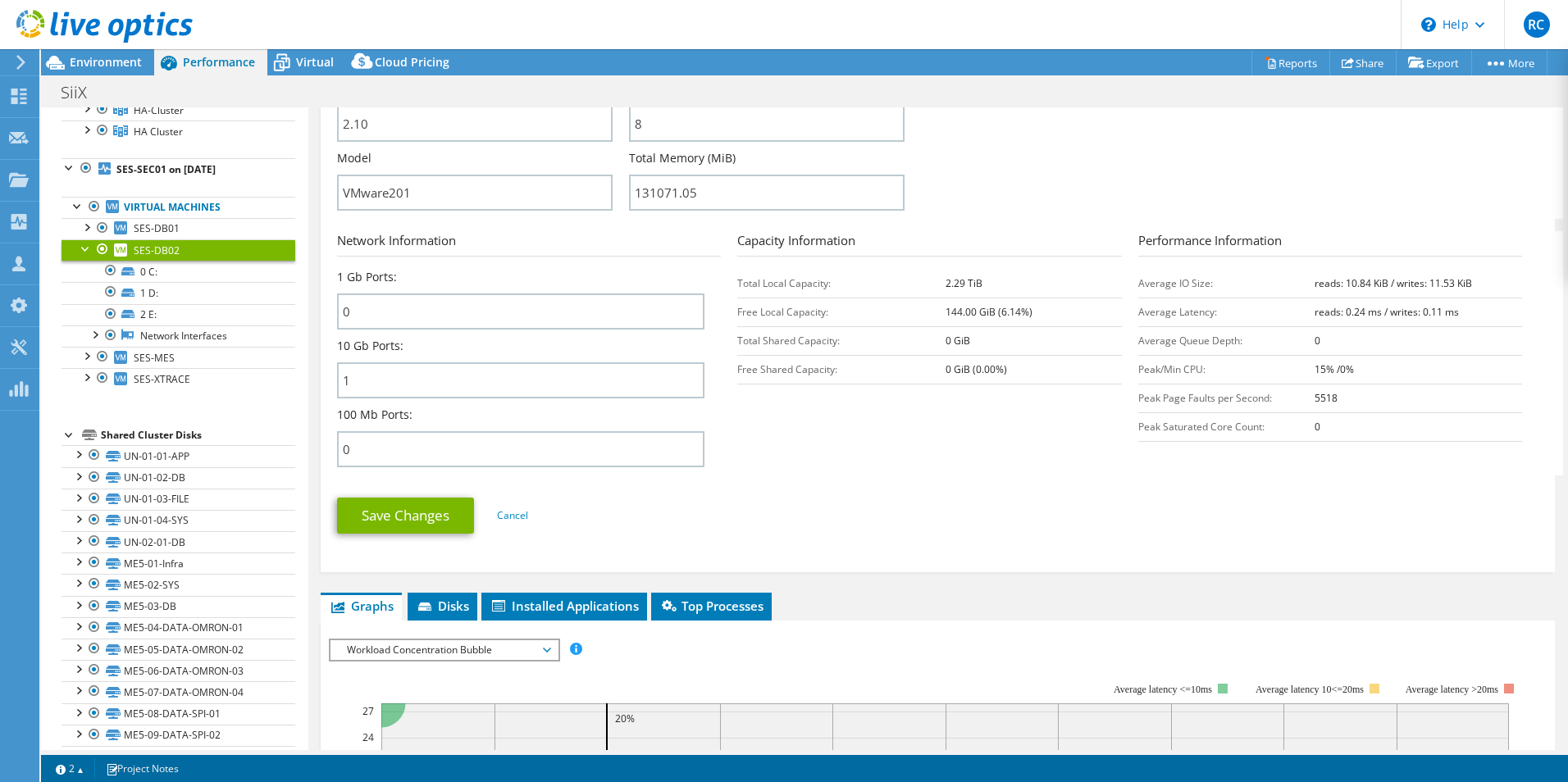
scroll to position [164, 0]
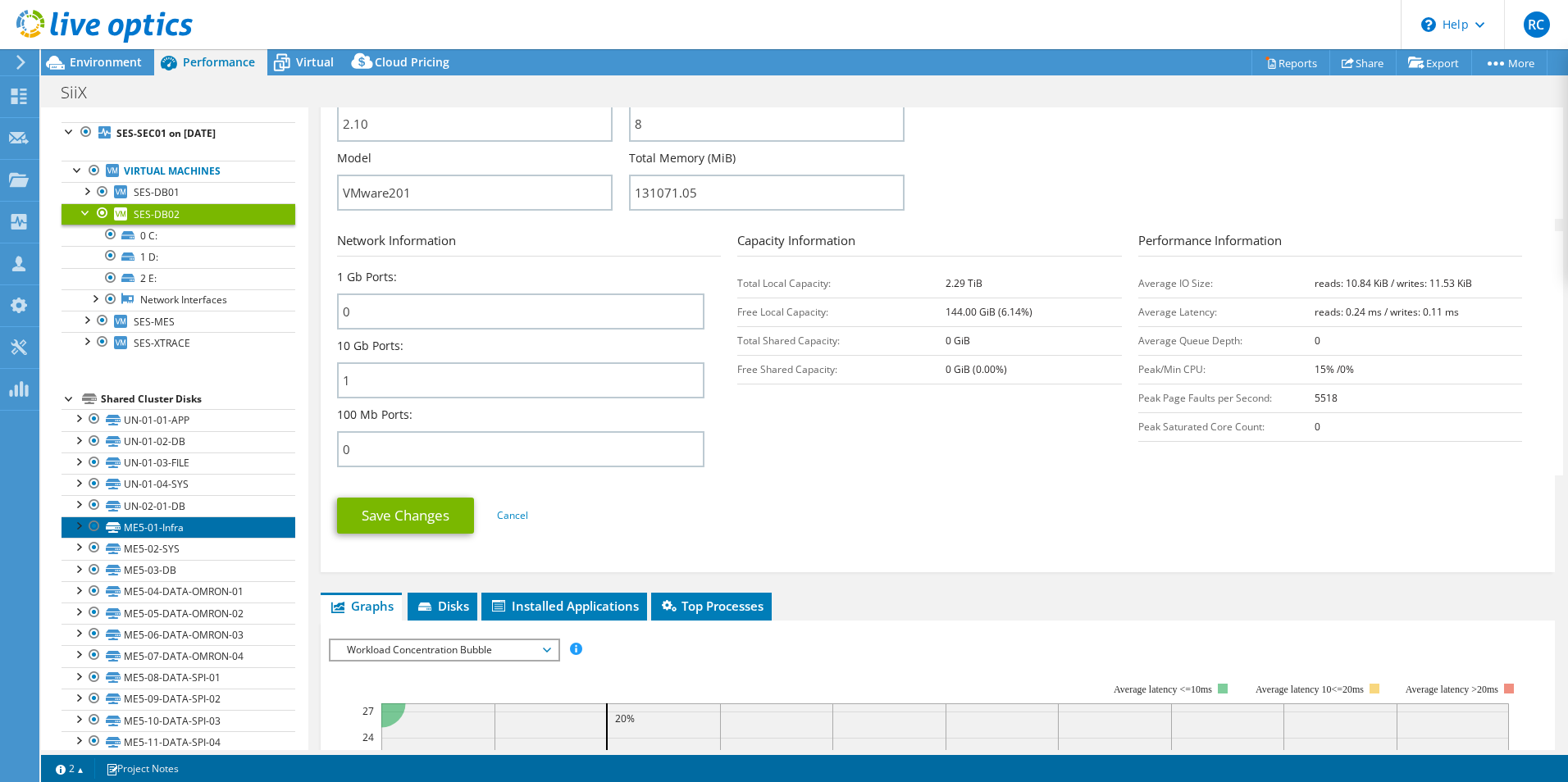
click at [176, 525] on link "ME5-01-Infra" at bounding box center [179, 527] width 234 height 21
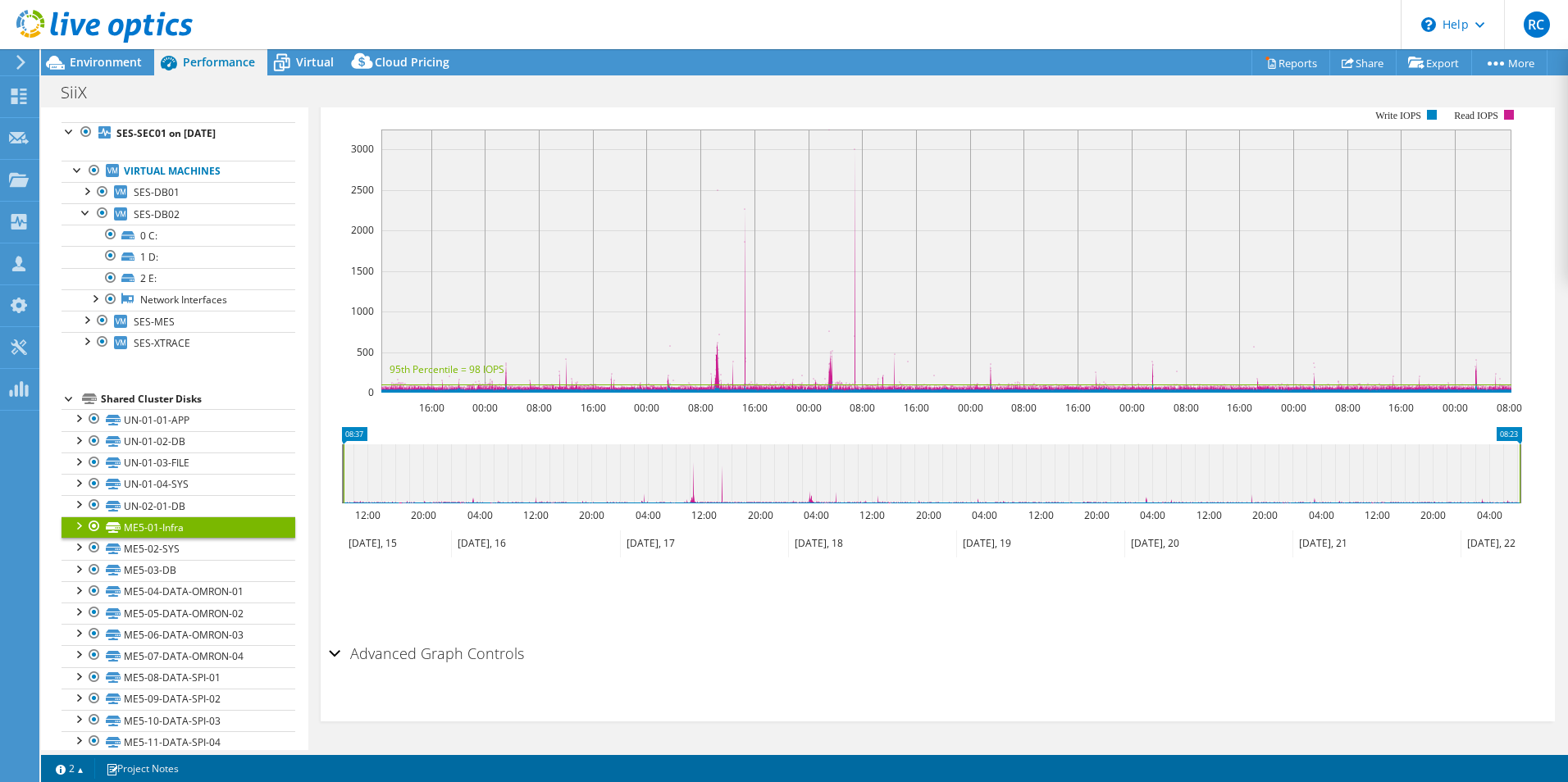
scroll to position [163, 0]
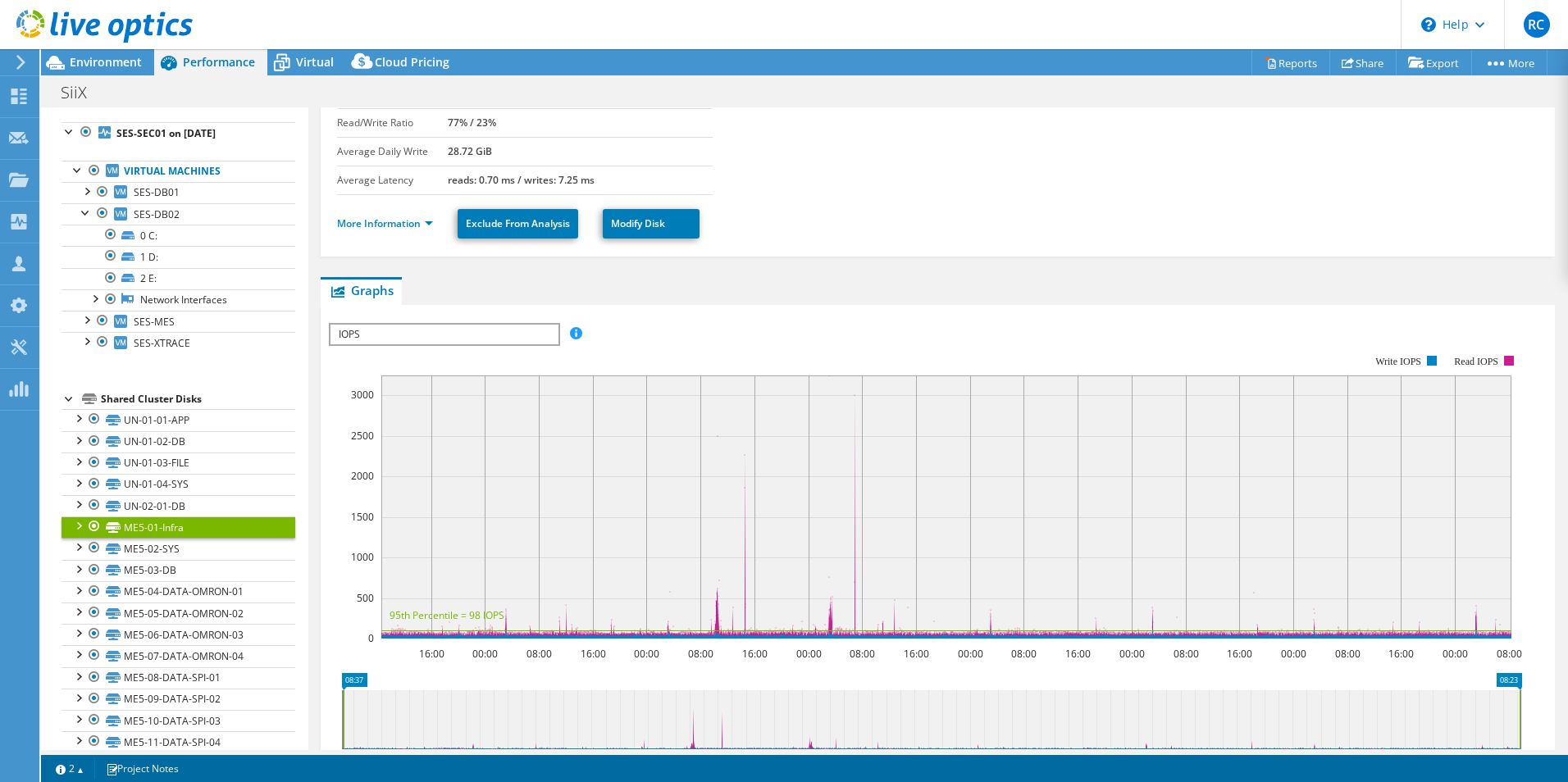
click at [462, 332] on span "IOPS" at bounding box center [444, 334] width 227 height 19
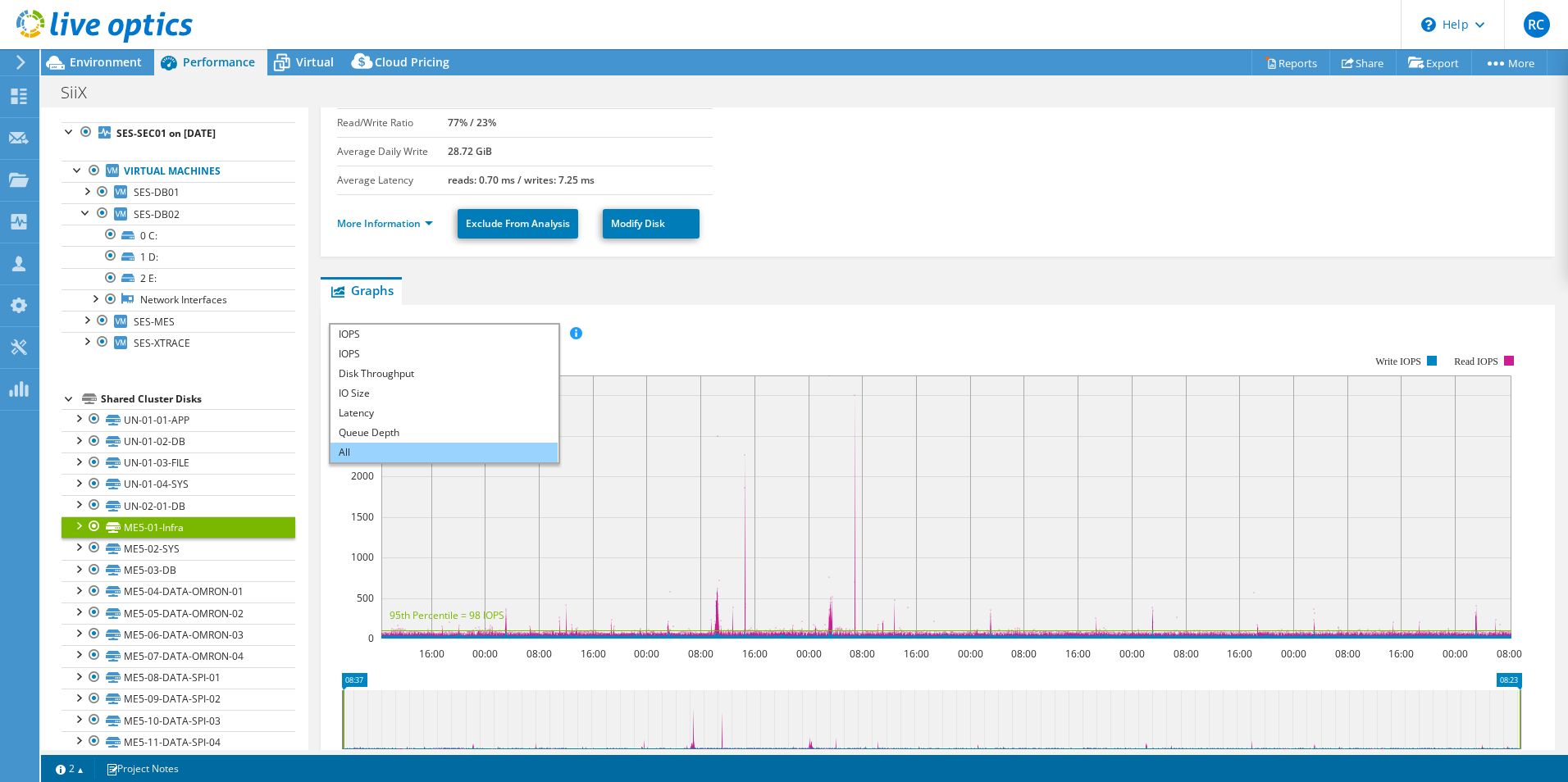
click at [414, 454] on li "All" at bounding box center [444, 452] width 227 height 19
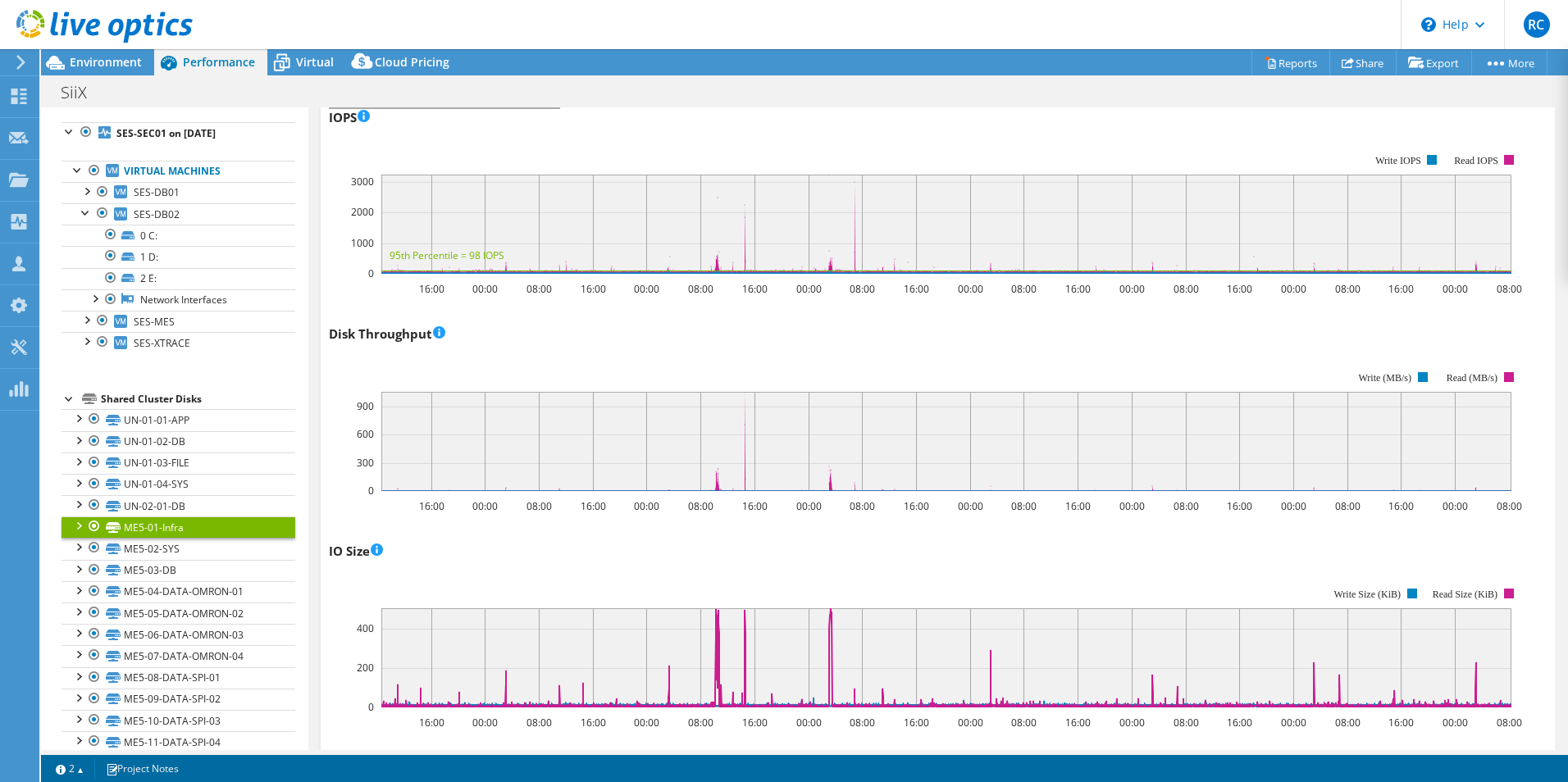
scroll to position [408, 0]
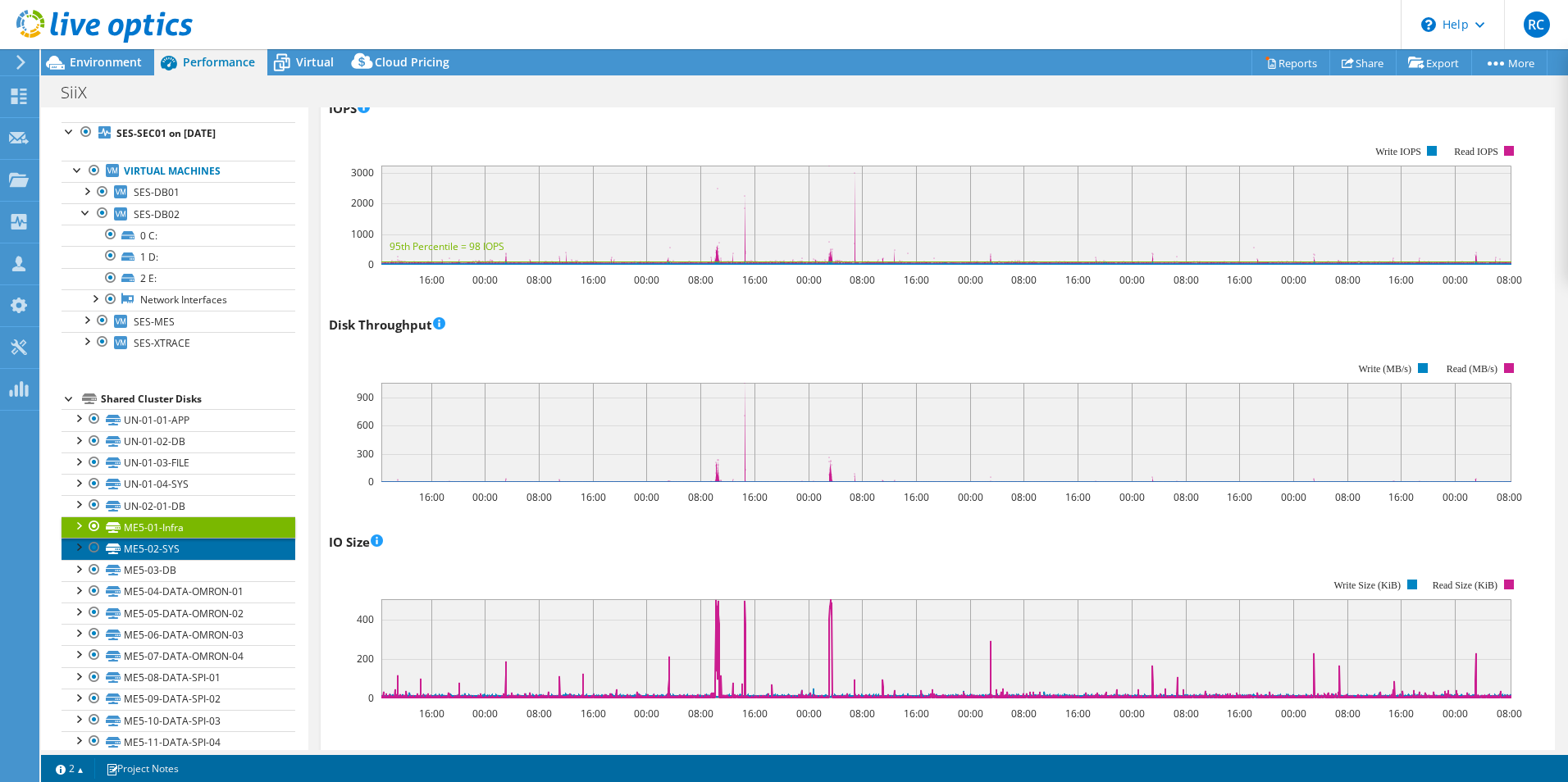
drag, startPoint x: 164, startPoint y: 550, endPoint x: 172, endPoint y: 541, distance: 12.0
click at [164, 550] on link "ME5-02-SYS" at bounding box center [179, 549] width 234 height 21
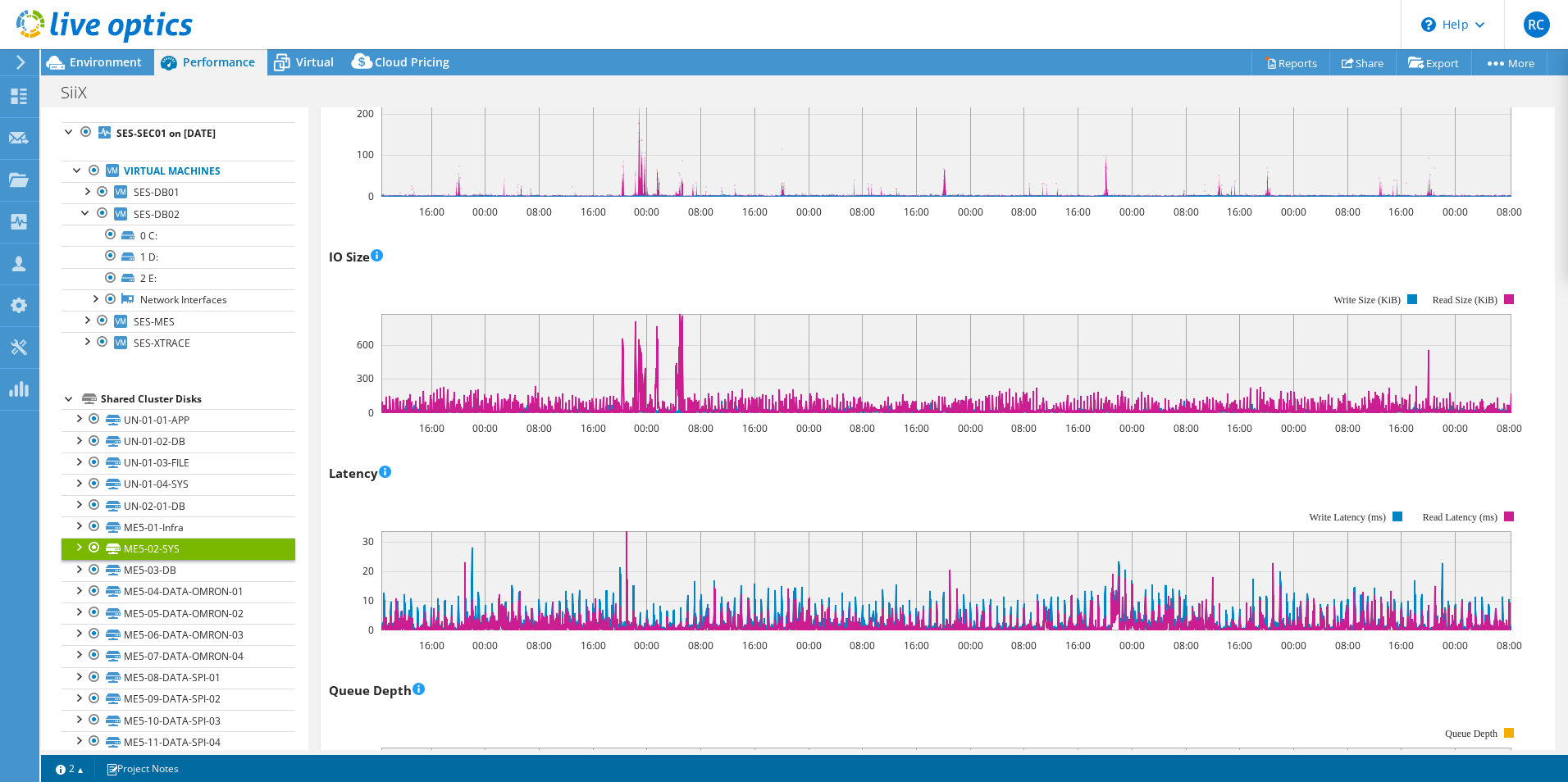
scroll to position [736, 0]
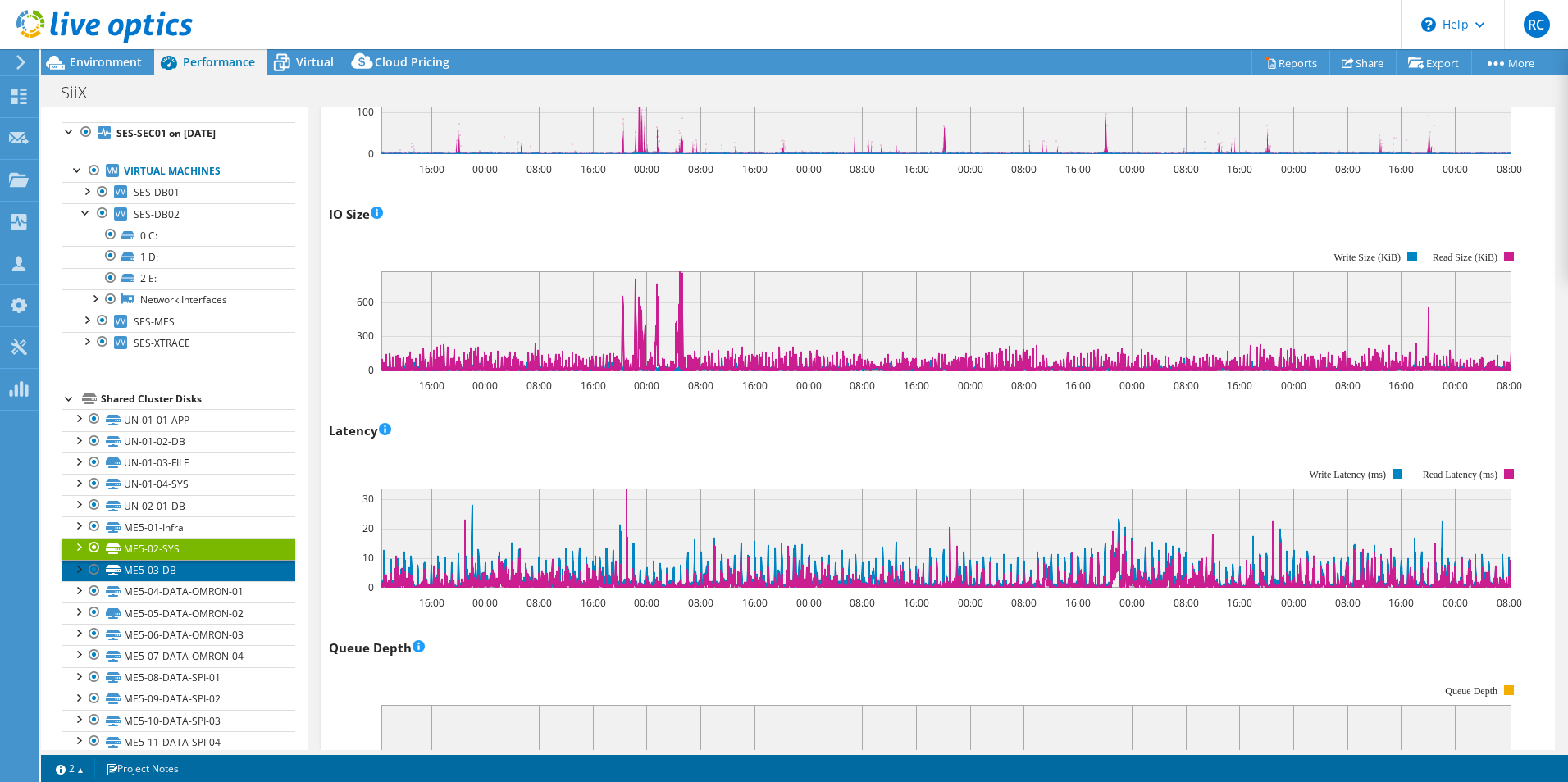
click at [167, 571] on link "ME5-03-DB" at bounding box center [179, 571] width 234 height 21
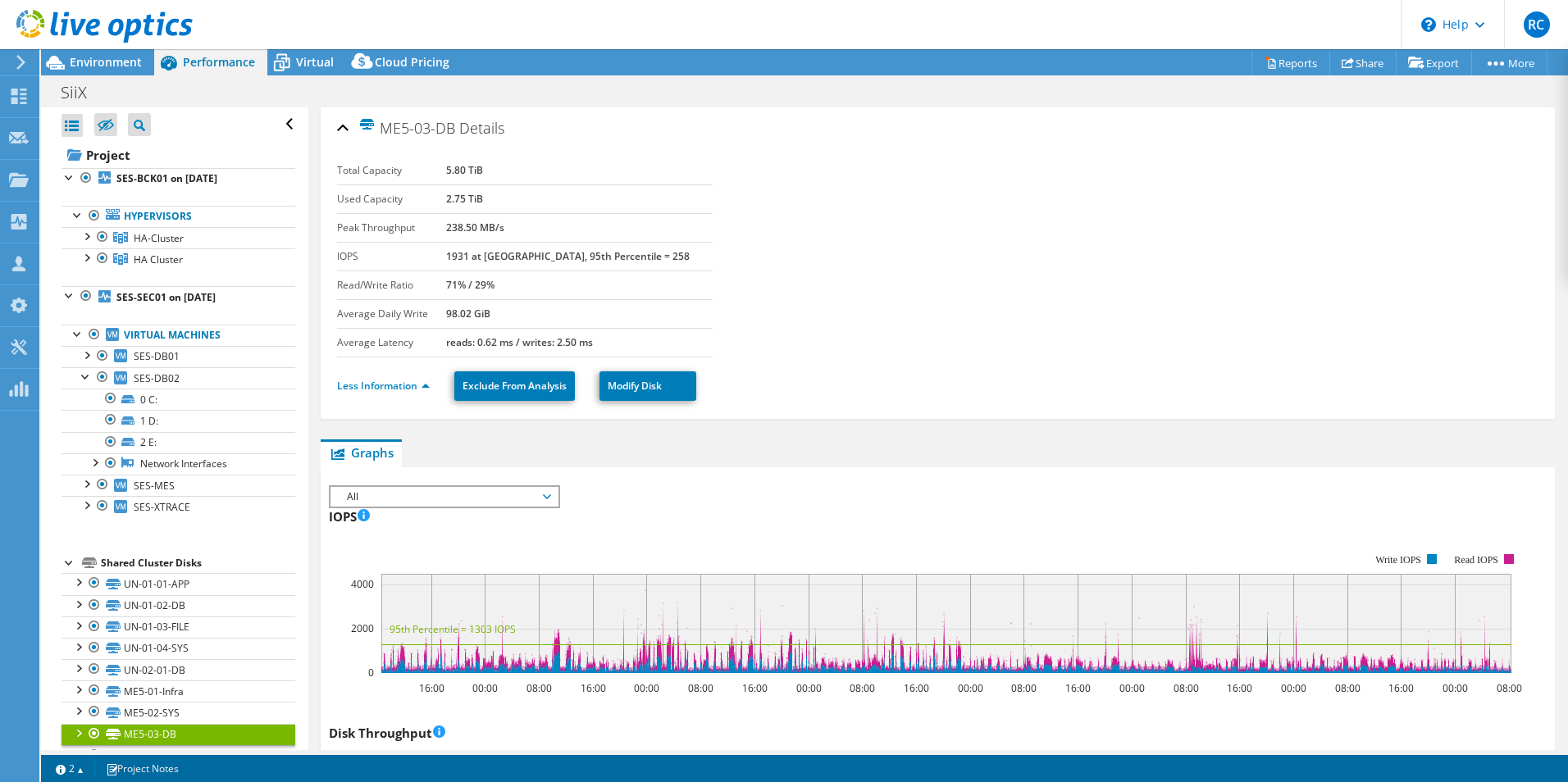
select select "USD"
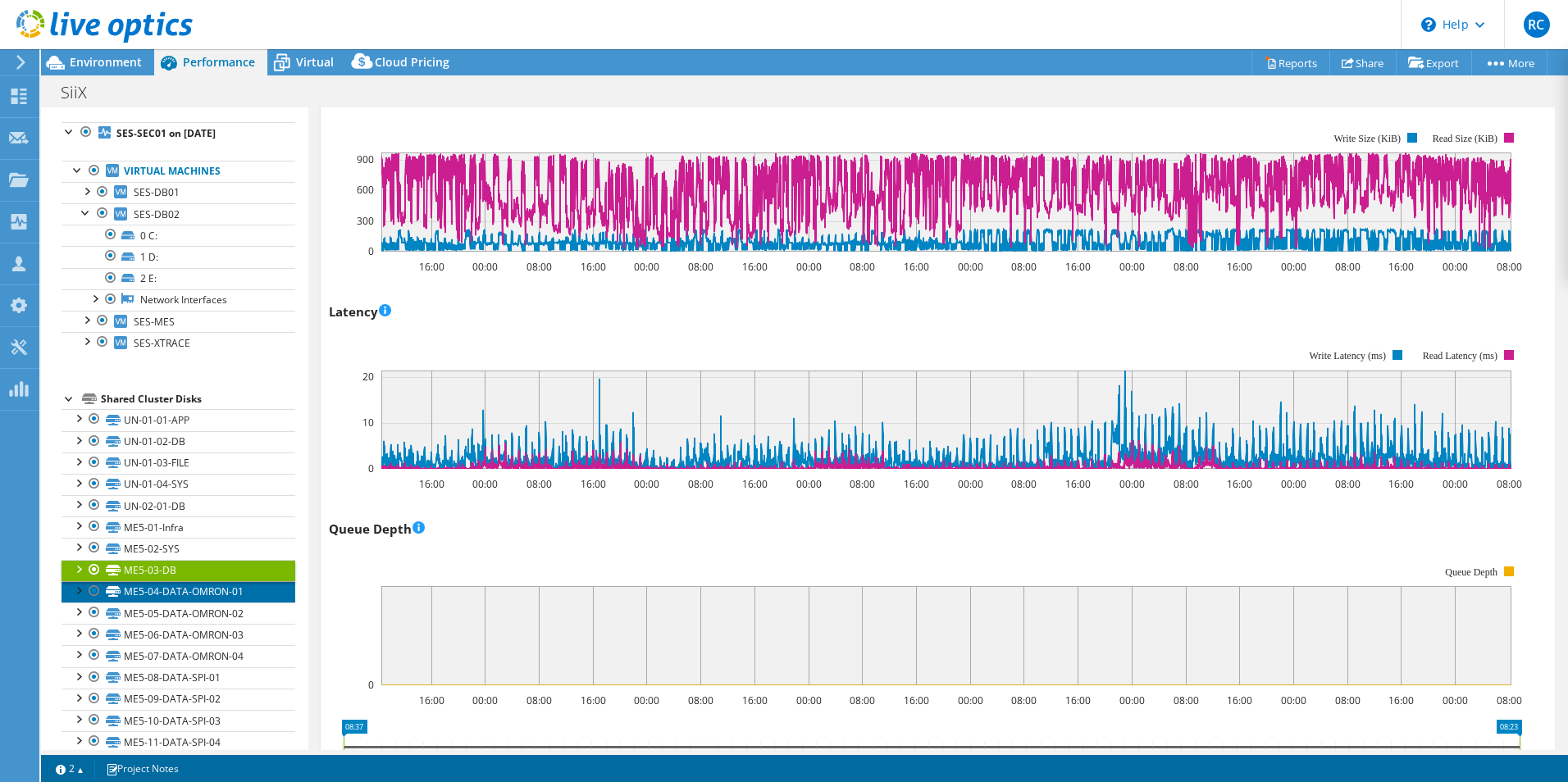
click at [200, 593] on link "ME5-04-DATA-OMRON-01" at bounding box center [179, 592] width 234 height 21
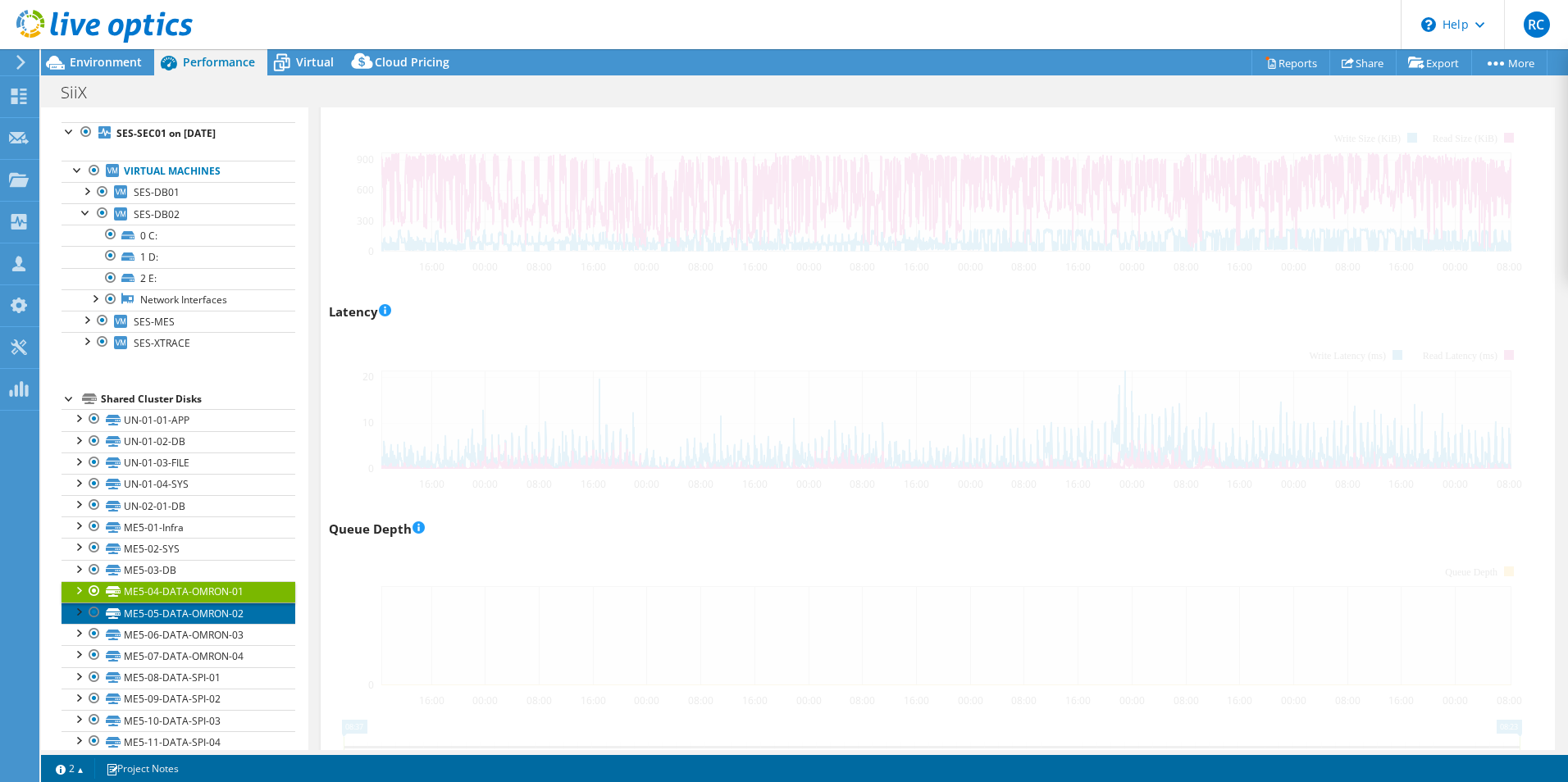
click at [161, 615] on link "ME5-05-DATA-OMRON-02" at bounding box center [179, 613] width 234 height 21
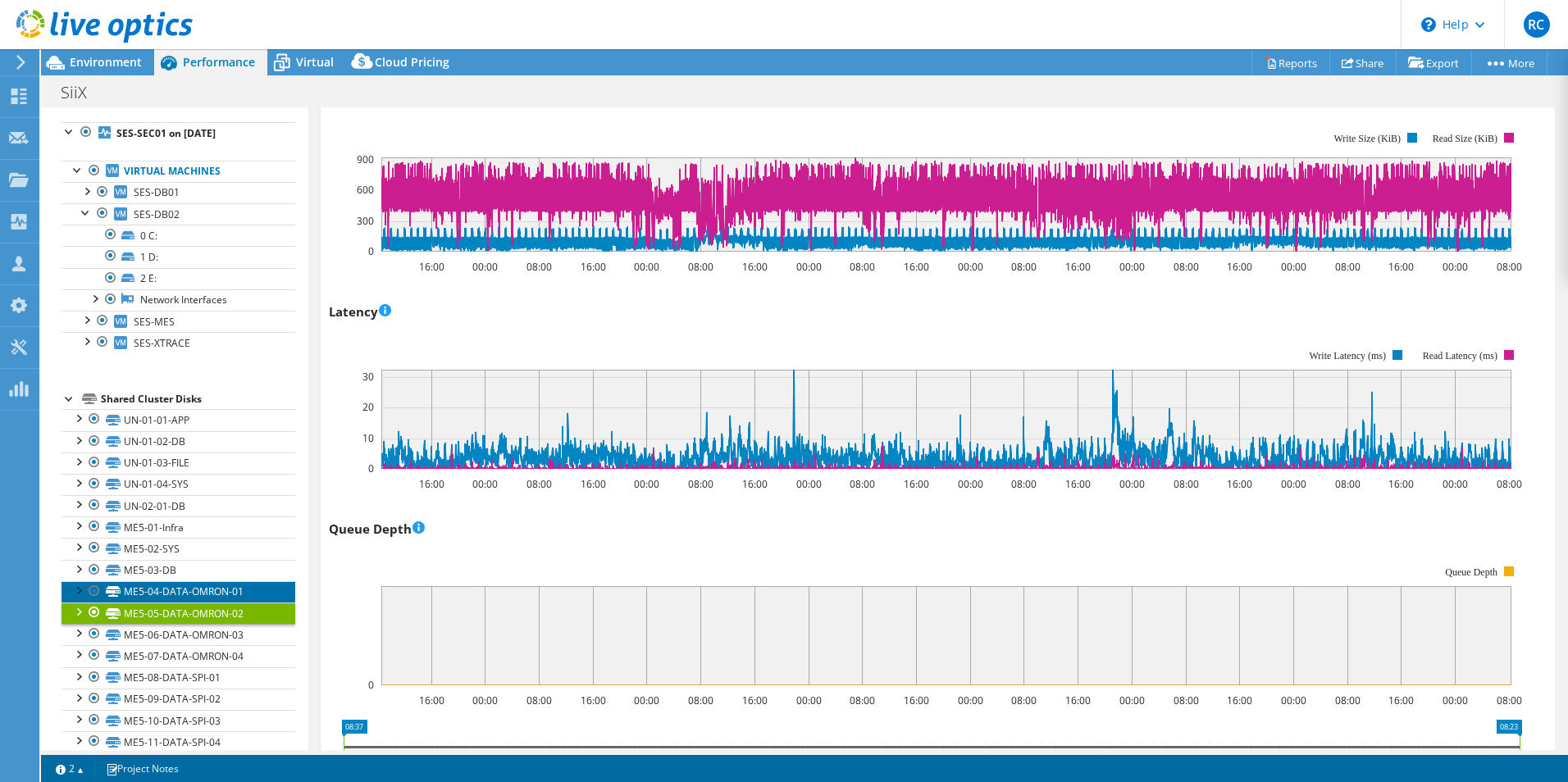
click at [187, 583] on link "ME5-04-DATA-OMRON-01" at bounding box center [179, 592] width 234 height 21
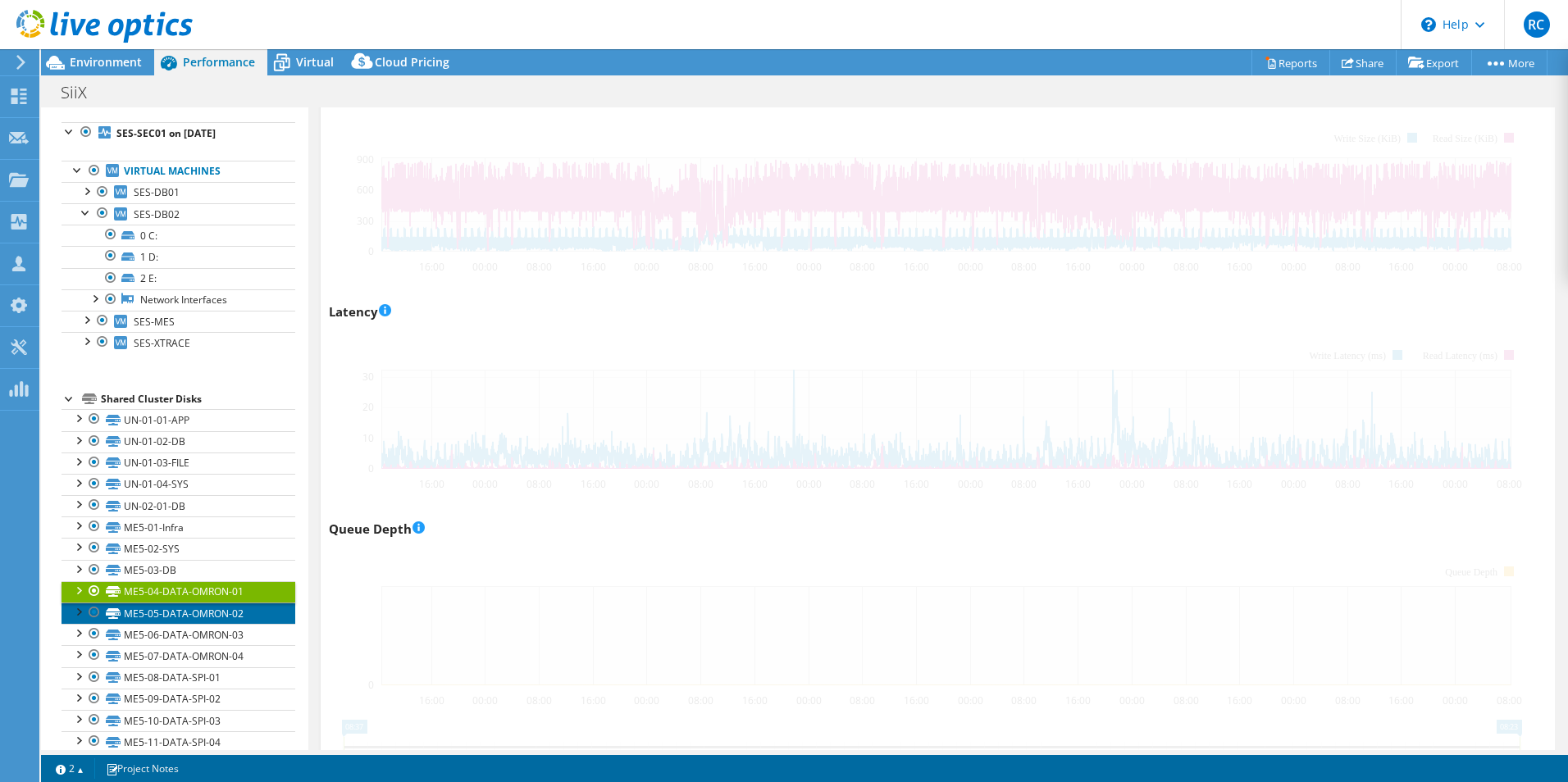
click at [203, 611] on link "ME5-05-DATA-OMRON-02" at bounding box center [179, 613] width 234 height 21
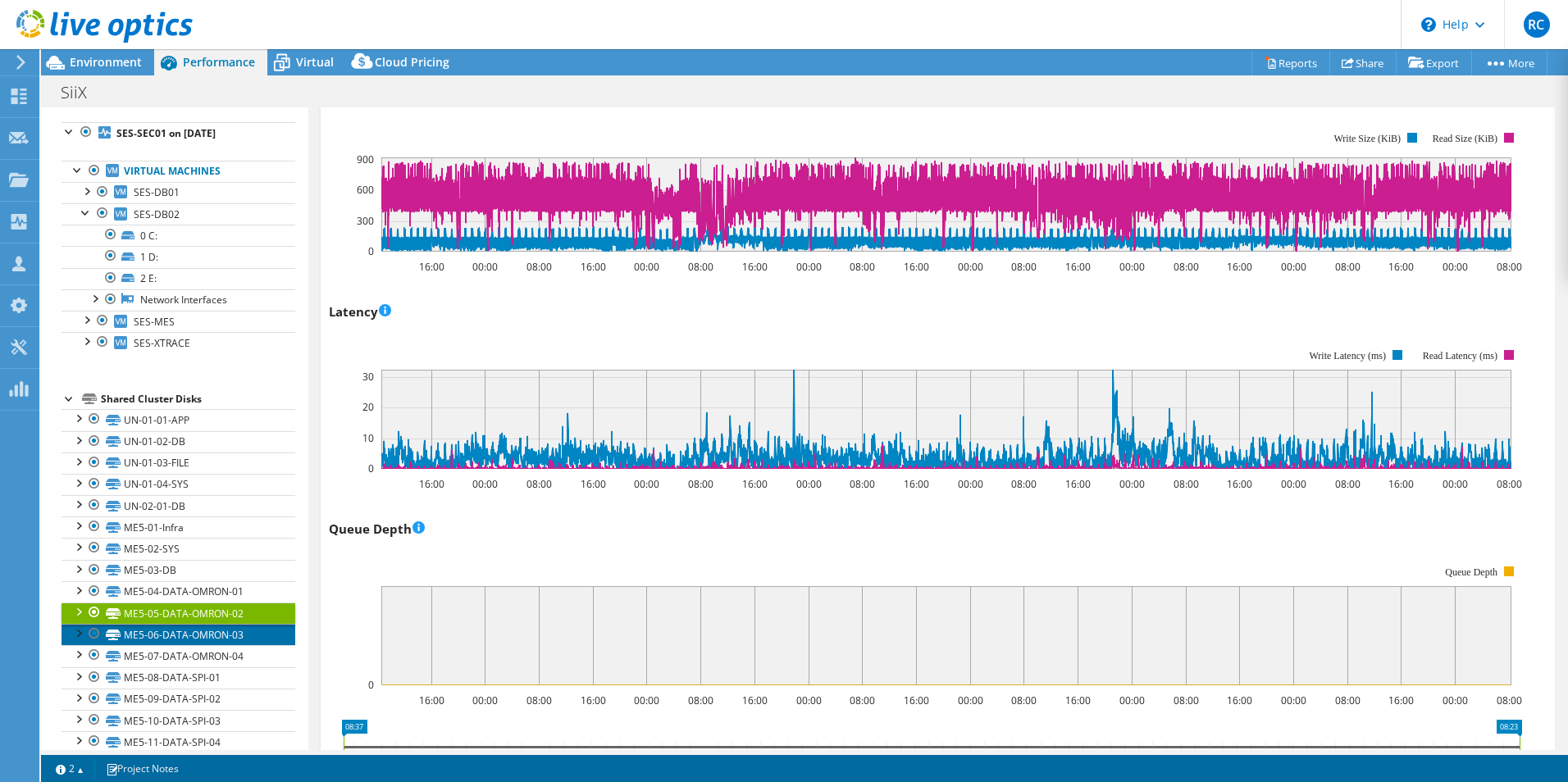
click at [203, 632] on link "ME5-06-DATA-OMRON-03" at bounding box center [179, 634] width 234 height 21
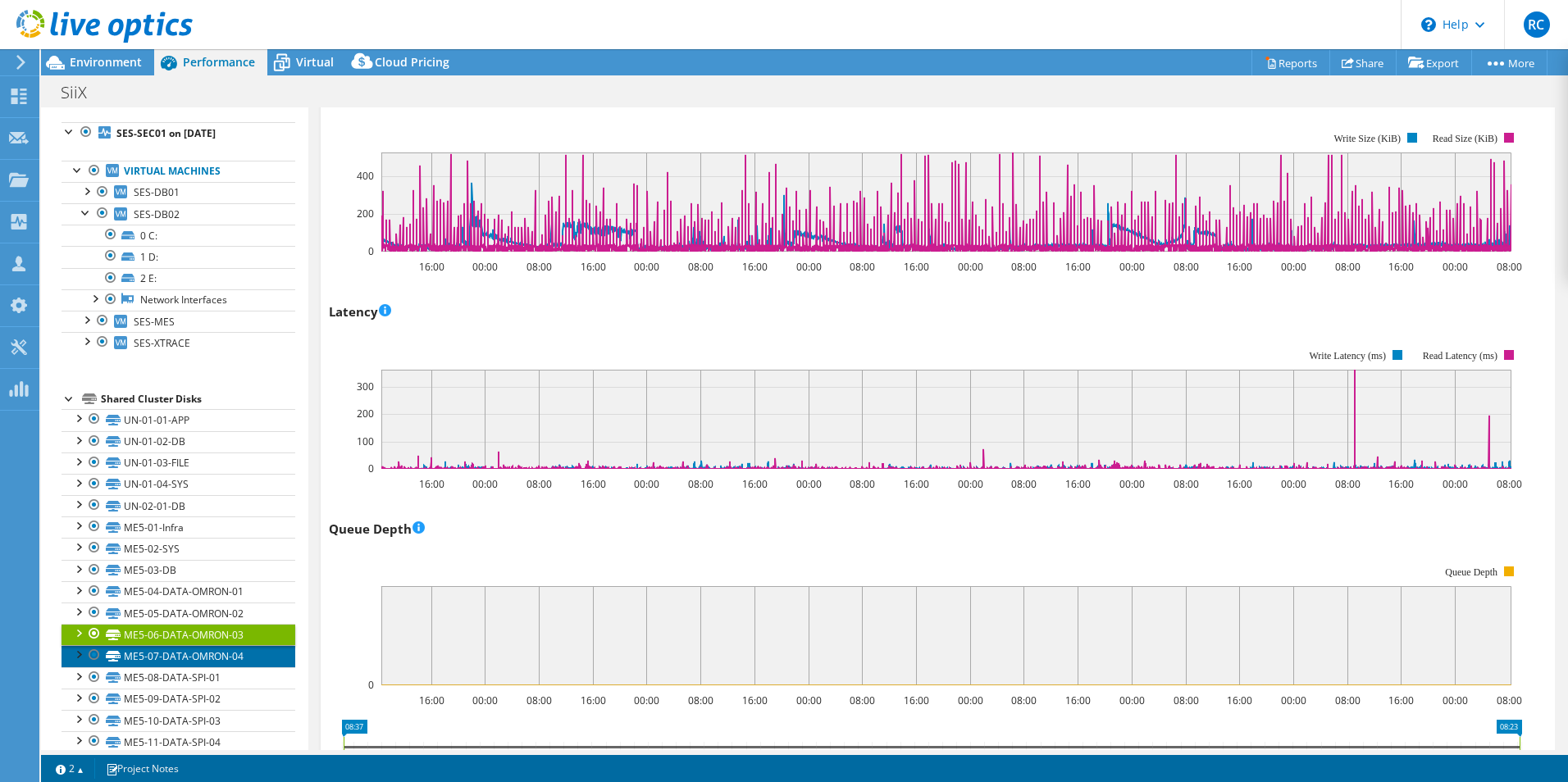
click at [207, 653] on link "ME5-07-DATA-OMRON-04" at bounding box center [179, 656] width 234 height 21
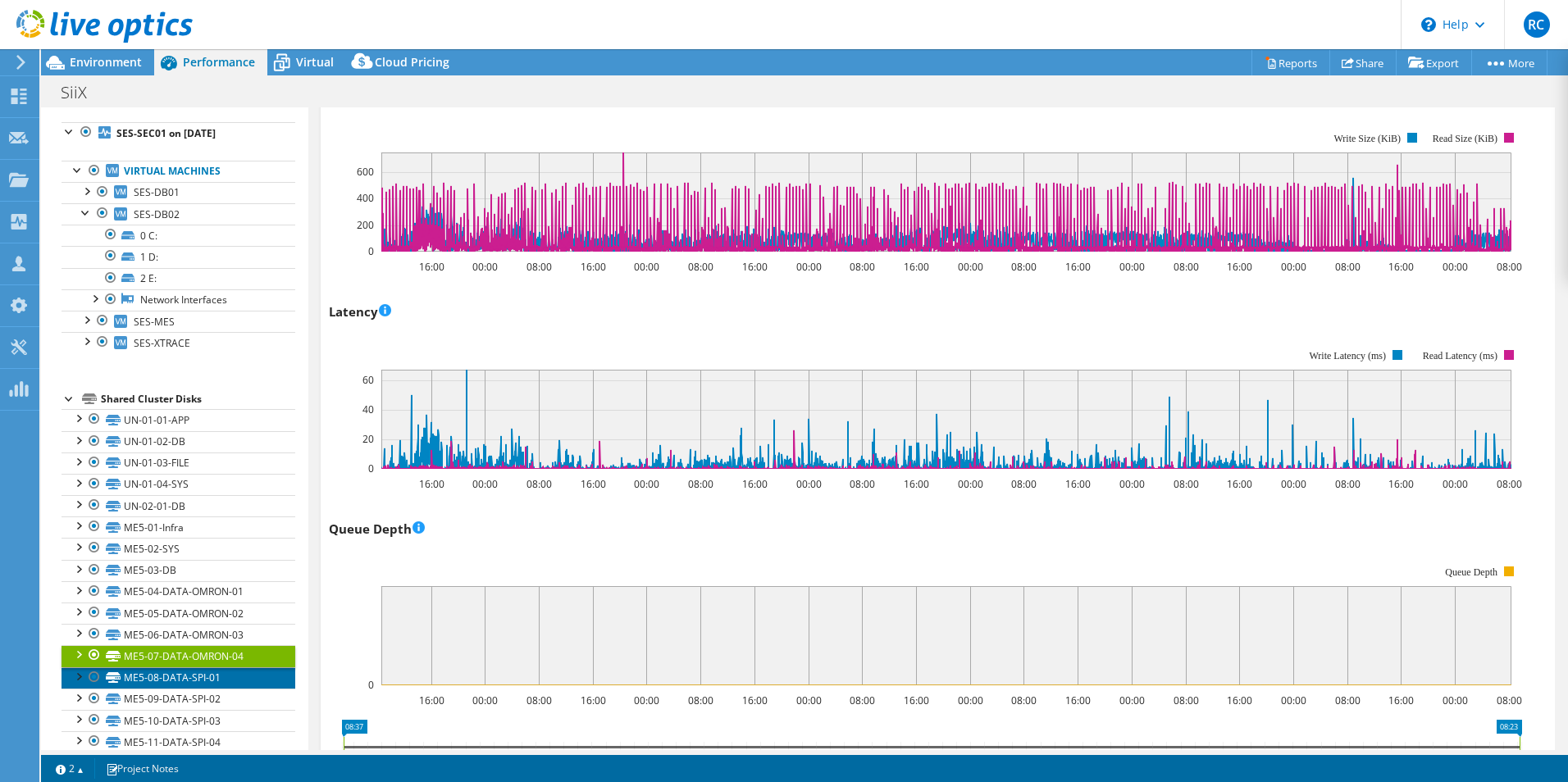
click at [204, 676] on link "ME5-08-DATA-SPI-01" at bounding box center [179, 678] width 234 height 21
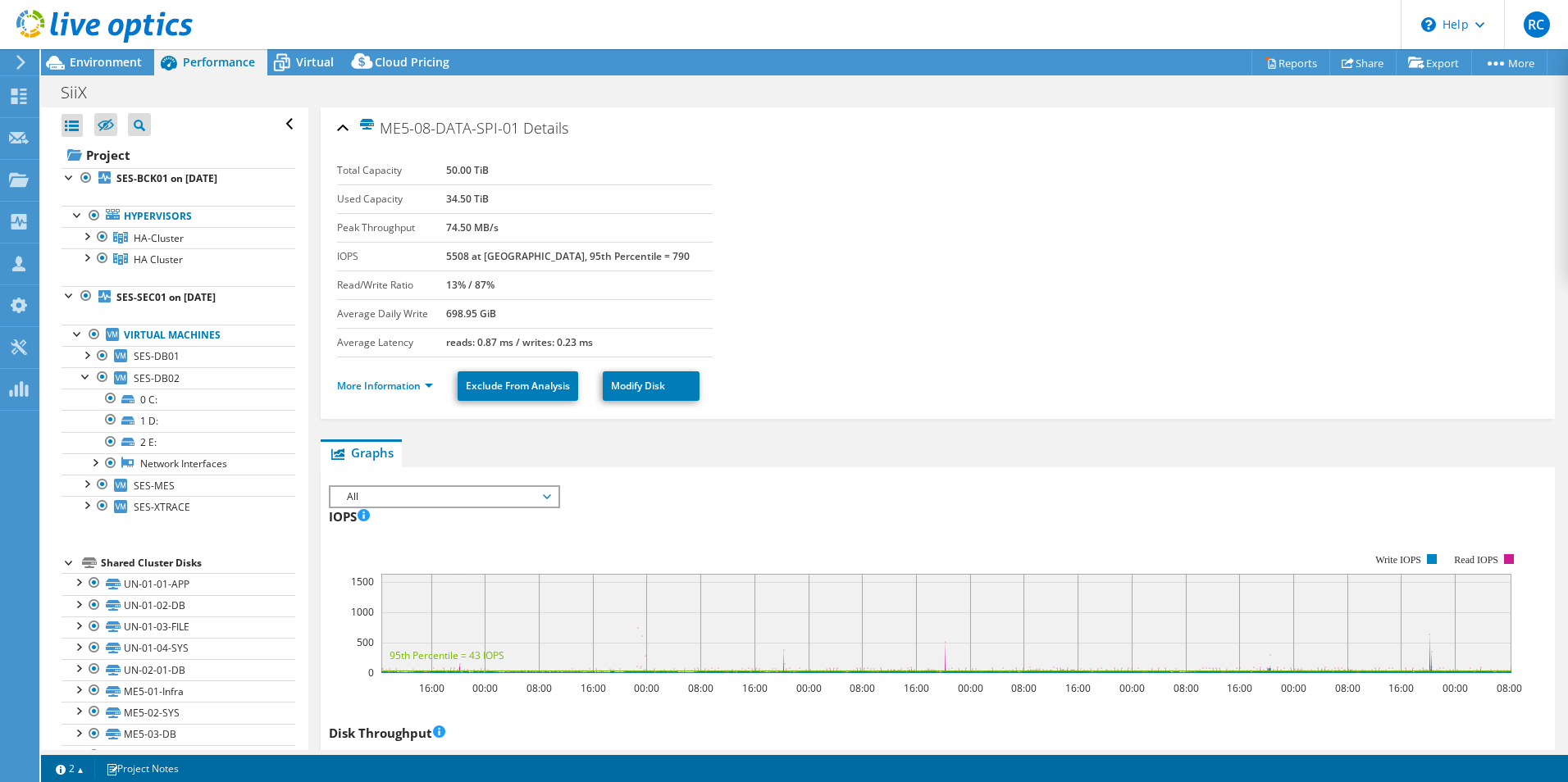
select select "USD"
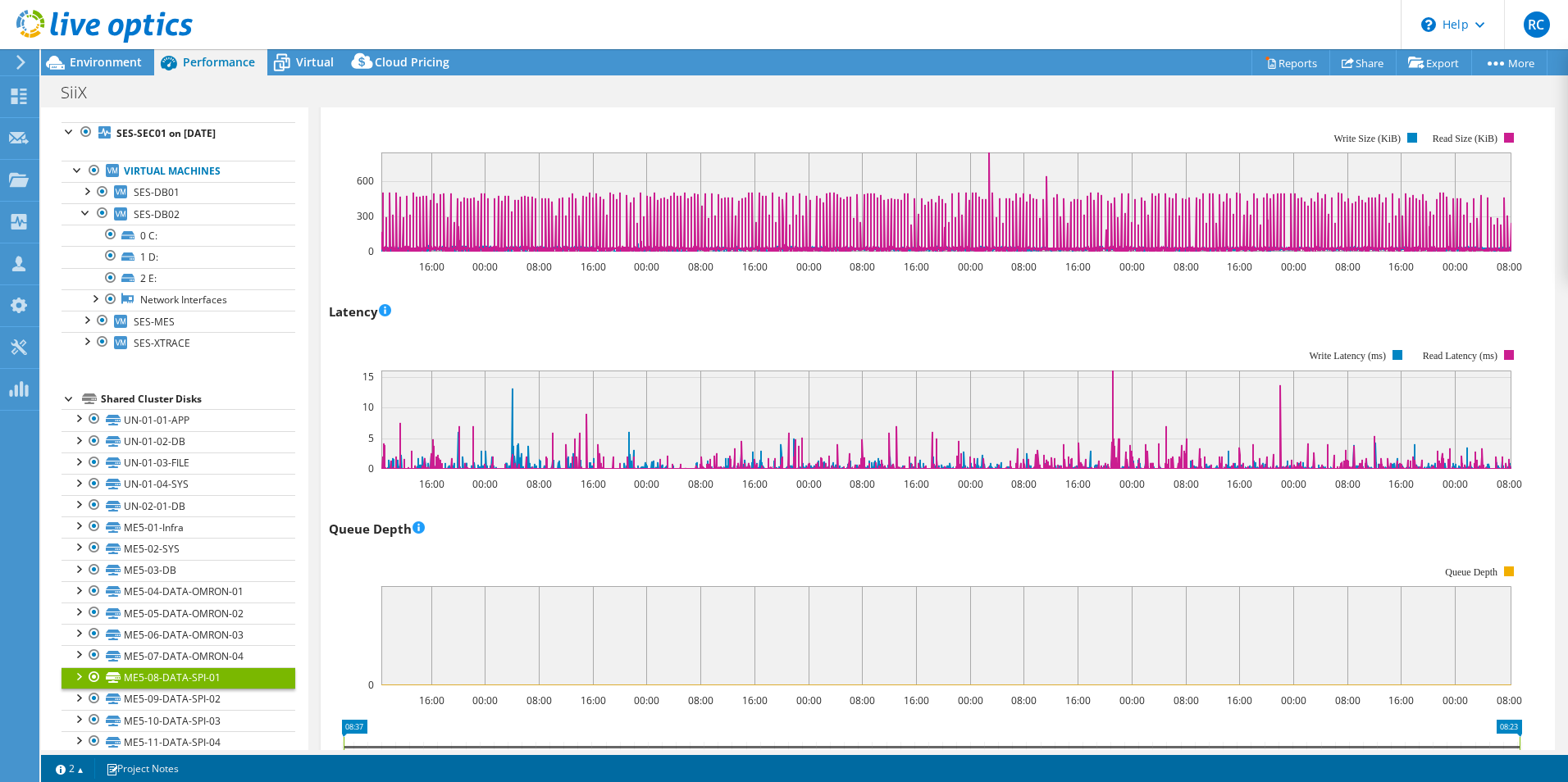
click at [371, 707] on rect at bounding box center [926, 625] width 1193 height 164
click at [238, 700] on link "ME5-09-DATA-SPI-02" at bounding box center [179, 699] width 234 height 21
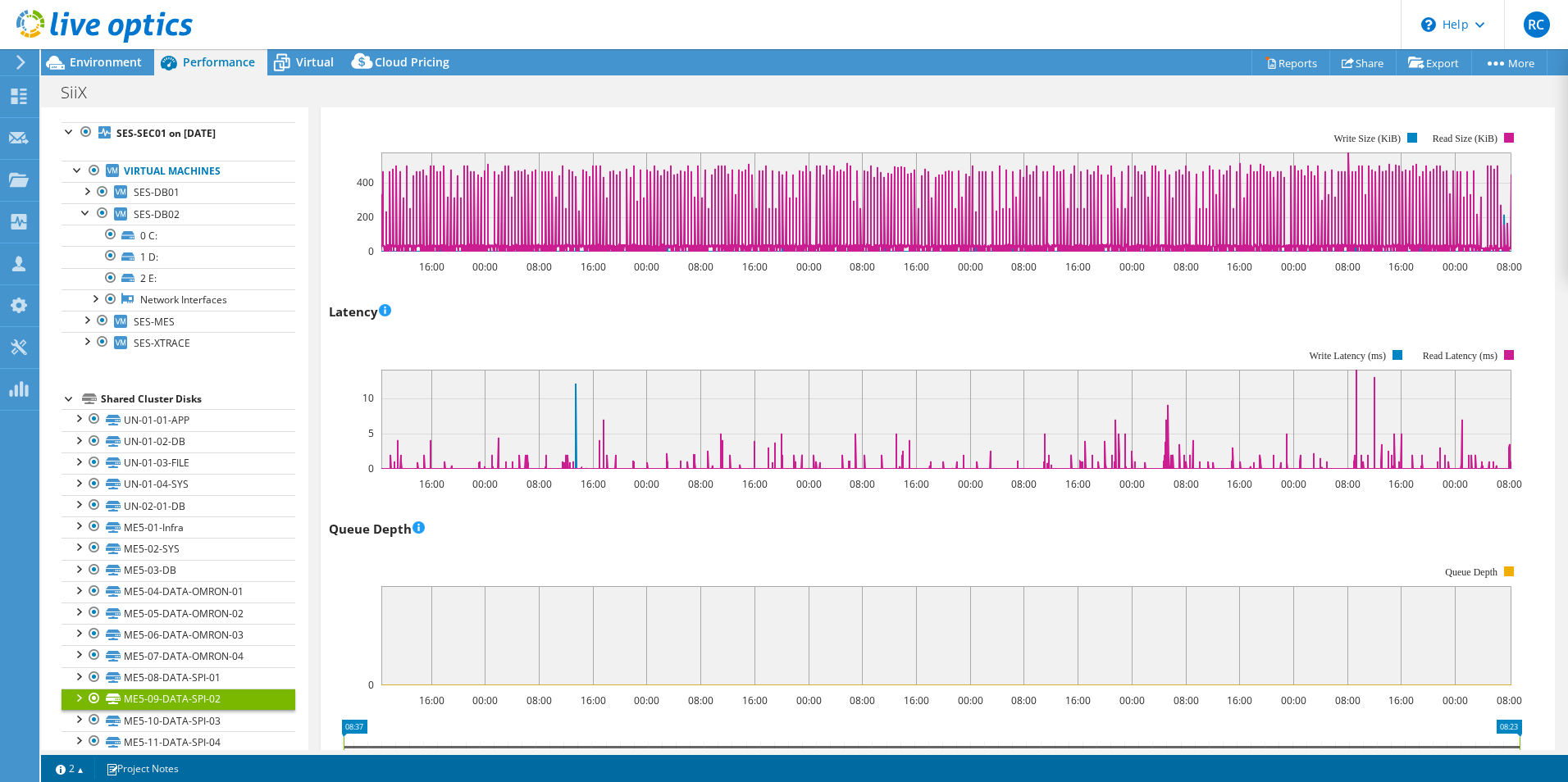
scroll to position [230, 0]
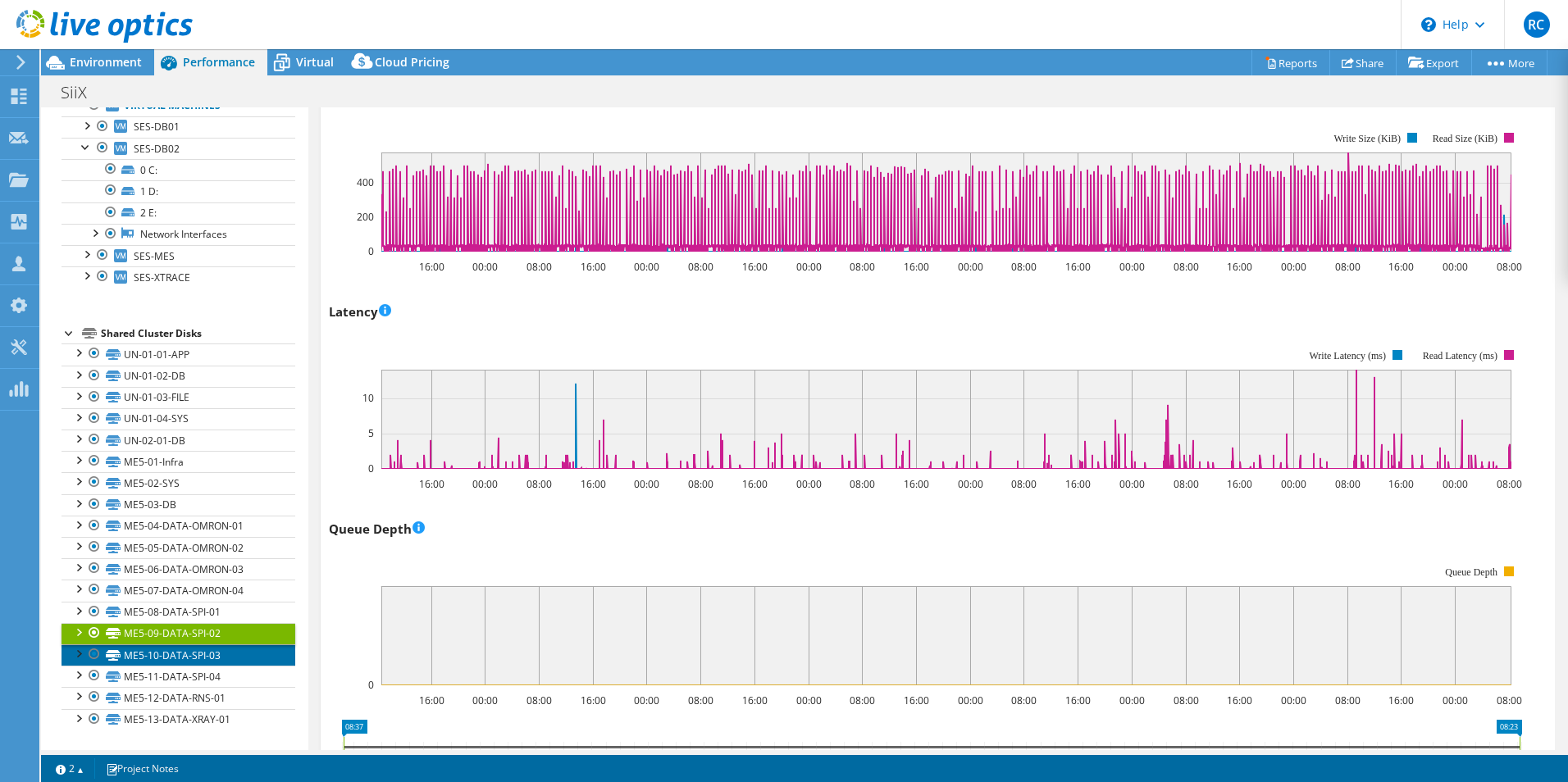
click at [212, 655] on link "ME5-10-DATA-SPI-03" at bounding box center [179, 655] width 234 height 21
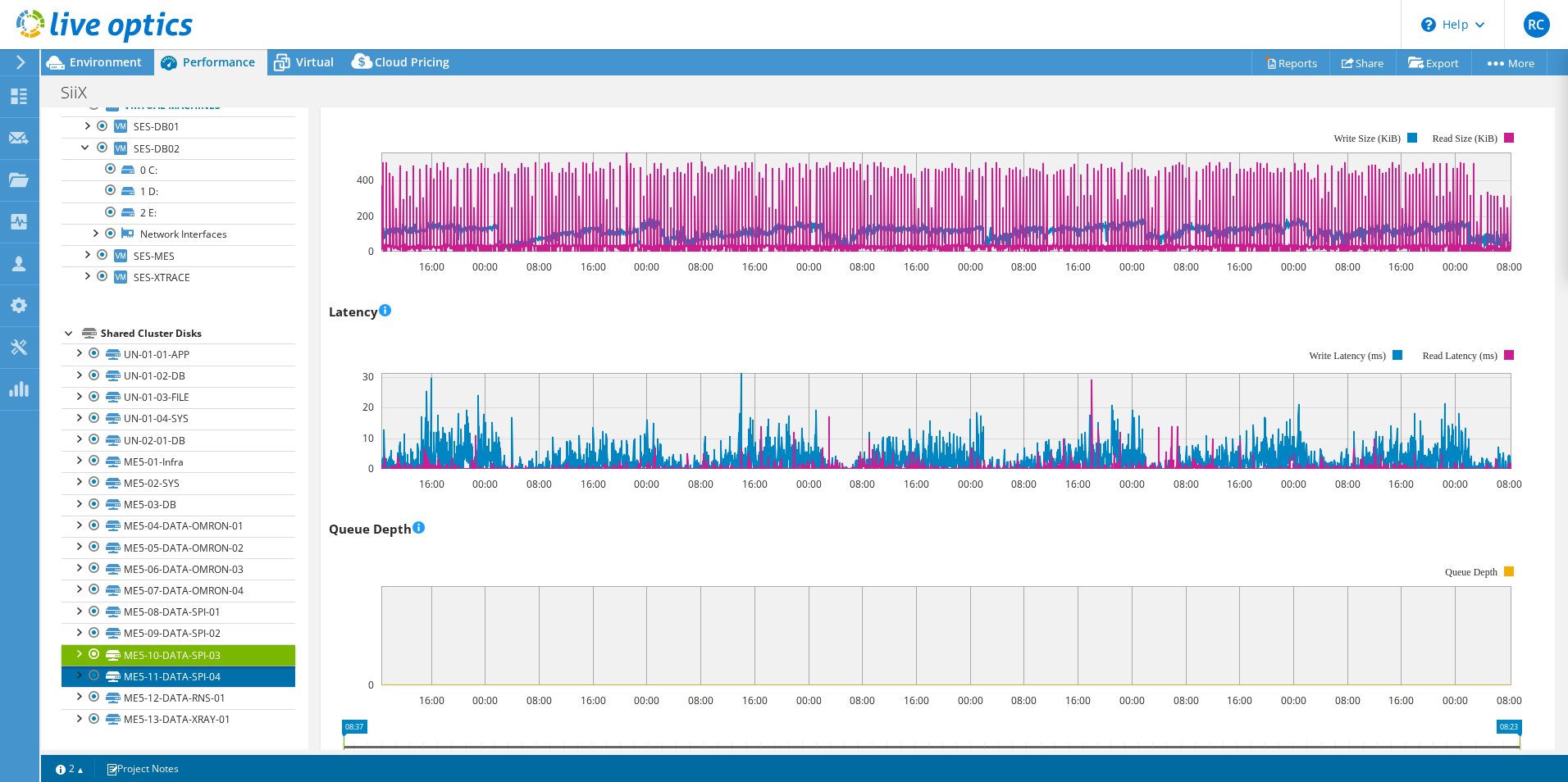
click at [190, 676] on link "ME5-11-DATA-SPI-04" at bounding box center [179, 676] width 234 height 21
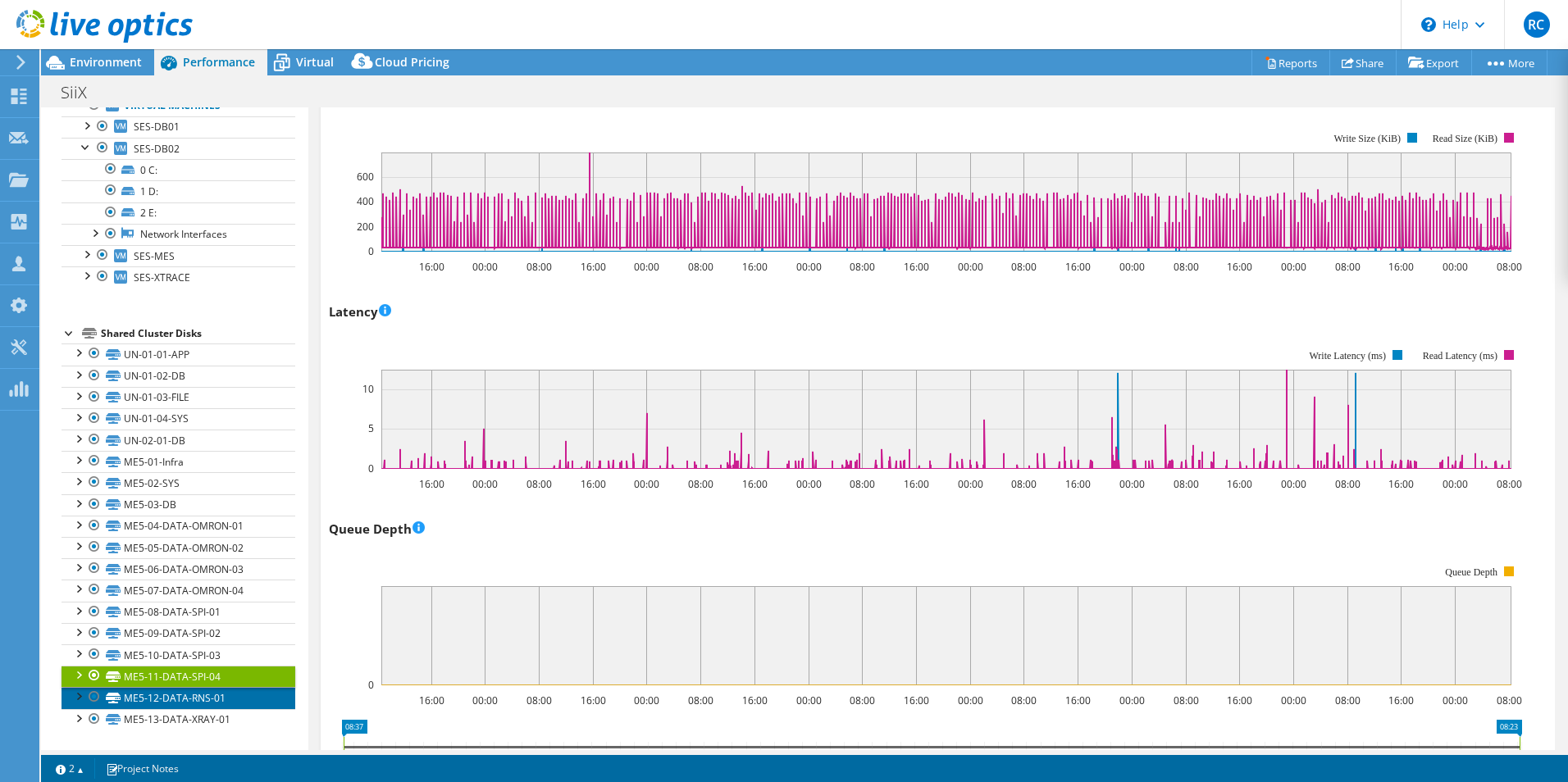
click at [218, 696] on link "ME5-12-DATA-RNS-01" at bounding box center [179, 698] width 234 height 21
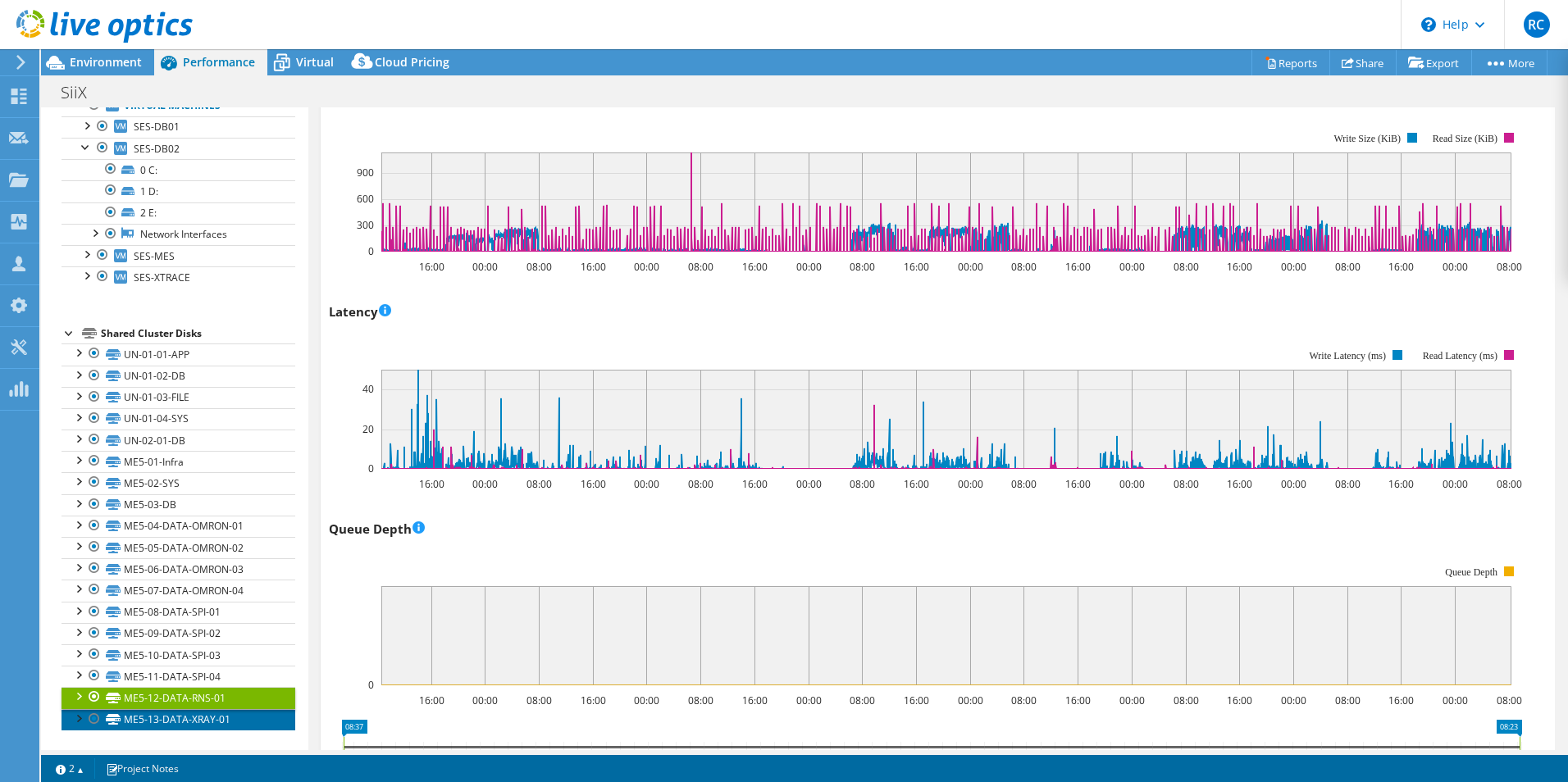
click at [210, 714] on link "ME5-13-DATA-XRAY-01" at bounding box center [179, 720] width 234 height 21
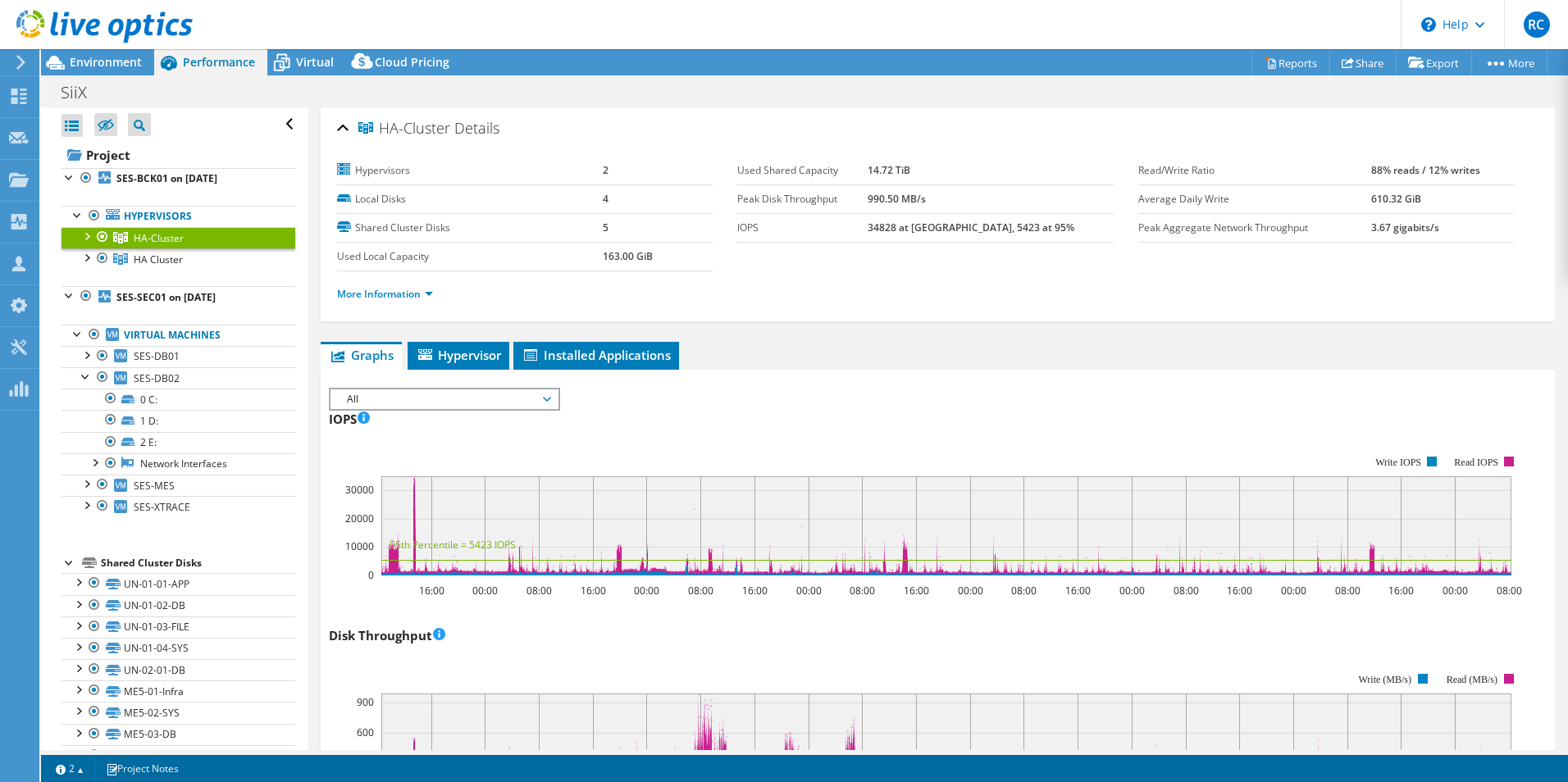
select select "USD"
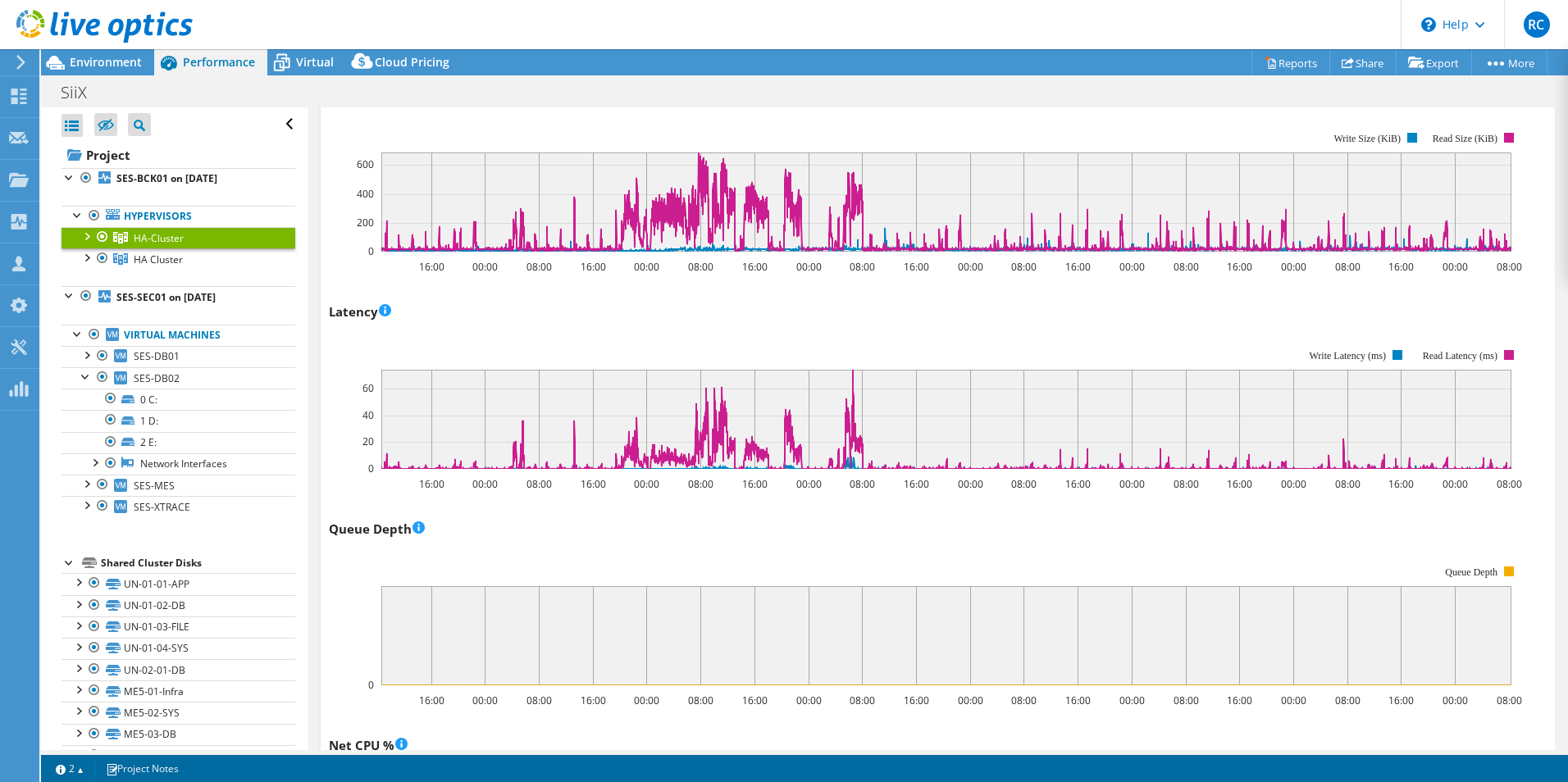
click at [509, 309] on div "Latency 16:00 00:00 08:00 16:00 00:00 08:00 16:00 00:00 08:00 16:00 00:00 08:00…" at bounding box center [938, 394] width 1218 height 193
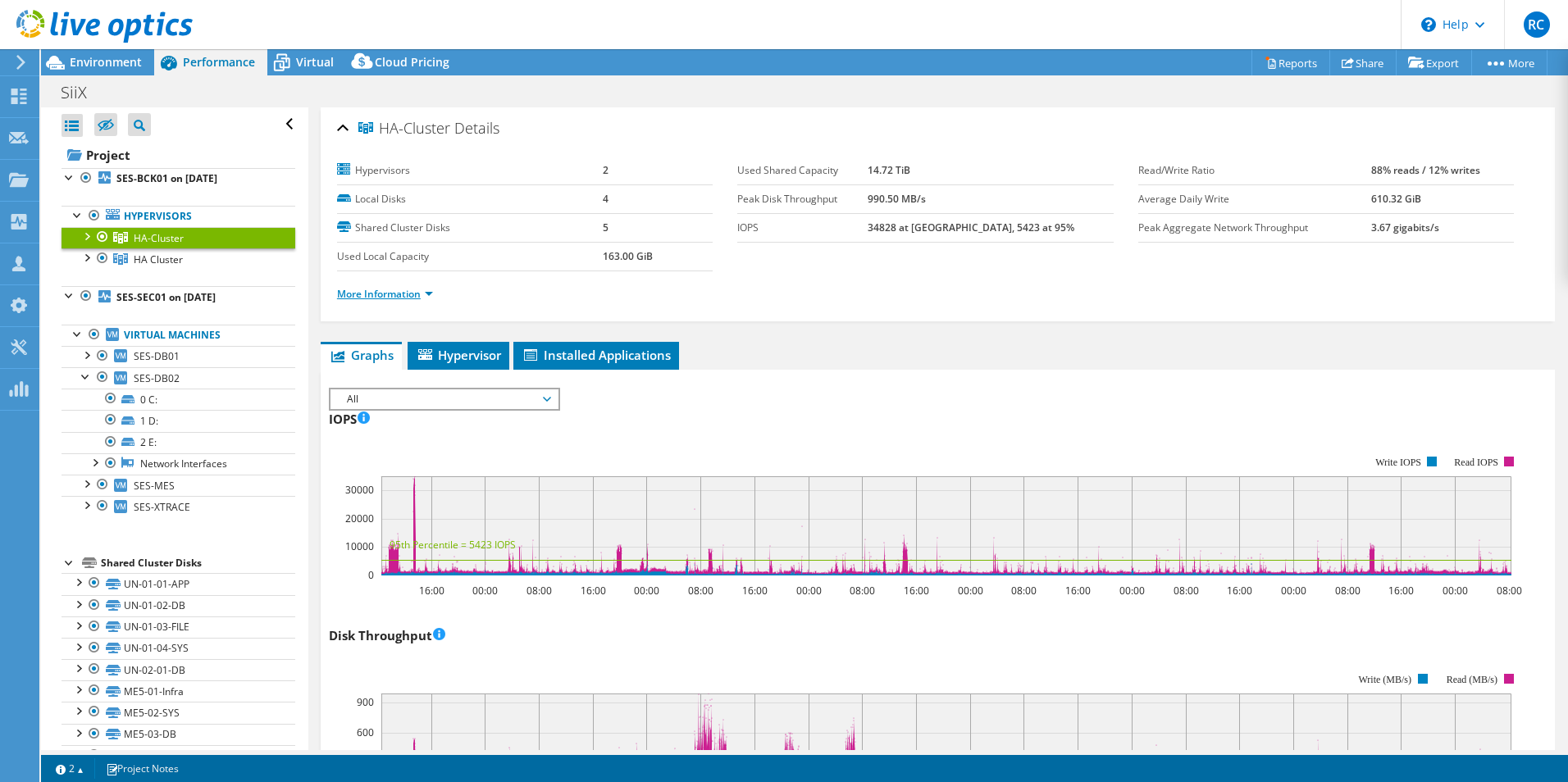
click at [421, 288] on link "More Information" at bounding box center [385, 294] width 96 height 14
